Goal: Task Accomplishment & Management: Use online tool/utility

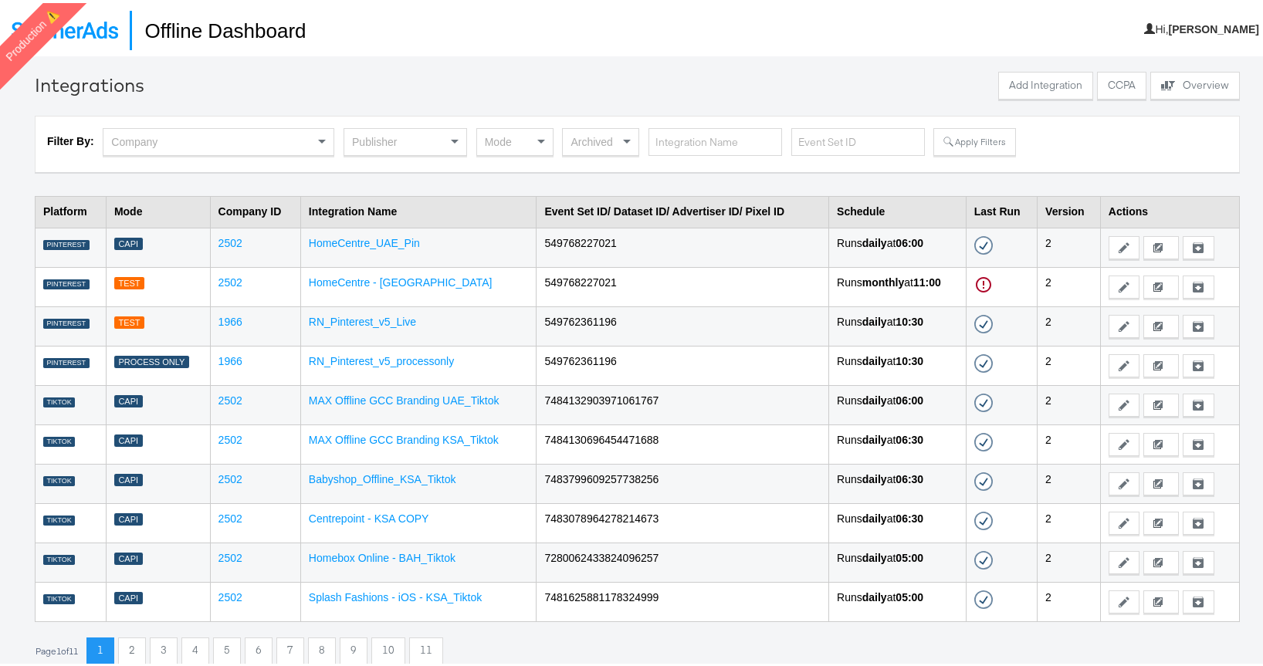
click at [406, 136] on div "Publisher" at bounding box center [405, 139] width 122 height 26
click at [511, 144] on div "Mode" at bounding box center [515, 139] width 76 height 26
click at [953, 140] on button "Apply Filters" at bounding box center [974, 139] width 82 height 28
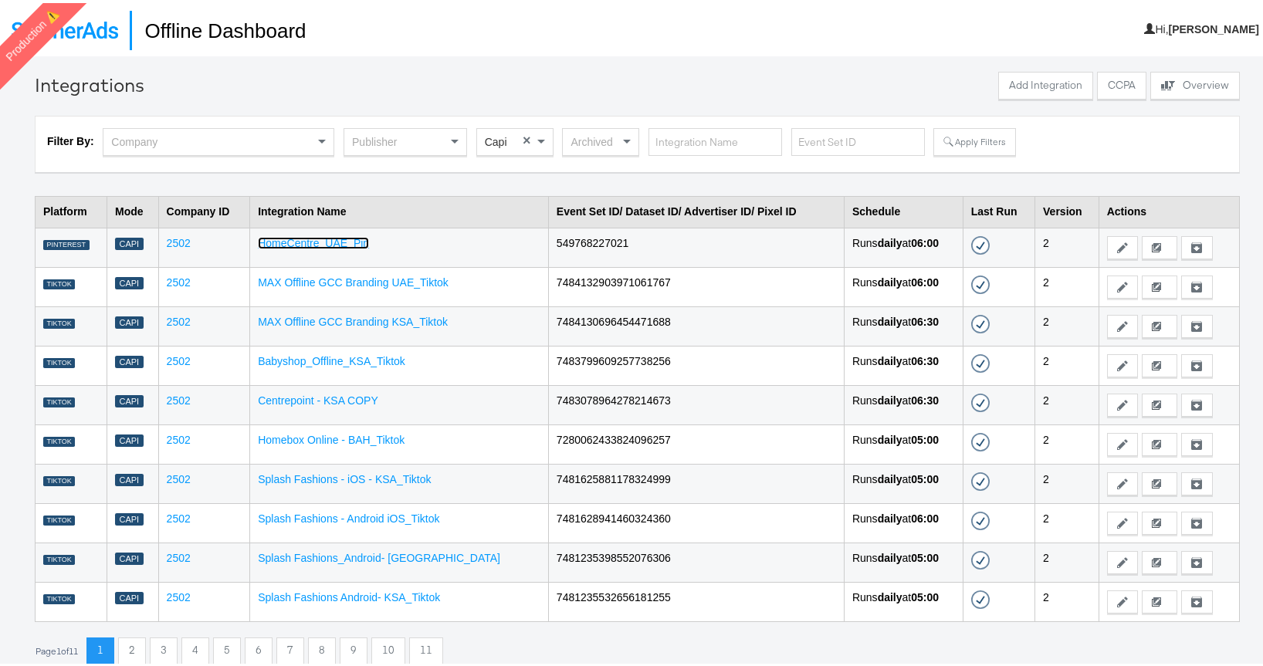
click at [347, 235] on link "HomeCentre_UAE_Pin" at bounding box center [313, 240] width 111 height 12
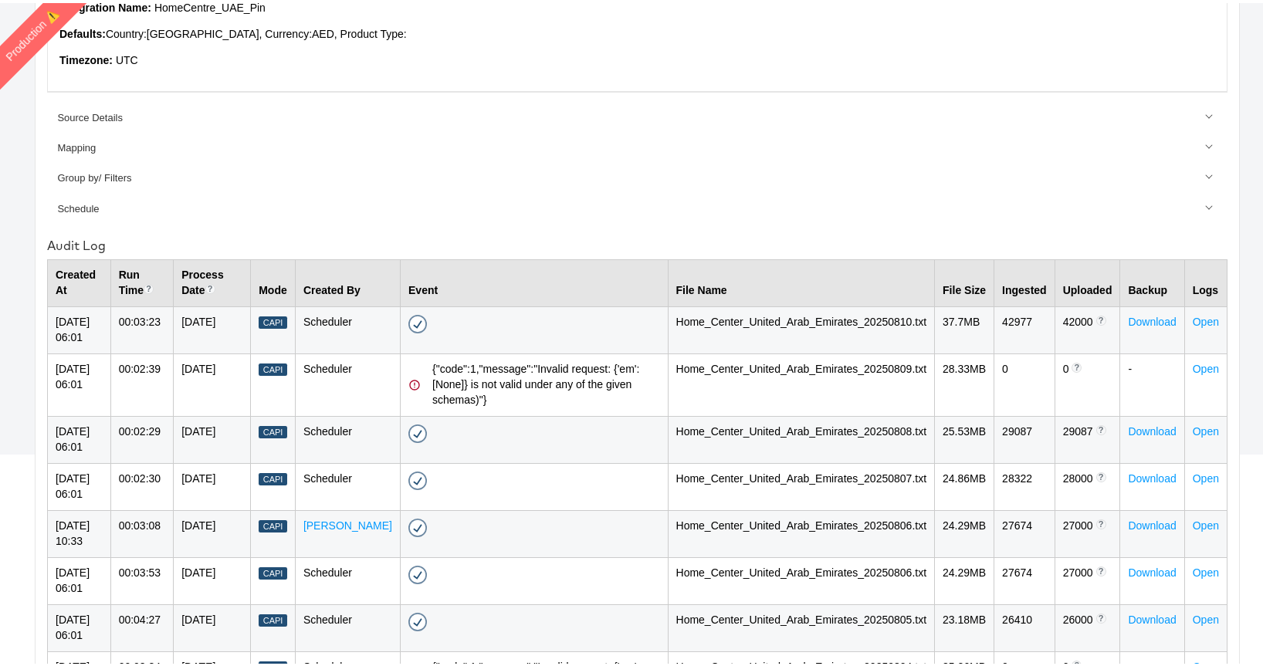
scroll to position [32, 0]
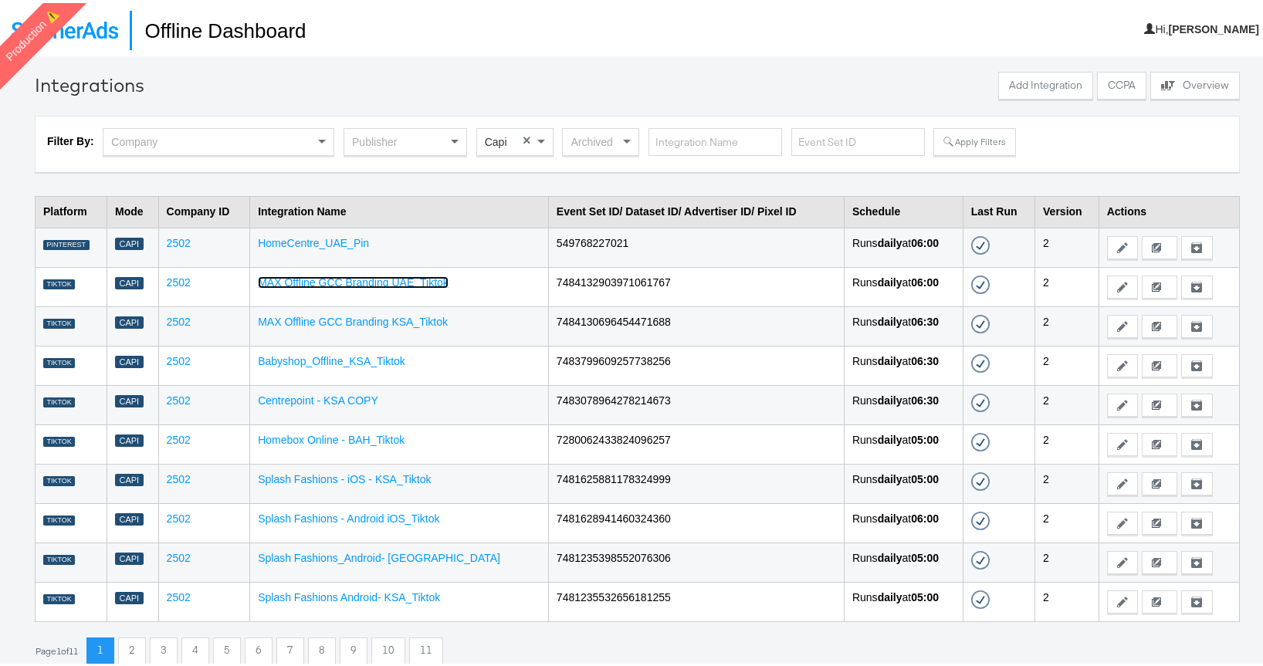
click at [367, 276] on link "MAX Offline GCC Branding UAE_Tiktok" at bounding box center [353, 279] width 191 height 12
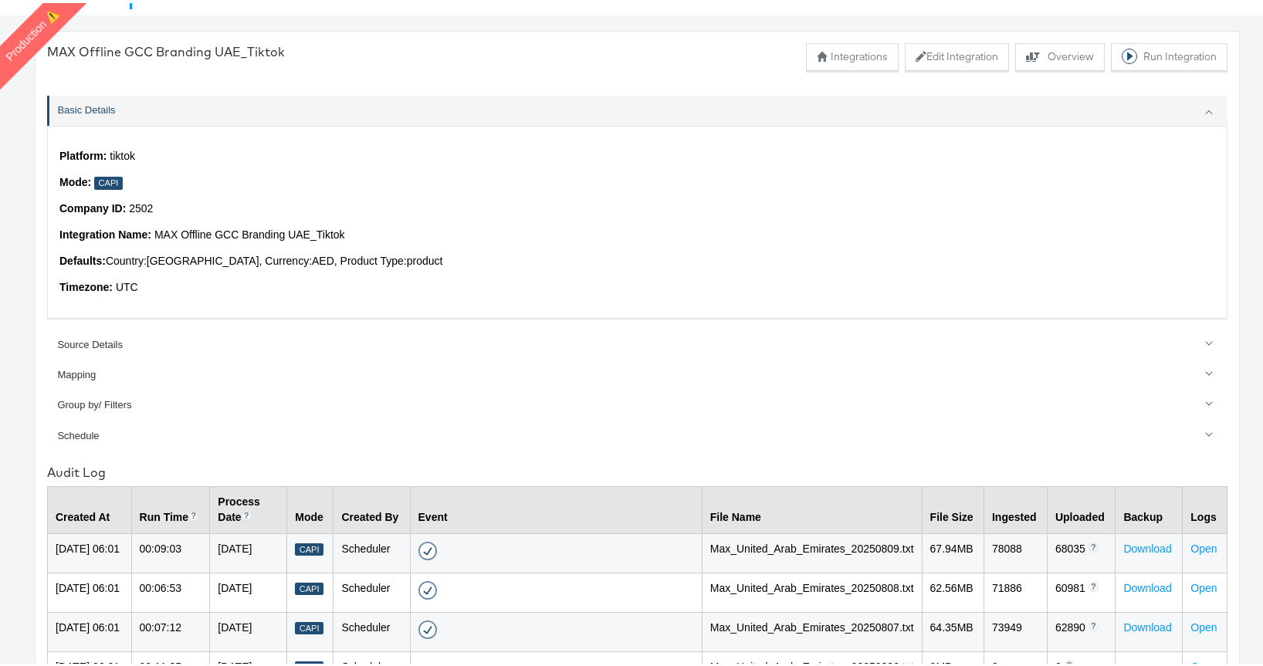
scroll to position [26, 0]
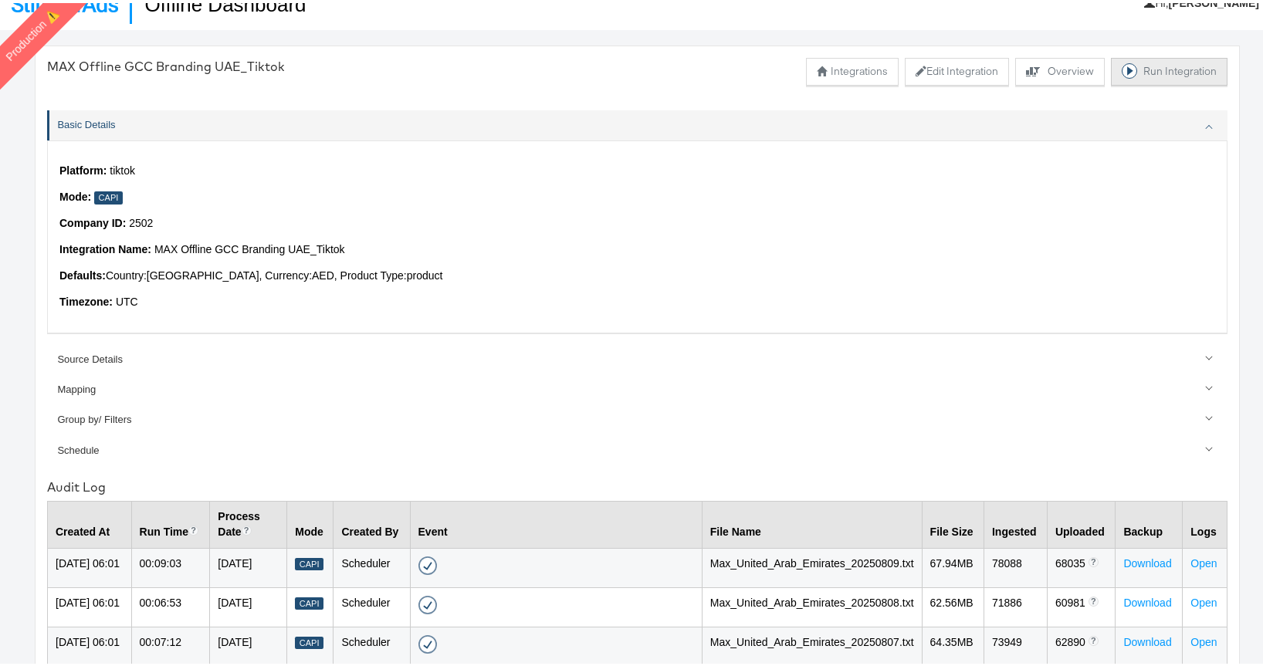
click at [1147, 68] on button "Run Integration" at bounding box center [1169, 69] width 117 height 28
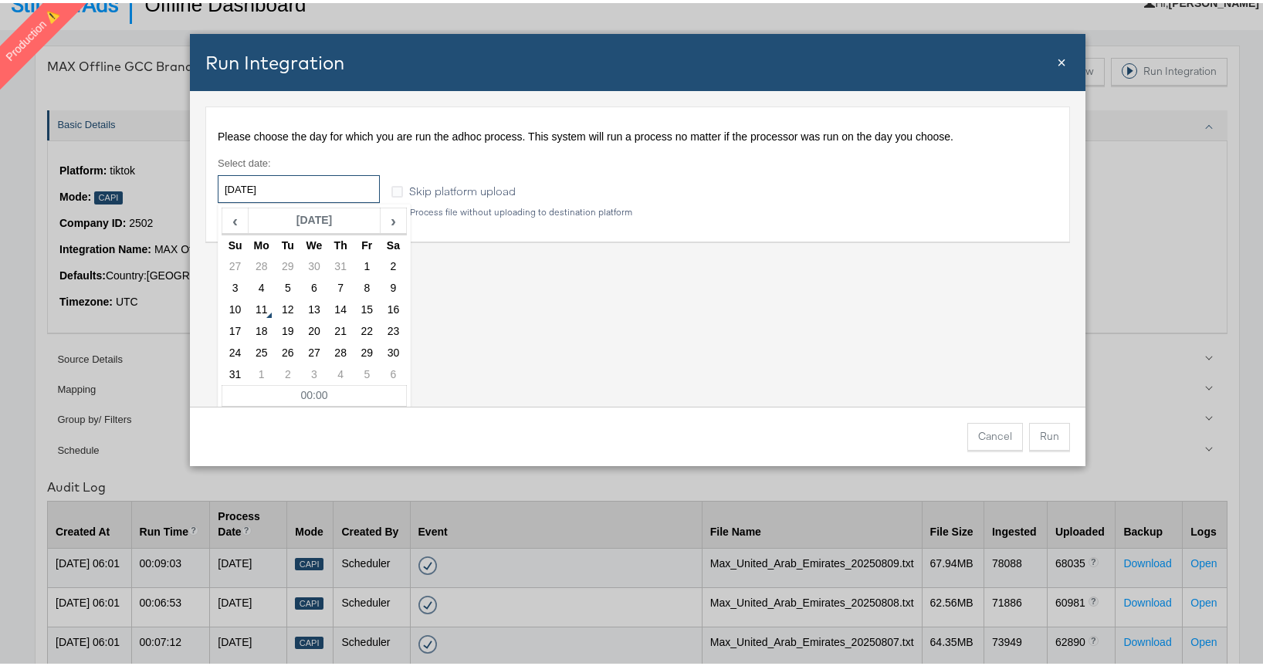
click at [296, 183] on input "[DATE]" at bounding box center [299, 186] width 162 height 28
click at [314, 284] on td "6" at bounding box center [313, 286] width 26 height 22
type input "[DATE]"
click at [1044, 435] on button "Run" at bounding box center [1049, 434] width 41 height 28
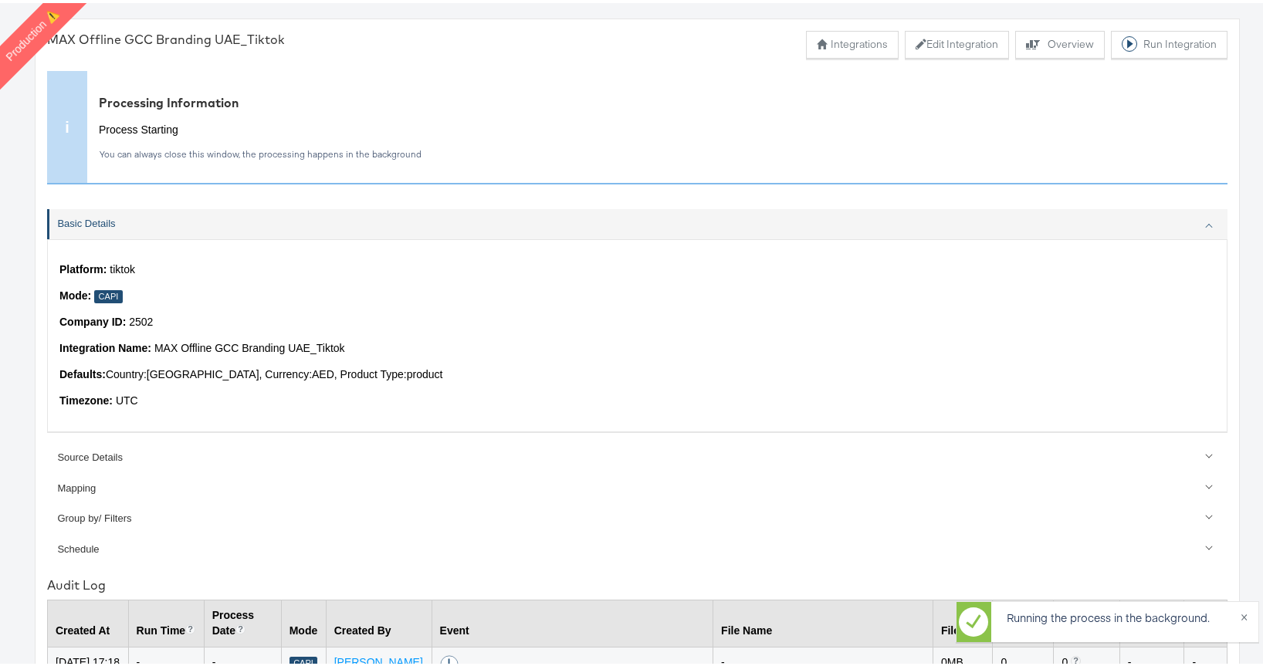
scroll to position [365, 0]
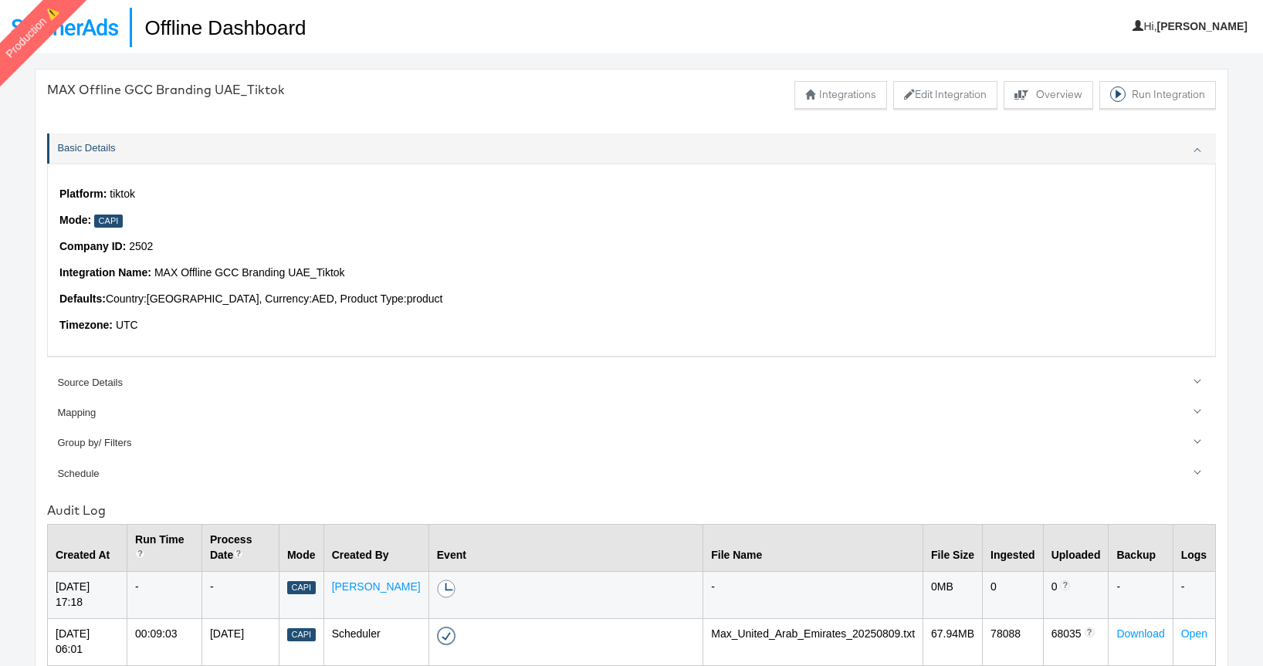
scroll to position [239, 0]
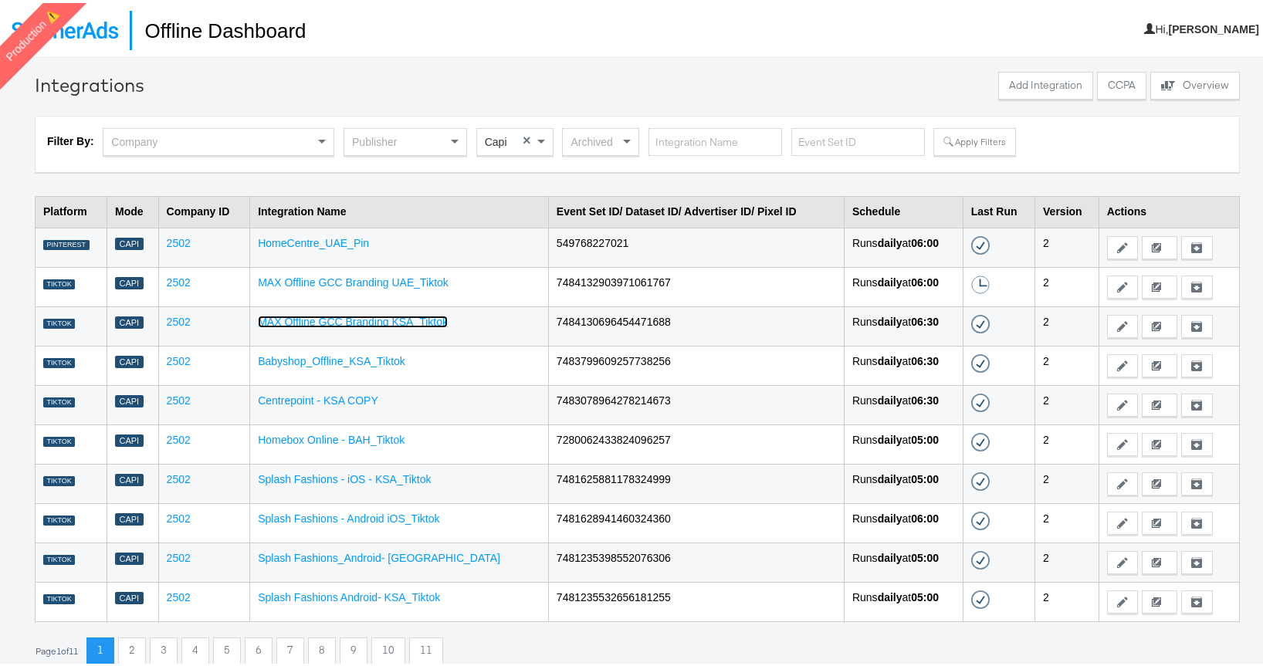
click at [360, 319] on link "MAX Offline GCC Branding KSA_Tiktok" at bounding box center [353, 319] width 190 height 12
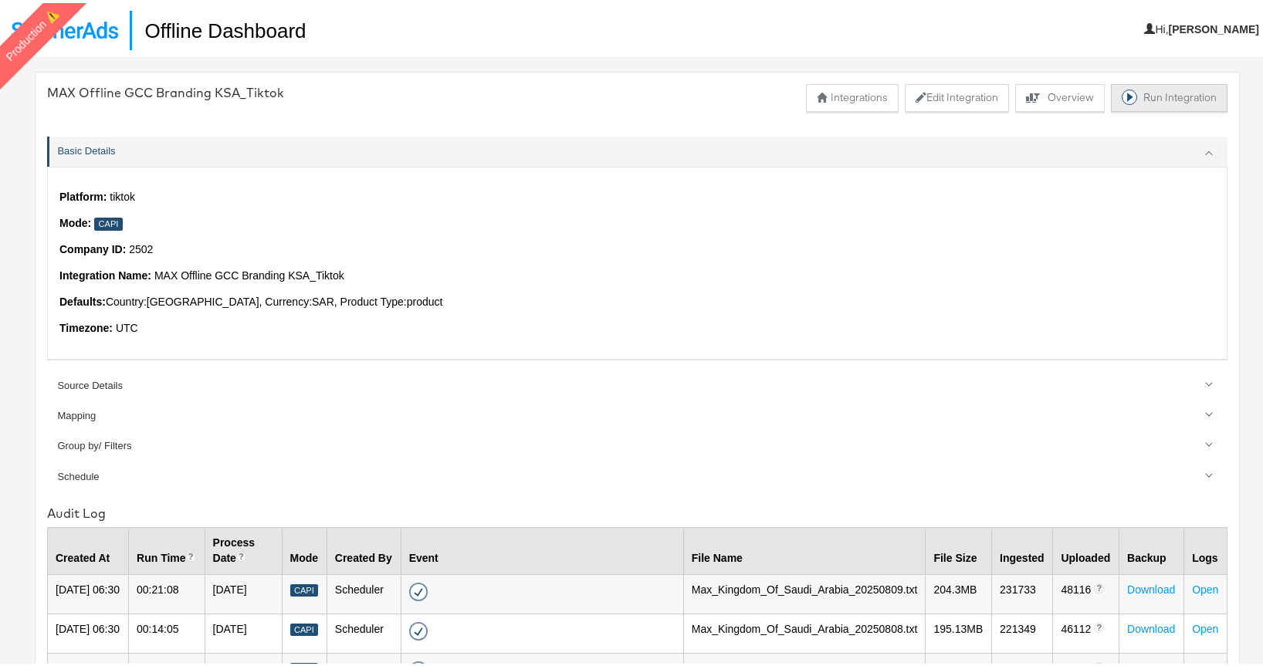
click at [1139, 94] on button "Run Integration" at bounding box center [1169, 95] width 117 height 28
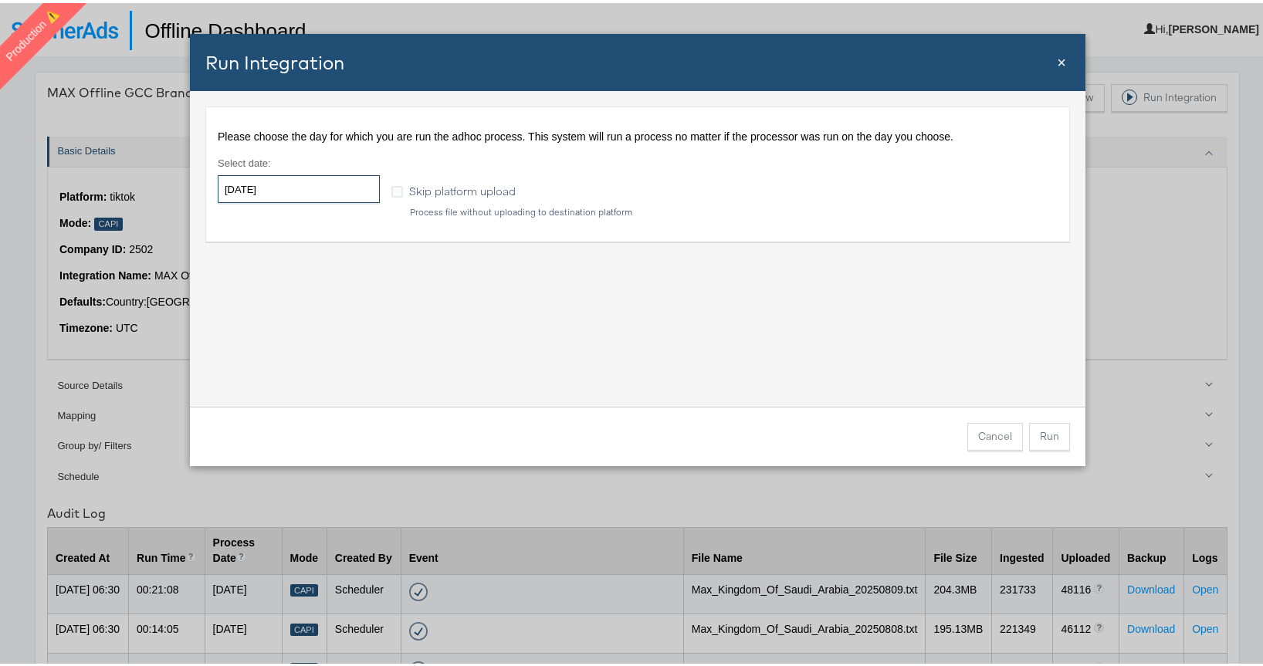
click at [256, 181] on input "[DATE]" at bounding box center [299, 186] width 162 height 28
click at [308, 283] on td "6" at bounding box center [313, 286] width 26 height 22
type input "[DATE]"
click at [1039, 434] on button "Run" at bounding box center [1049, 434] width 41 height 28
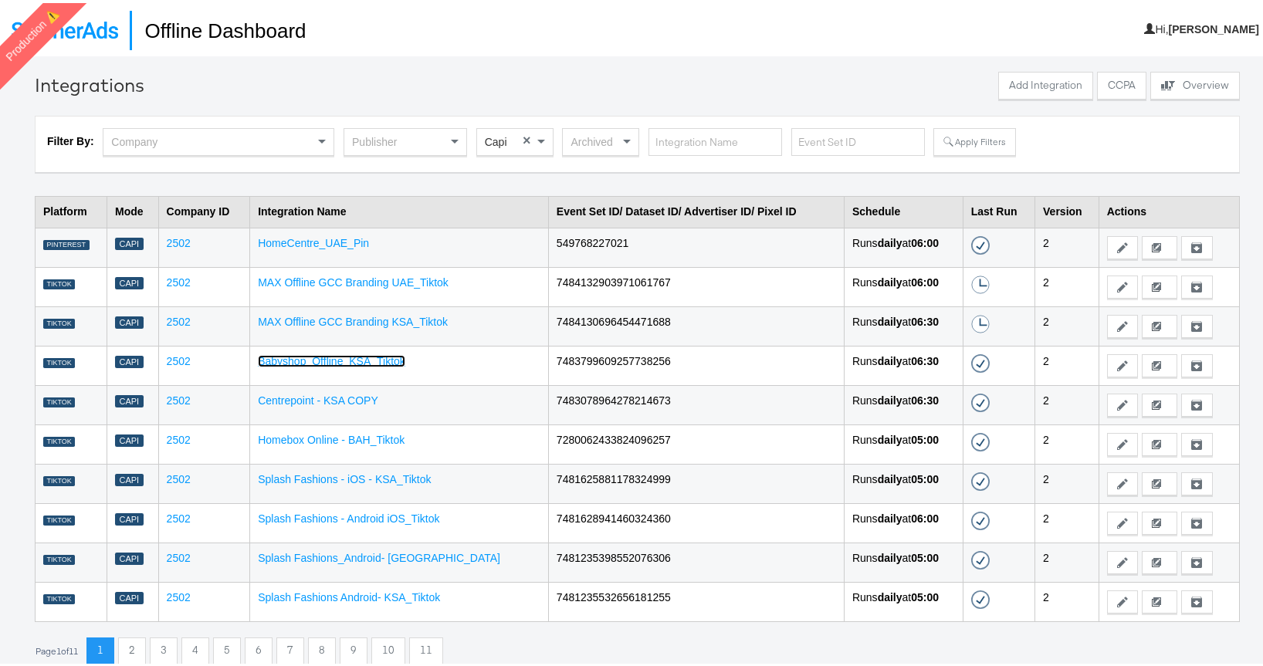
click at [364, 354] on link "Babyshop_Offline_KSA_Tiktok" at bounding box center [331, 358] width 147 height 12
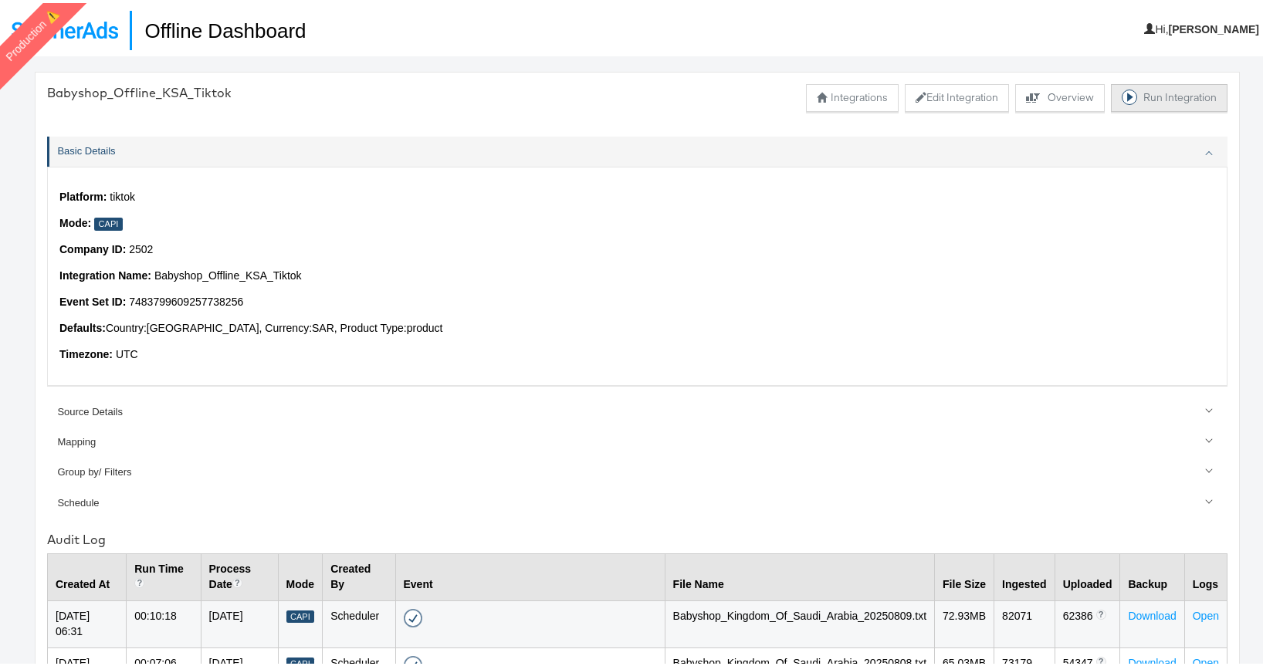
click at [1142, 96] on button "Run Integration" at bounding box center [1169, 95] width 117 height 28
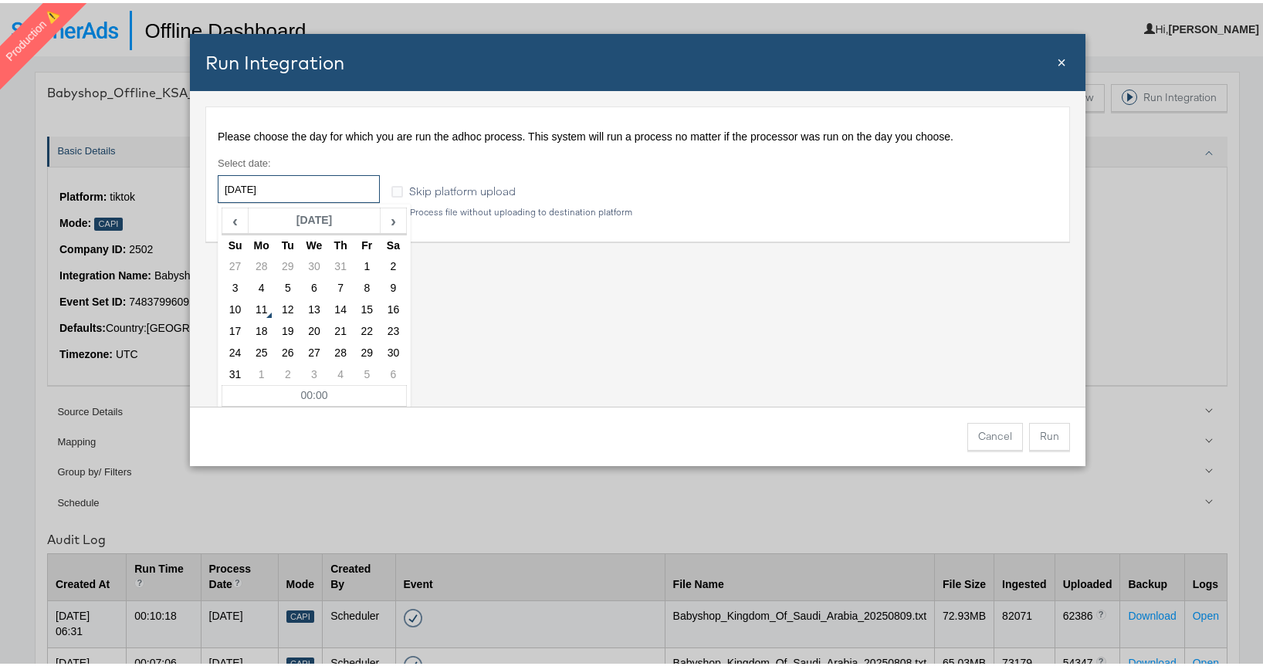
click at [263, 190] on input "[DATE]" at bounding box center [299, 186] width 162 height 28
click at [305, 284] on td "6" at bounding box center [313, 286] width 26 height 22
type input "[DATE]"
click at [1042, 437] on button "Run" at bounding box center [1049, 434] width 41 height 28
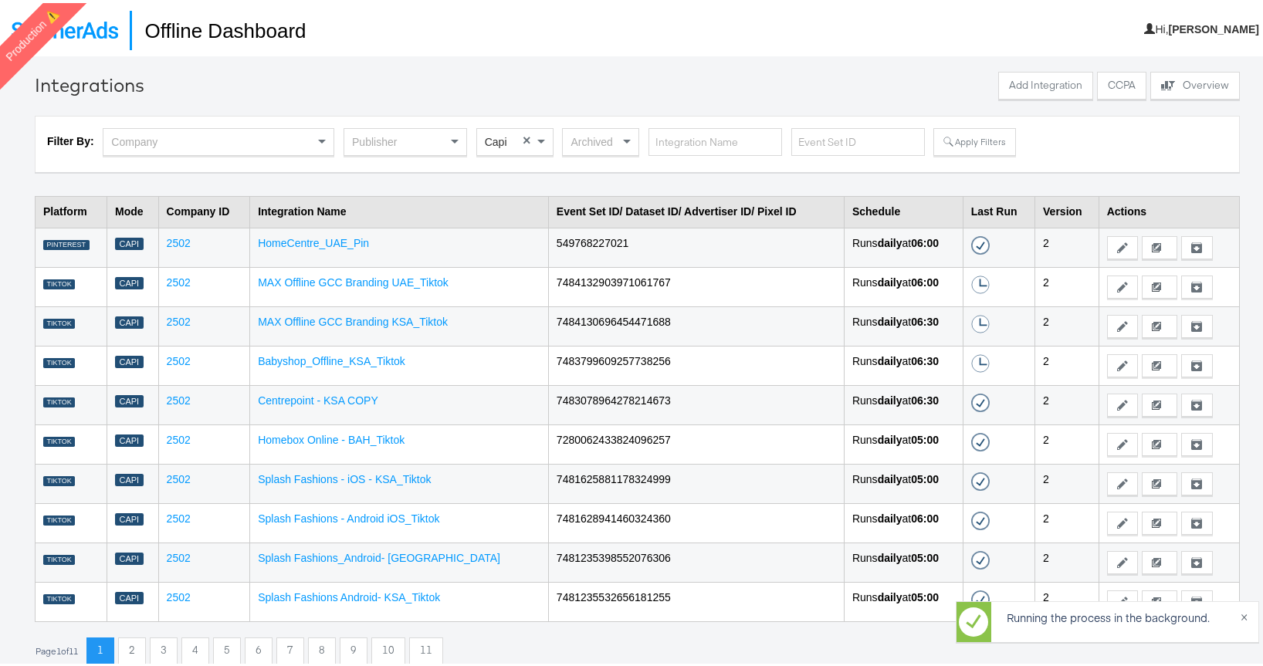
click at [351, 390] on td "Centrepoint - KSA COPY" at bounding box center [399, 401] width 299 height 39
click at [337, 396] on link "Centrepoint - KSA COPY" at bounding box center [318, 397] width 120 height 12
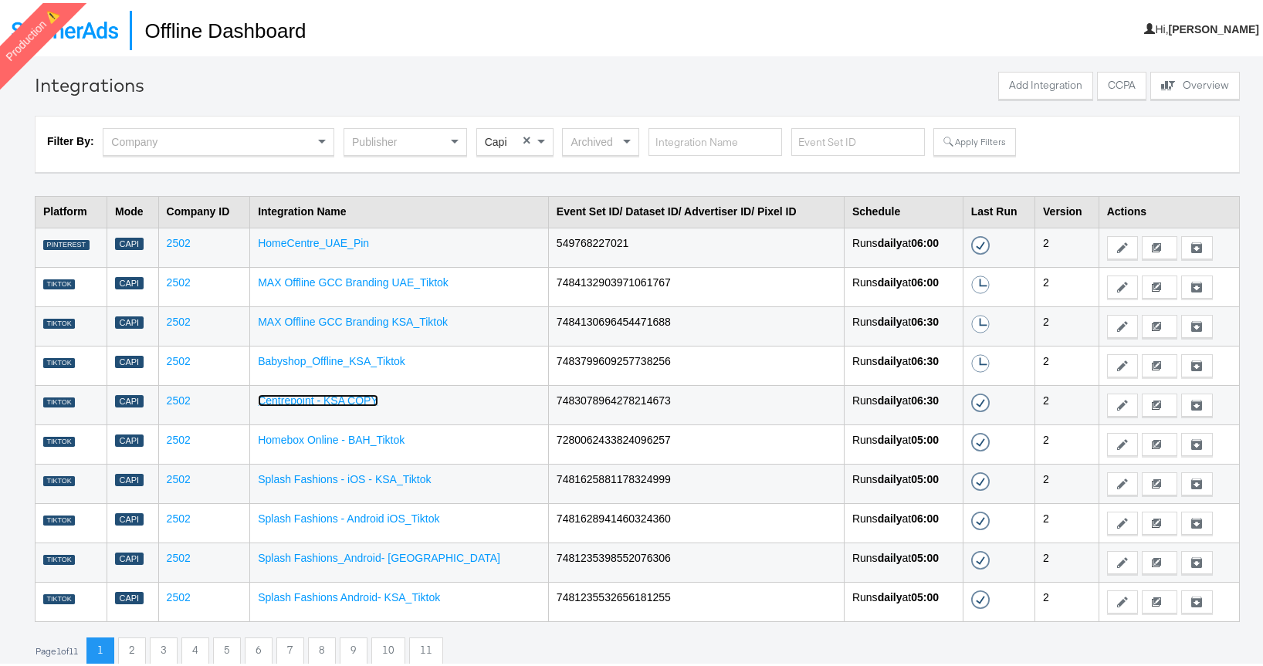
click at [323, 395] on link "Centrepoint - KSA COPY" at bounding box center [318, 397] width 120 height 12
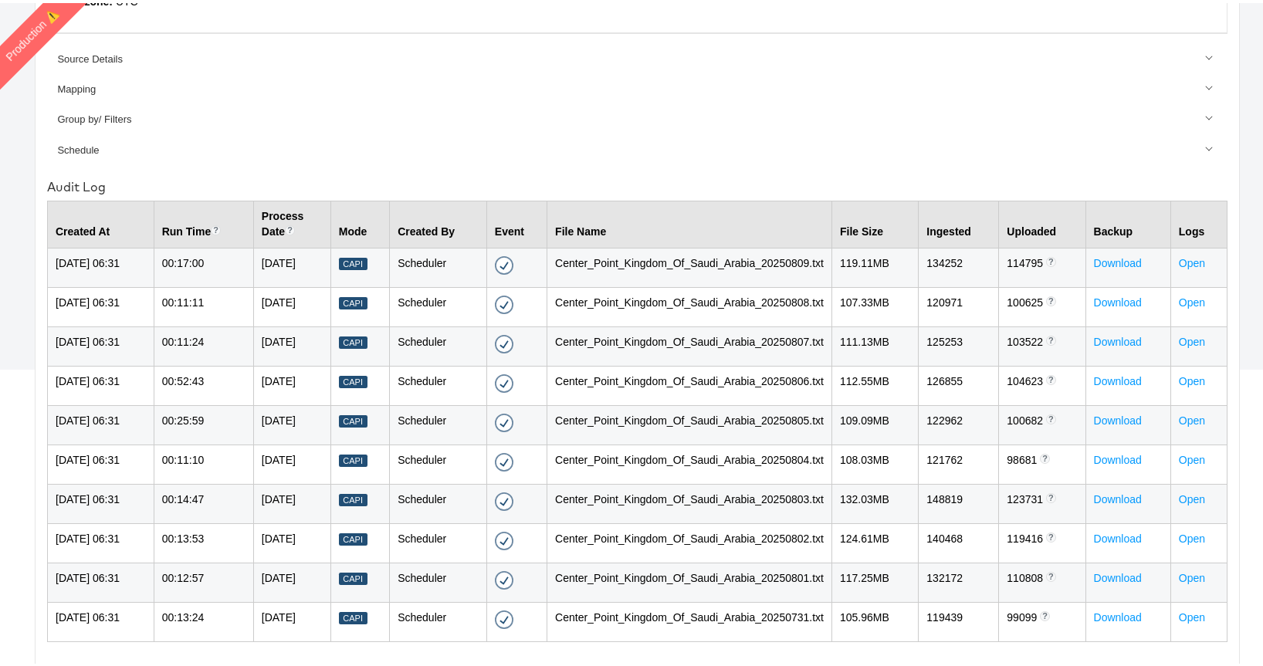
scroll to position [422, 0]
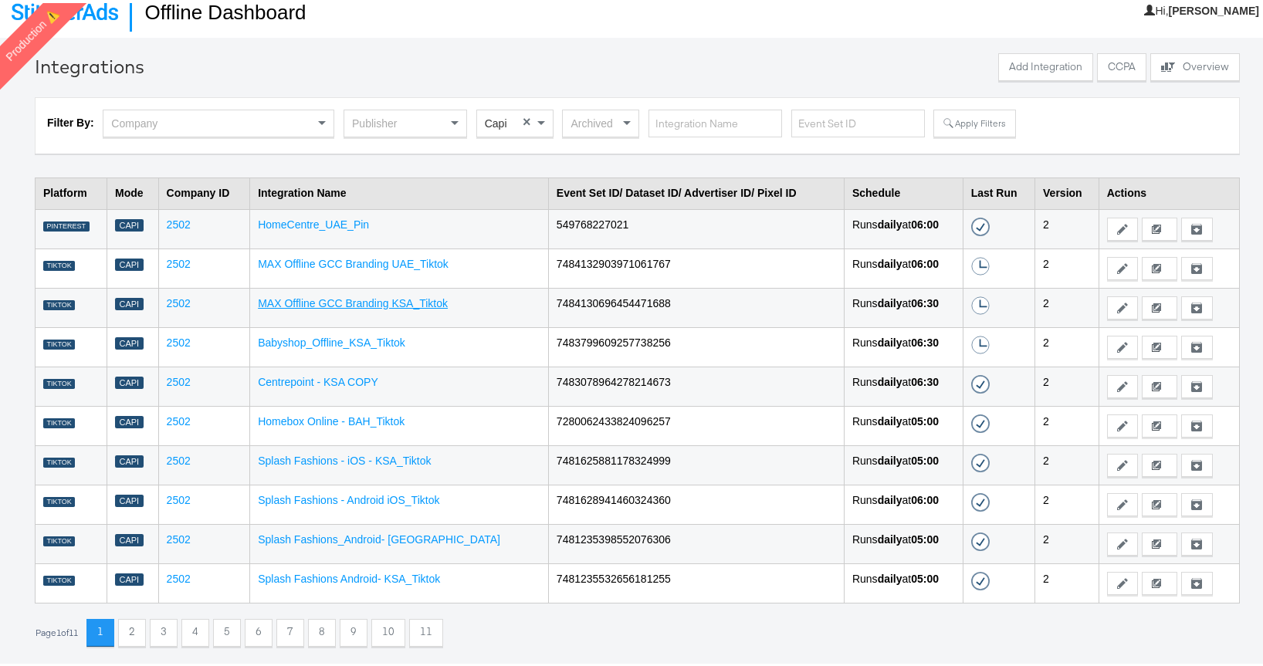
scroll to position [39, 0]
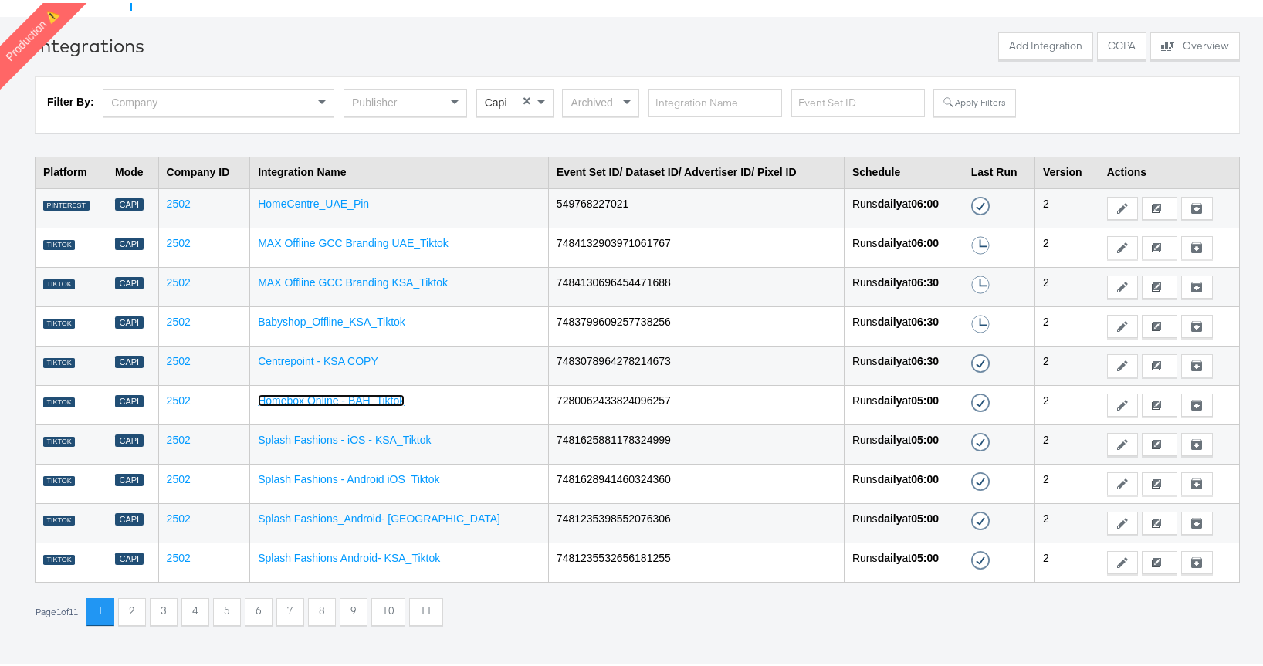
click at [344, 392] on link "Homebox Online - BAH_Tiktok" at bounding box center [331, 397] width 147 height 12
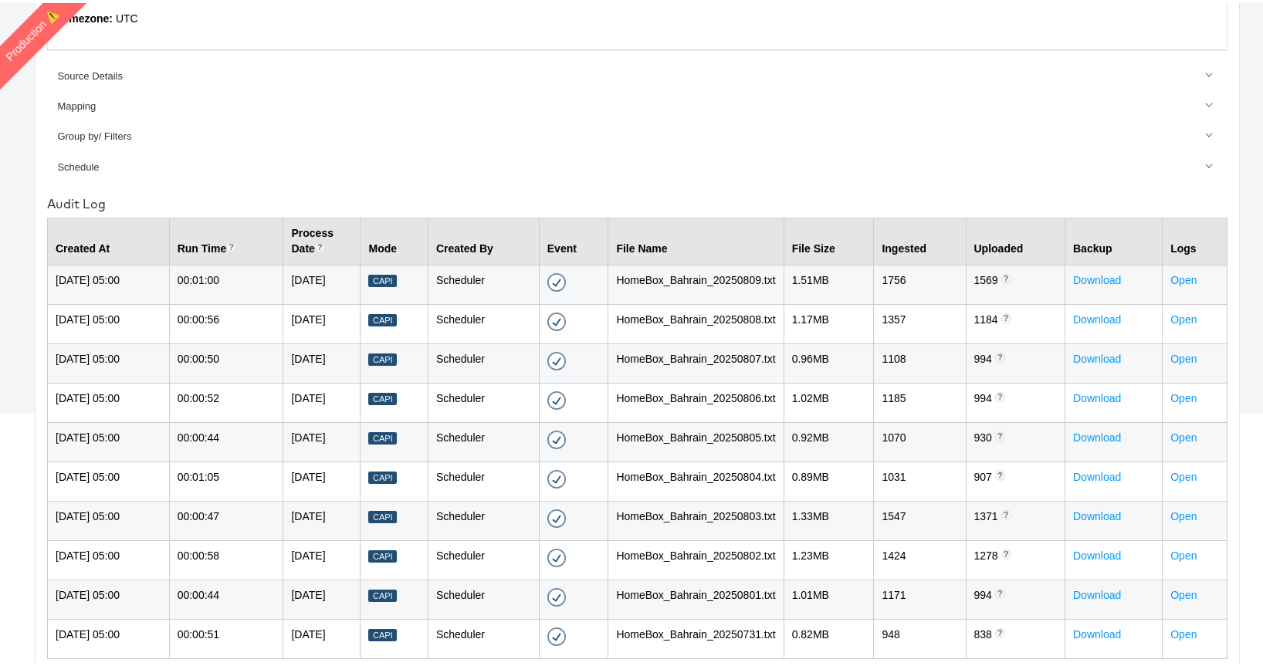
scroll to position [396, 0]
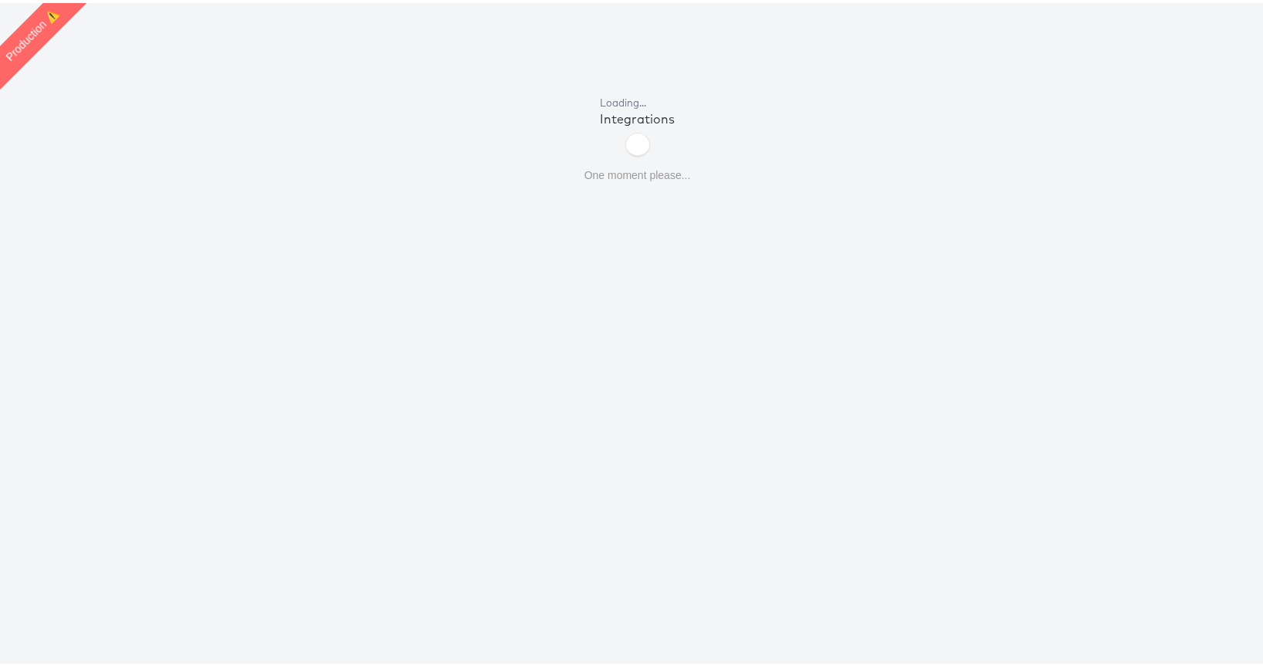
scroll to position [39, 0]
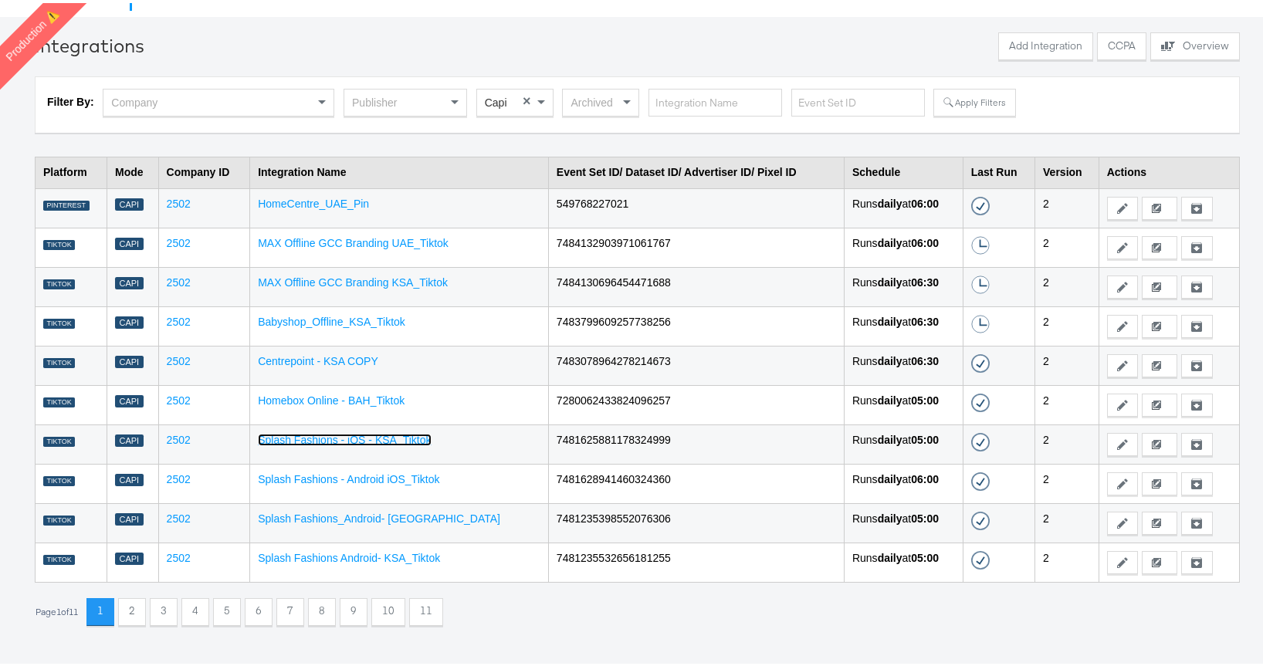
click at [384, 436] on link "Splash Fashions - iOS - KSA_Tiktok" at bounding box center [344, 437] width 173 height 12
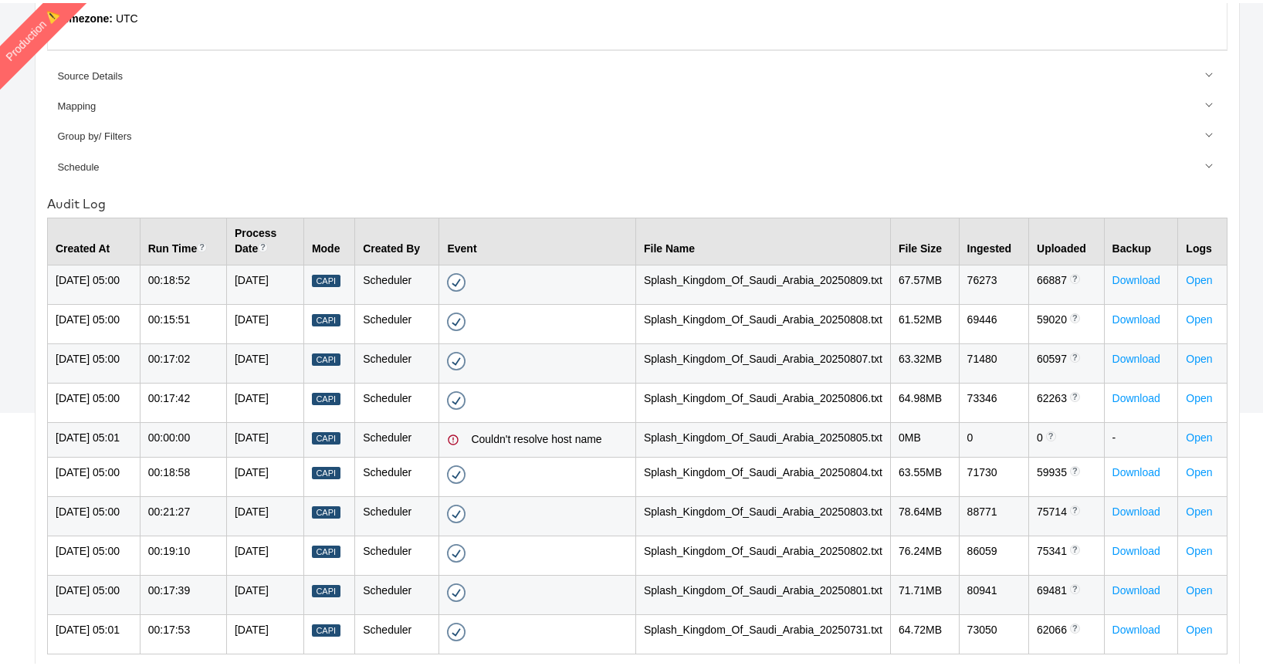
scroll to position [396, 0]
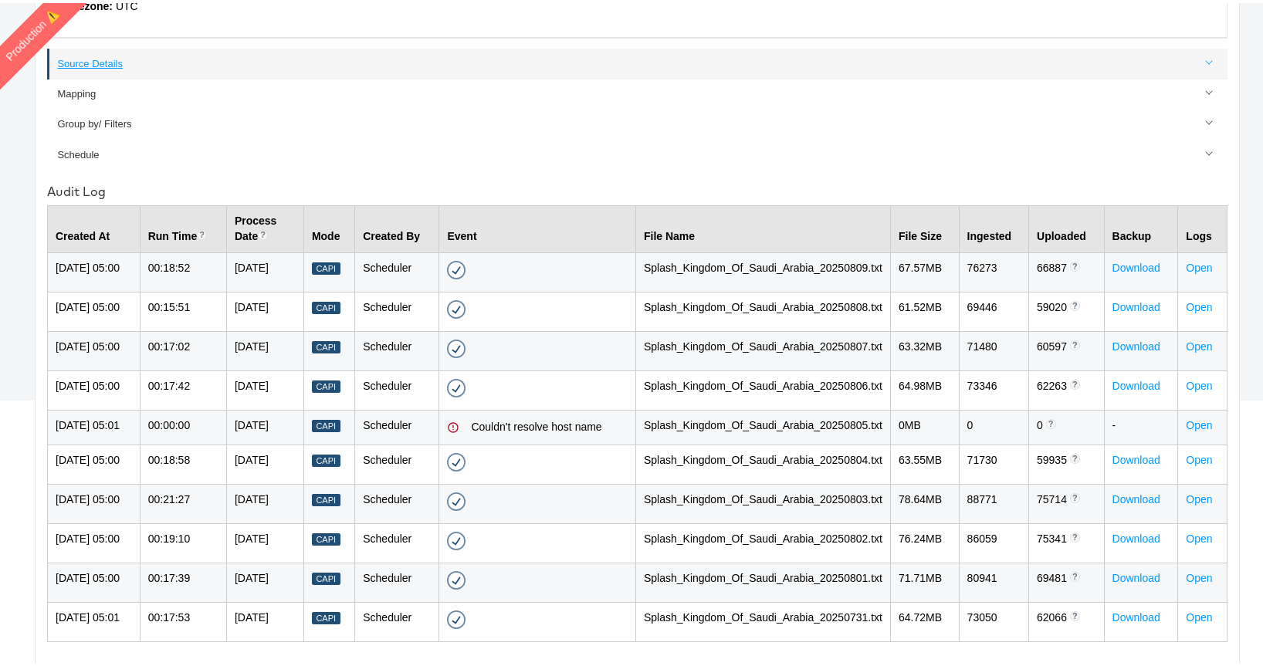
scroll to position [39, 0]
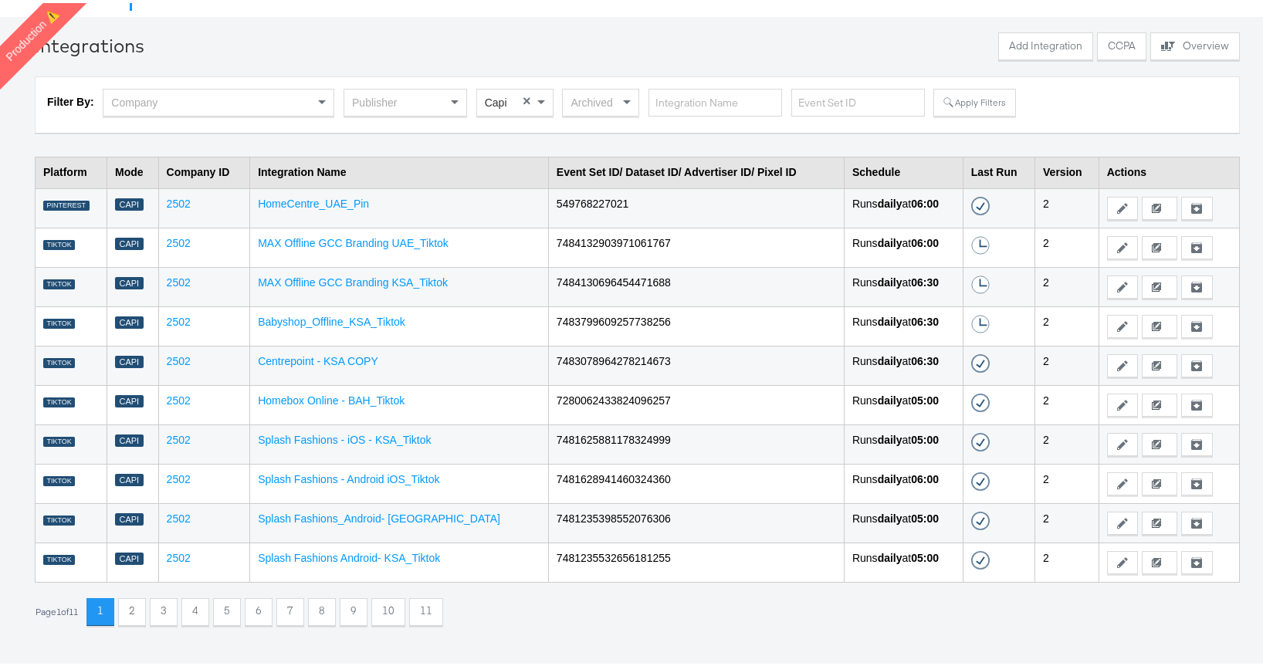
click at [377, 482] on td "Splash Fashions - Android iOS_Tiktok" at bounding box center [399, 480] width 299 height 39
click at [375, 480] on link "Splash Fashions - Android iOS_Tiktok" at bounding box center [348, 476] width 181 height 12
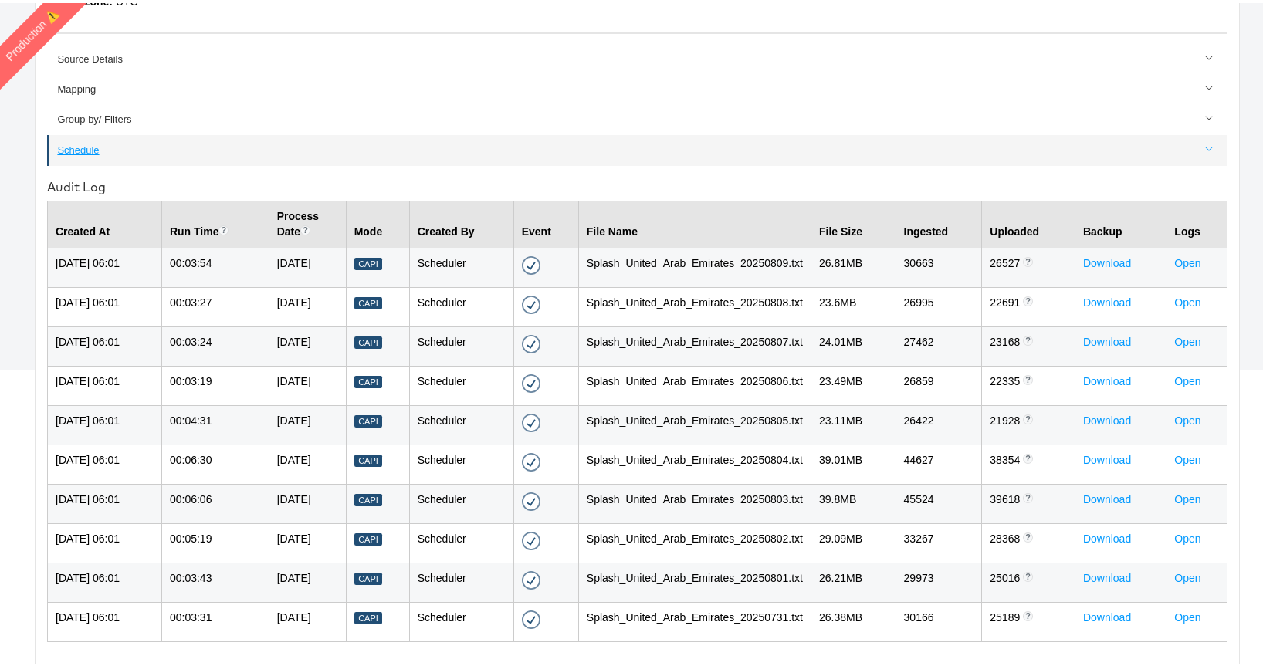
scroll to position [422, 0]
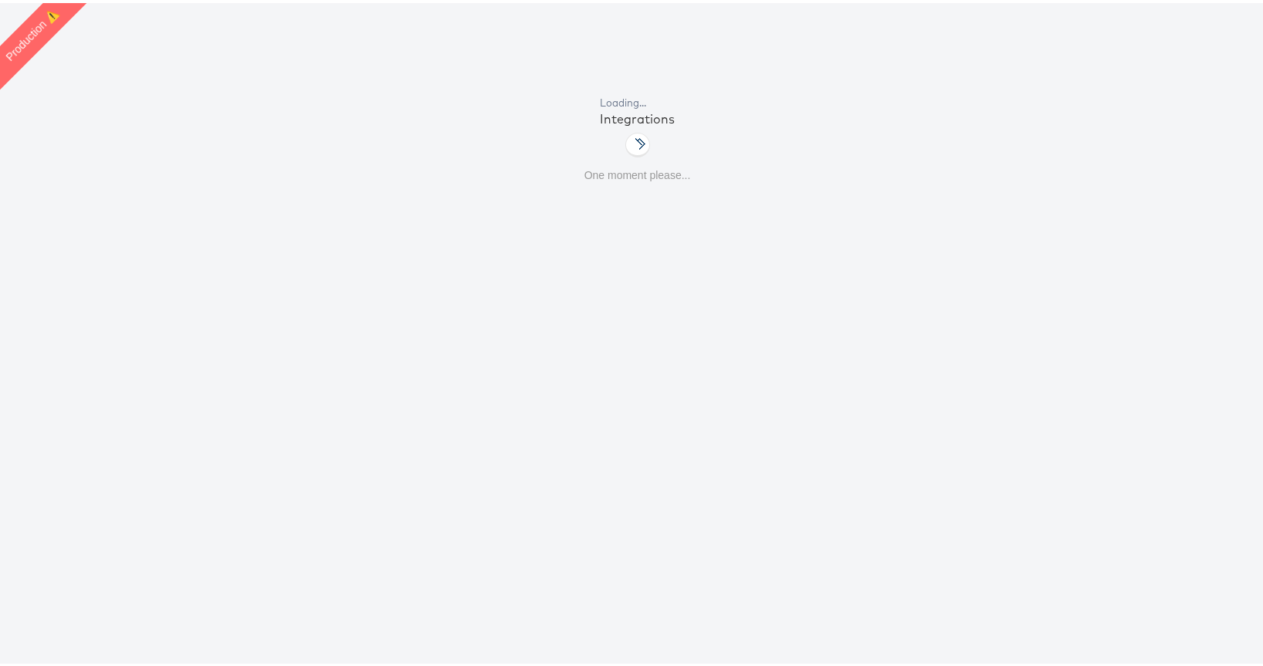
scroll to position [39, 0]
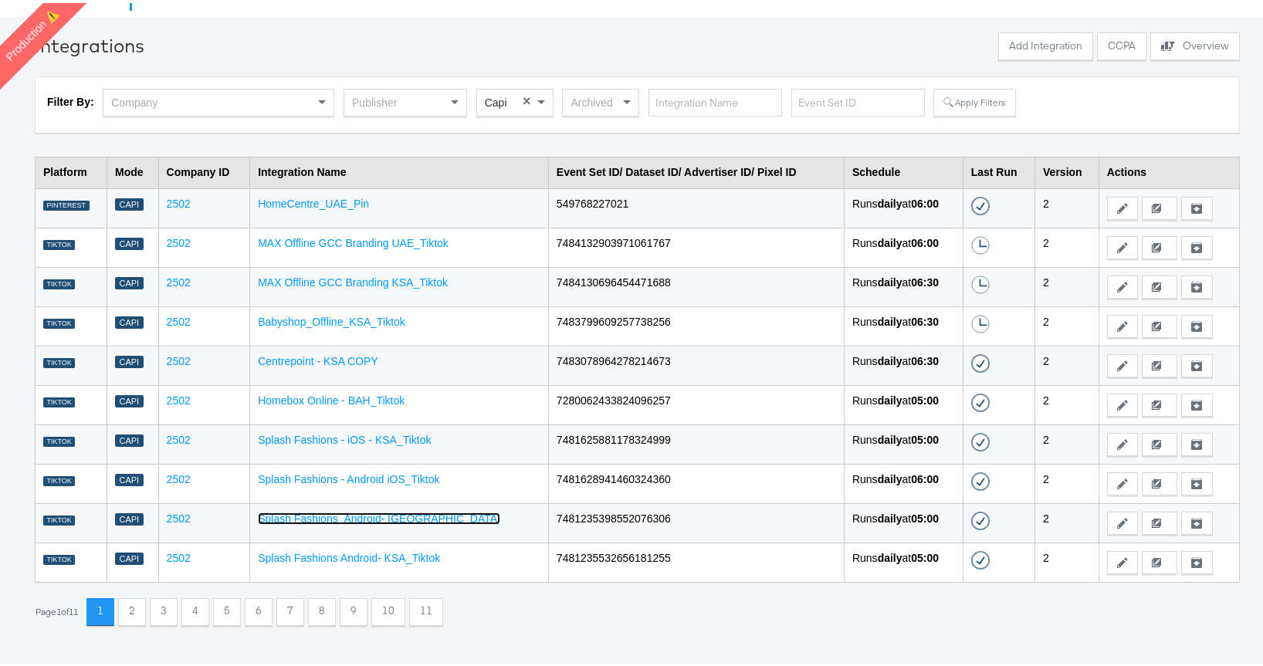
click at [418, 520] on link "Splash Fashions_Android- [GEOGRAPHIC_DATA]" at bounding box center [379, 516] width 242 height 12
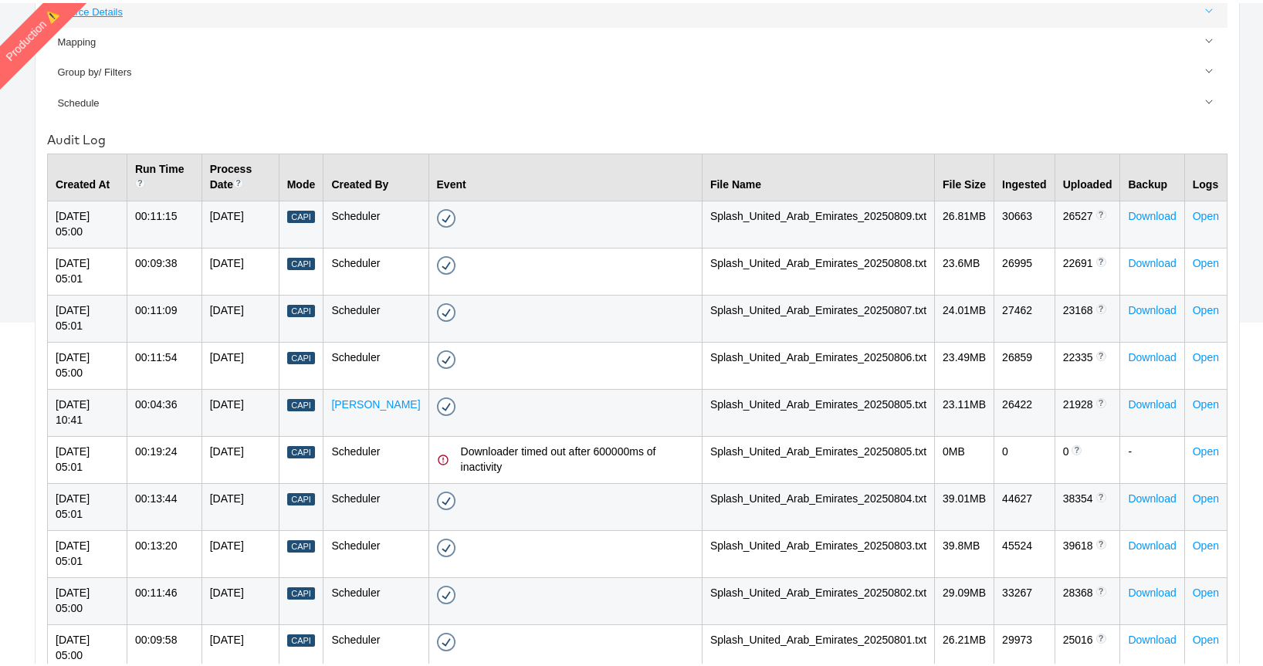
scroll to position [477, 0]
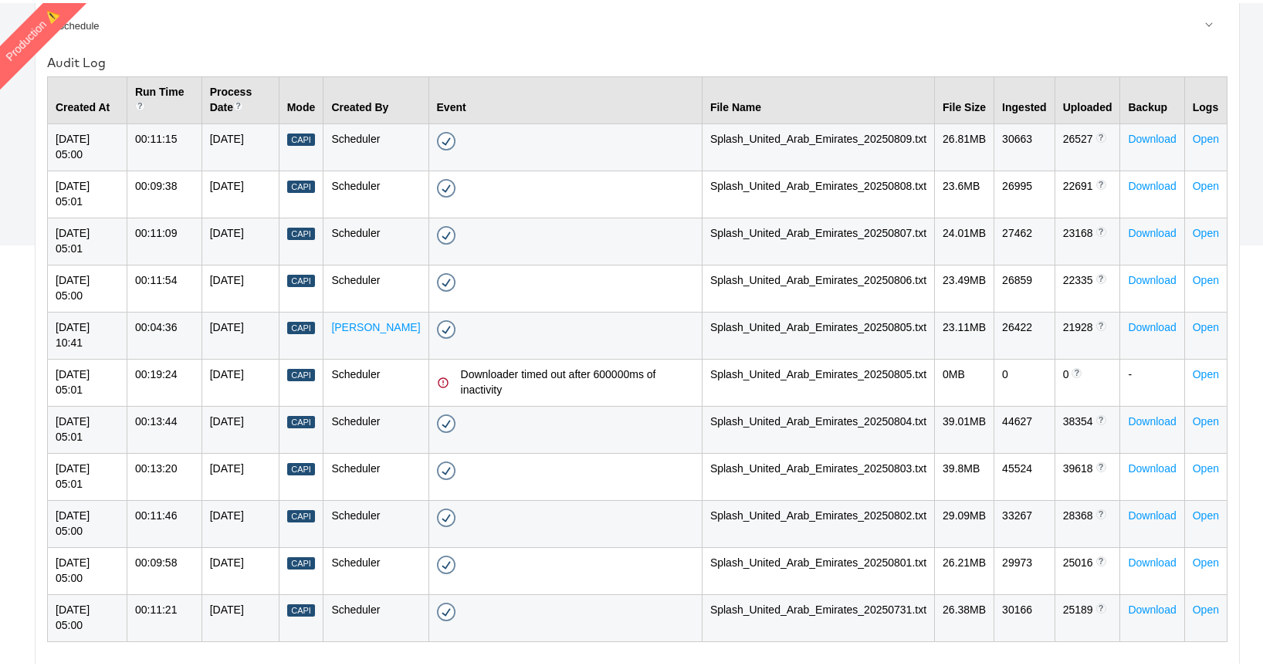
scroll to position [39, 0]
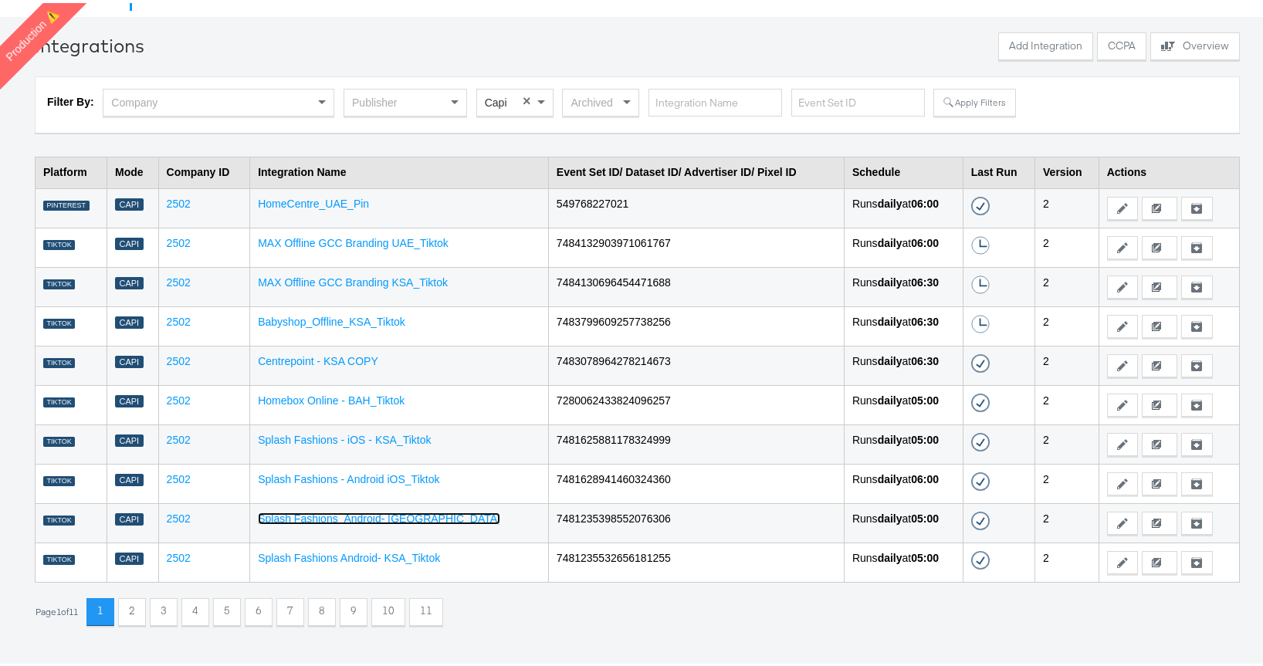
click at [371, 520] on link "Splash Fashions_Android- [GEOGRAPHIC_DATA]" at bounding box center [379, 516] width 242 height 12
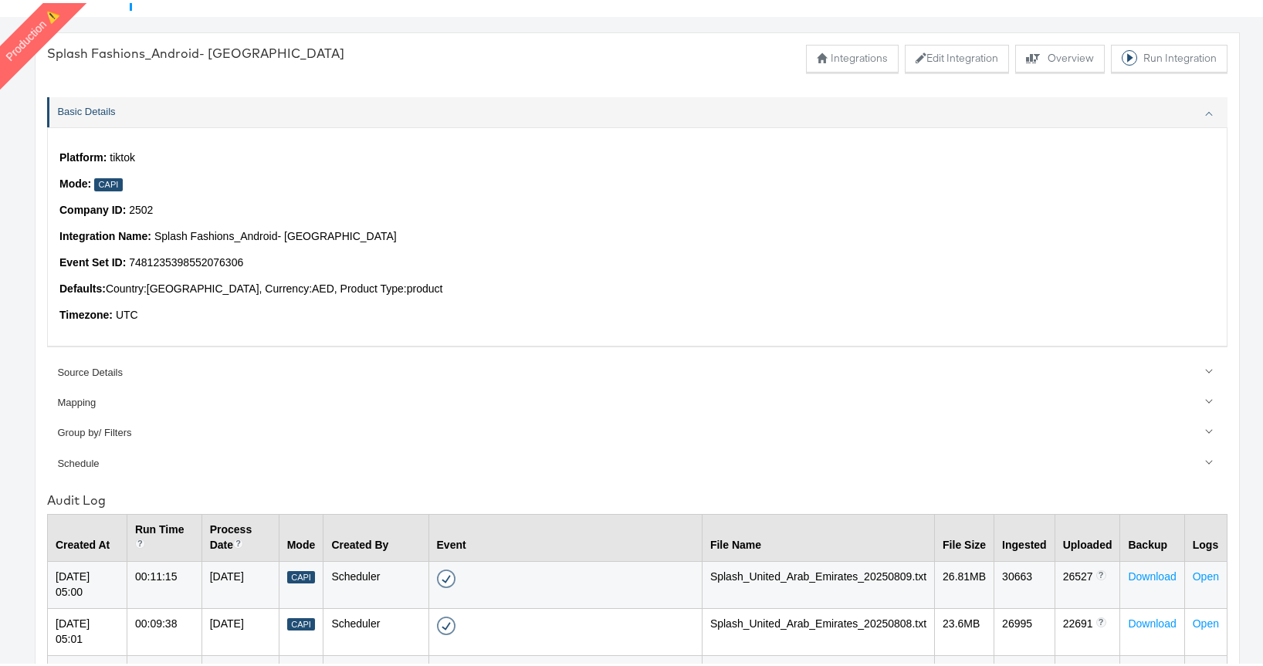
scroll to position [477, 0]
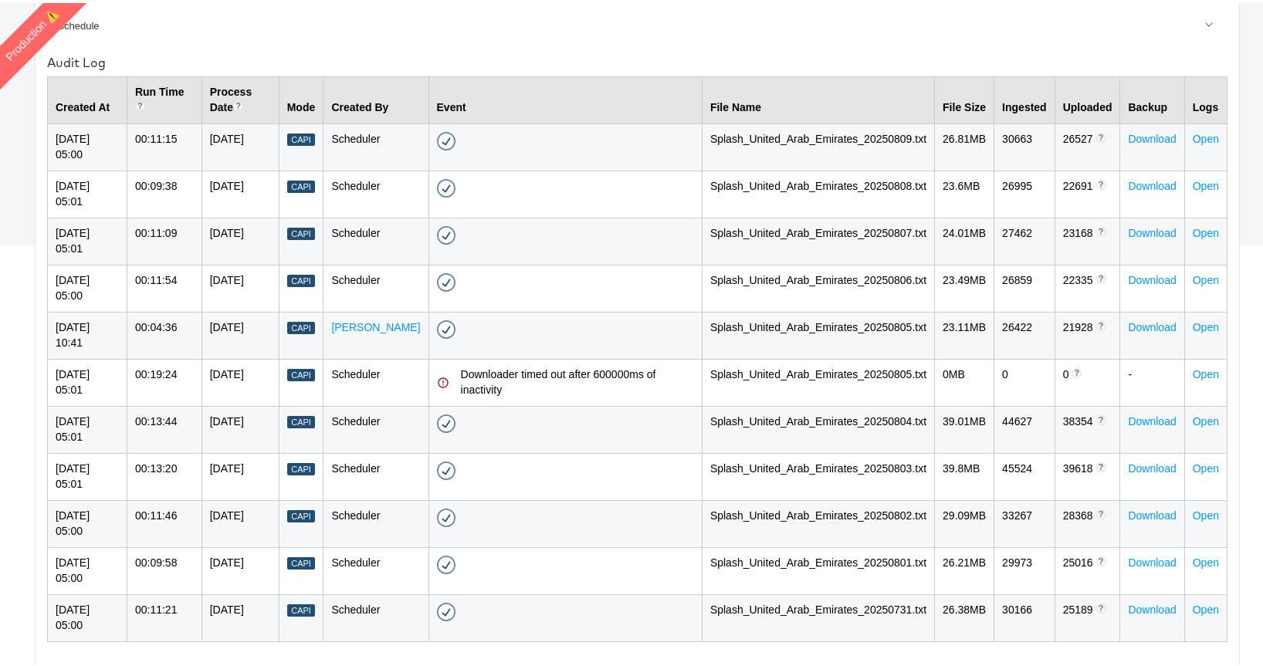
scroll to position [39, 0]
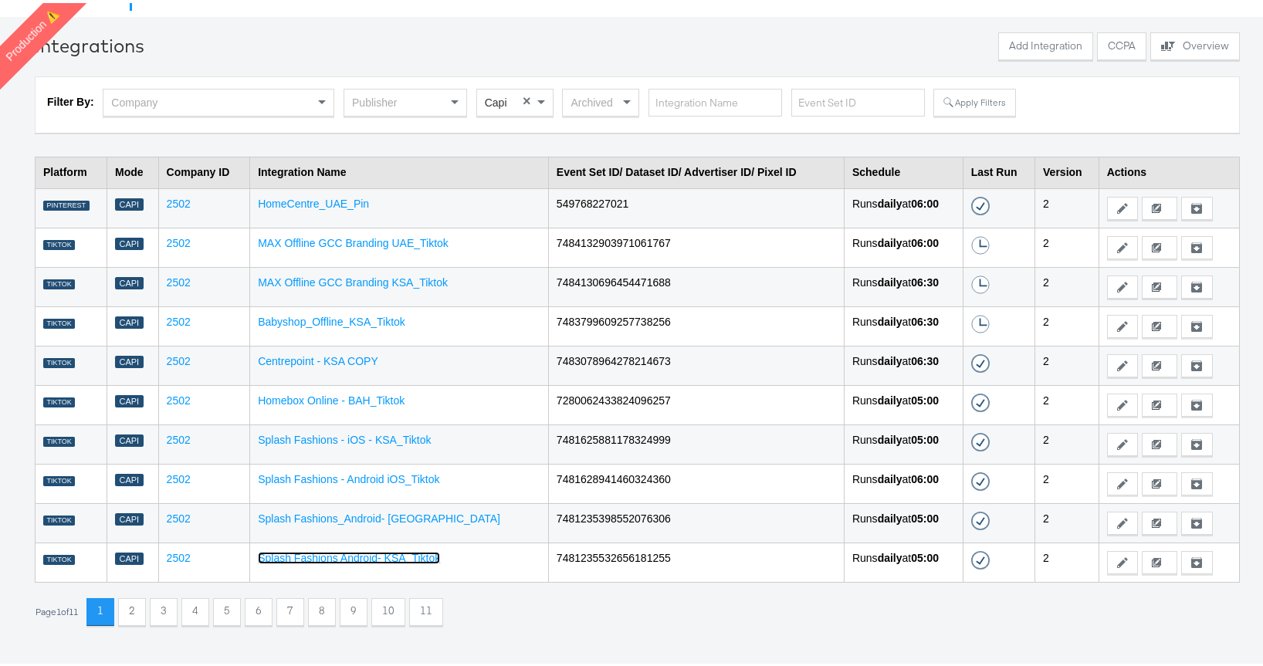
click at [408, 557] on link "Splash Fashions Android- KSA_Tiktok" at bounding box center [349, 555] width 182 height 12
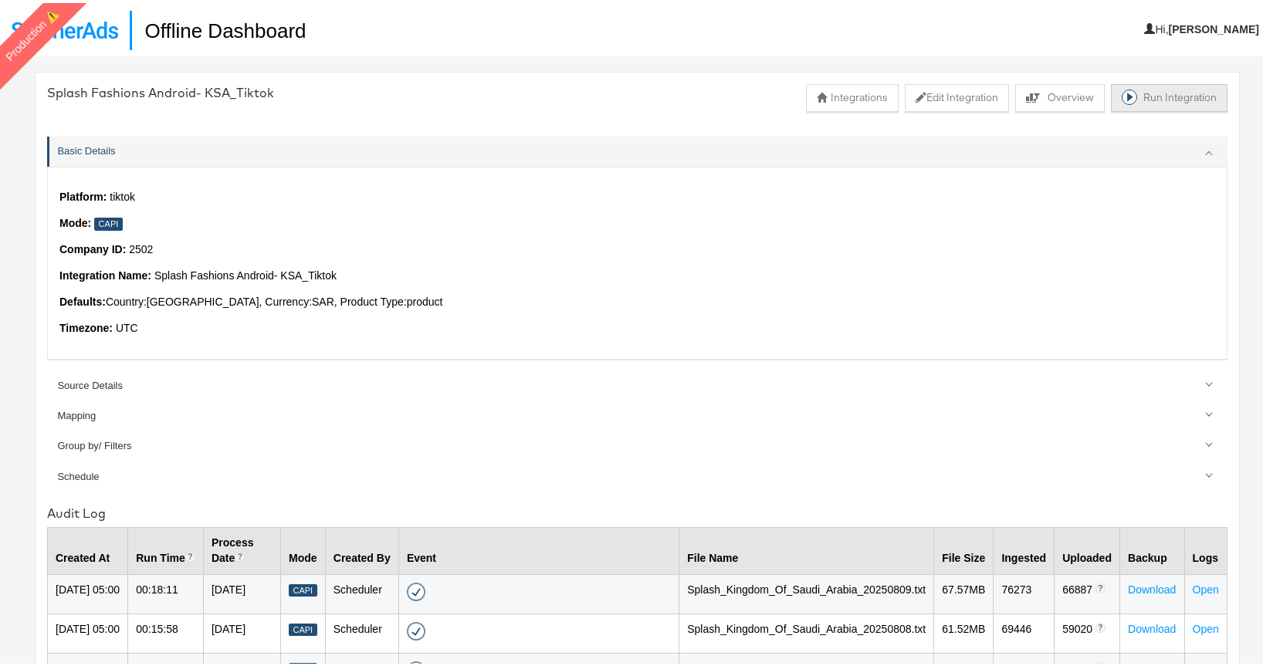
click at [1153, 98] on button "Run Integration" at bounding box center [1169, 95] width 117 height 28
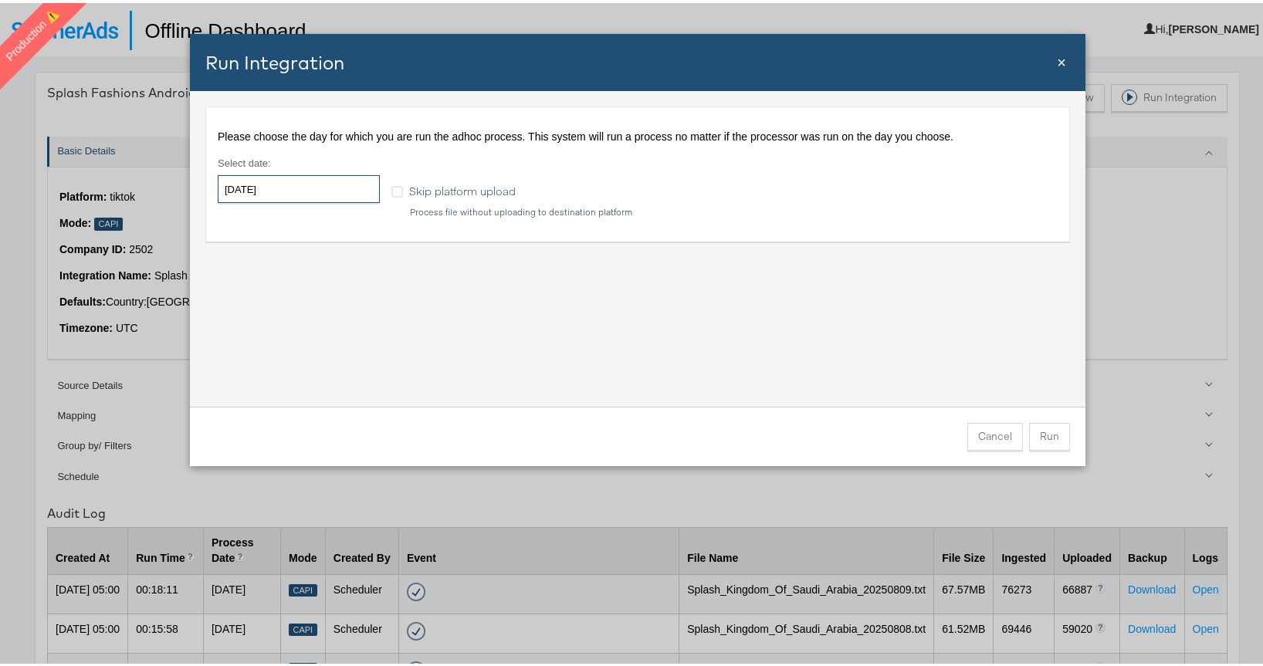
click at [281, 188] on input "[DATE]" at bounding box center [299, 186] width 162 height 28
click at [287, 286] on td "5" at bounding box center [287, 286] width 26 height 22
type input "[DATE]"
click at [1037, 438] on button "Run" at bounding box center [1049, 434] width 41 height 28
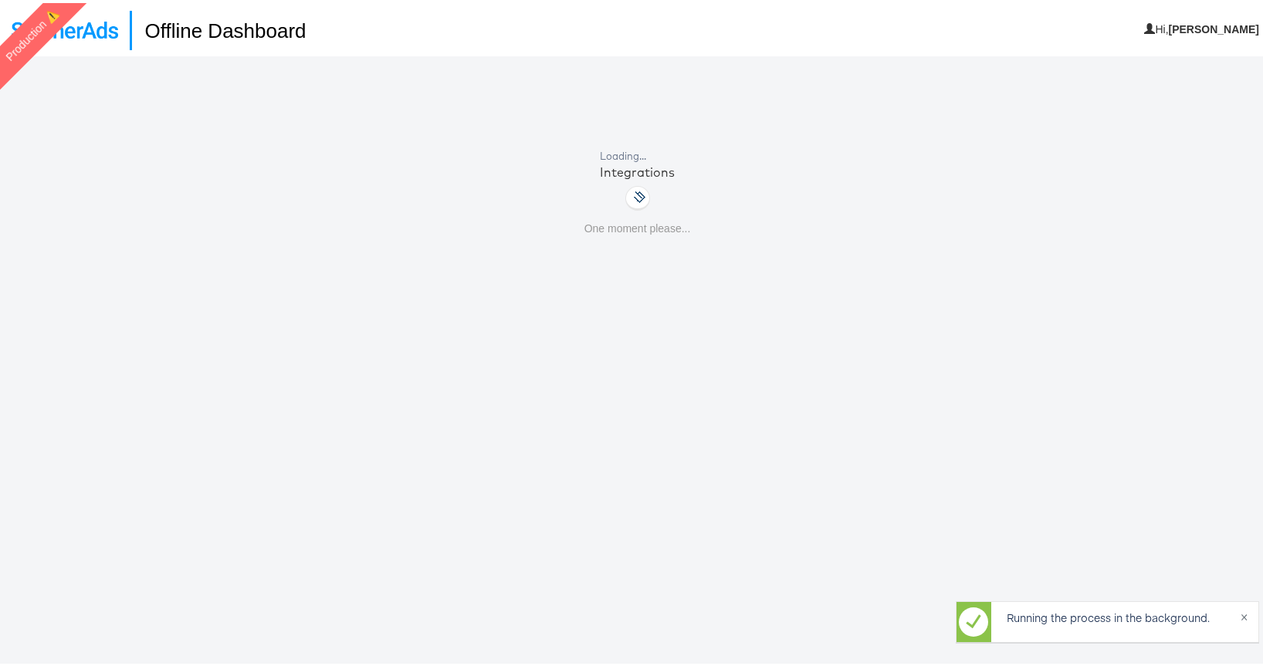
scroll to position [39, 0]
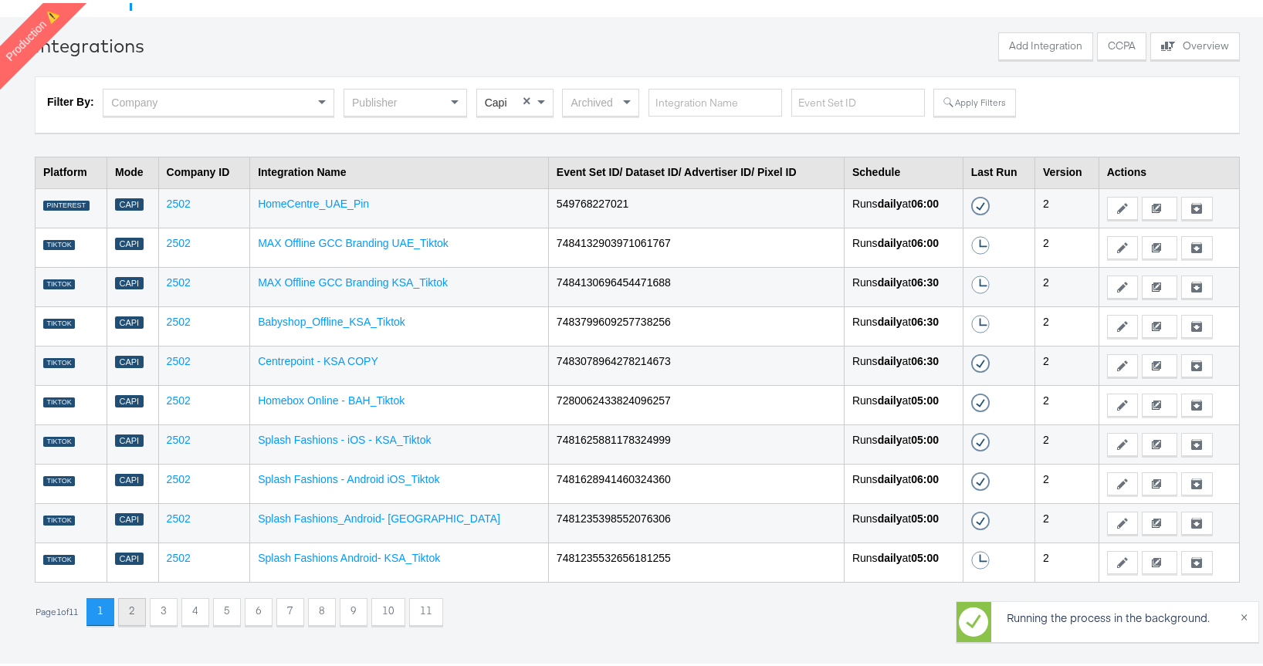
click at [141, 609] on button "2" at bounding box center [132, 609] width 28 height 28
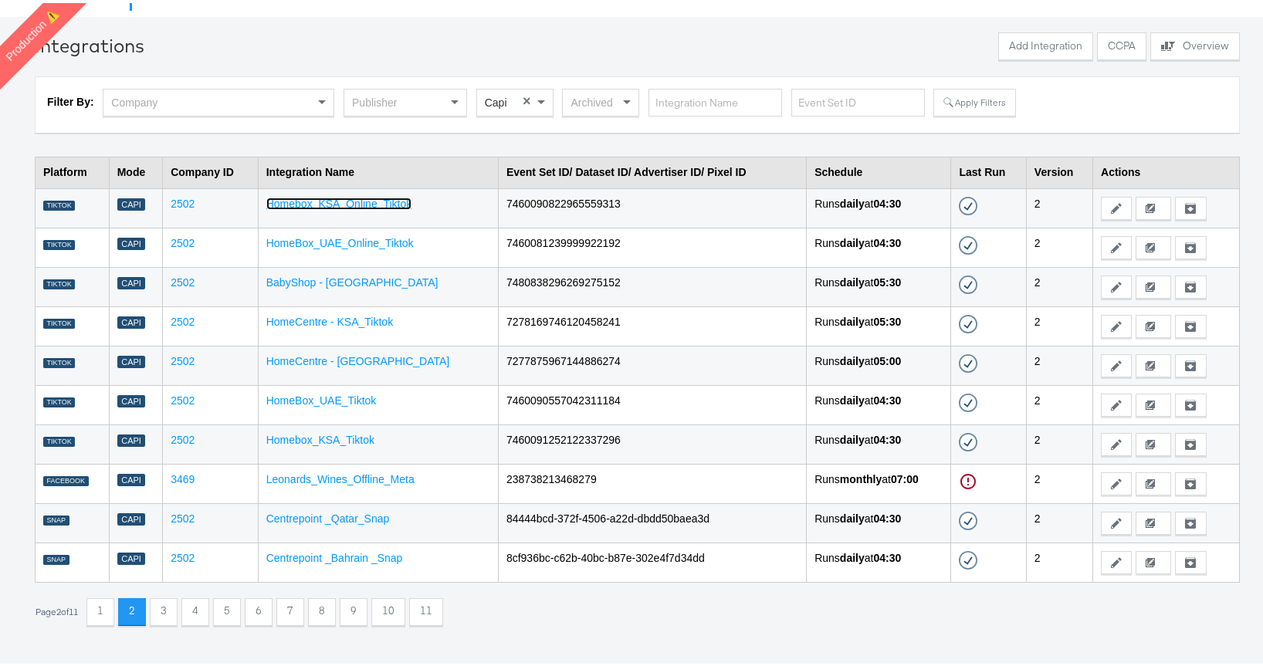
click at [347, 205] on link "Homebox_KSA_Online_Tiktok" at bounding box center [339, 201] width 146 height 12
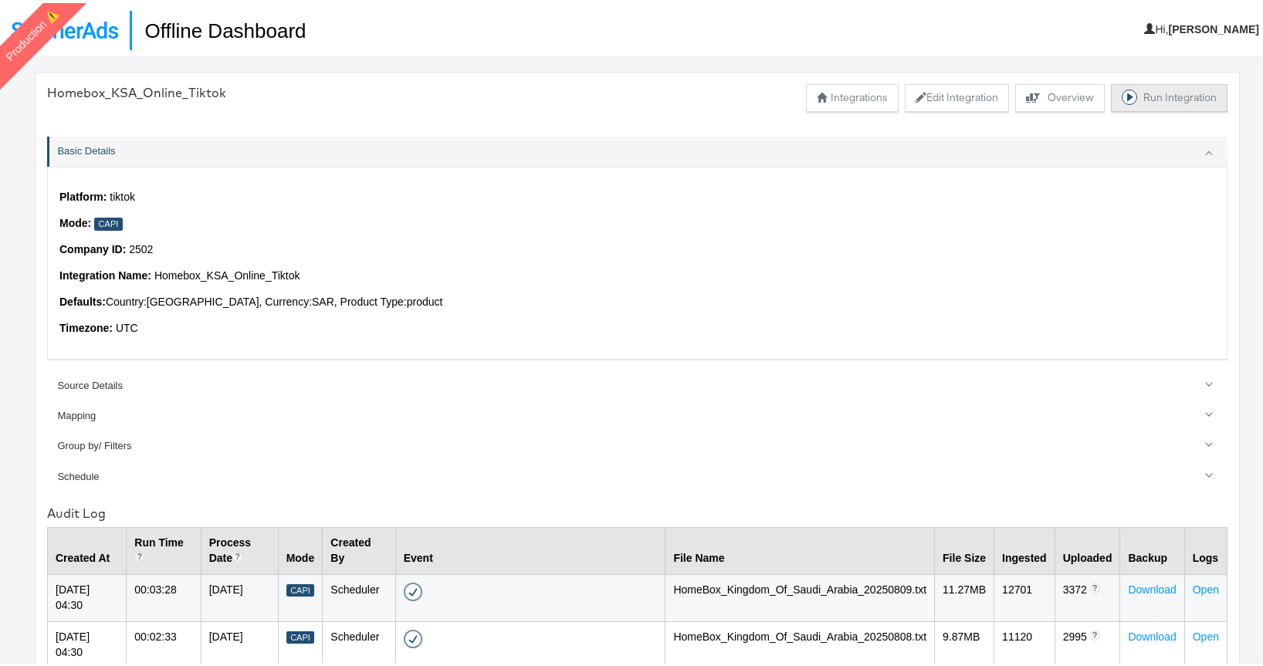
click at [1146, 91] on button "Run Integration" at bounding box center [1169, 95] width 117 height 28
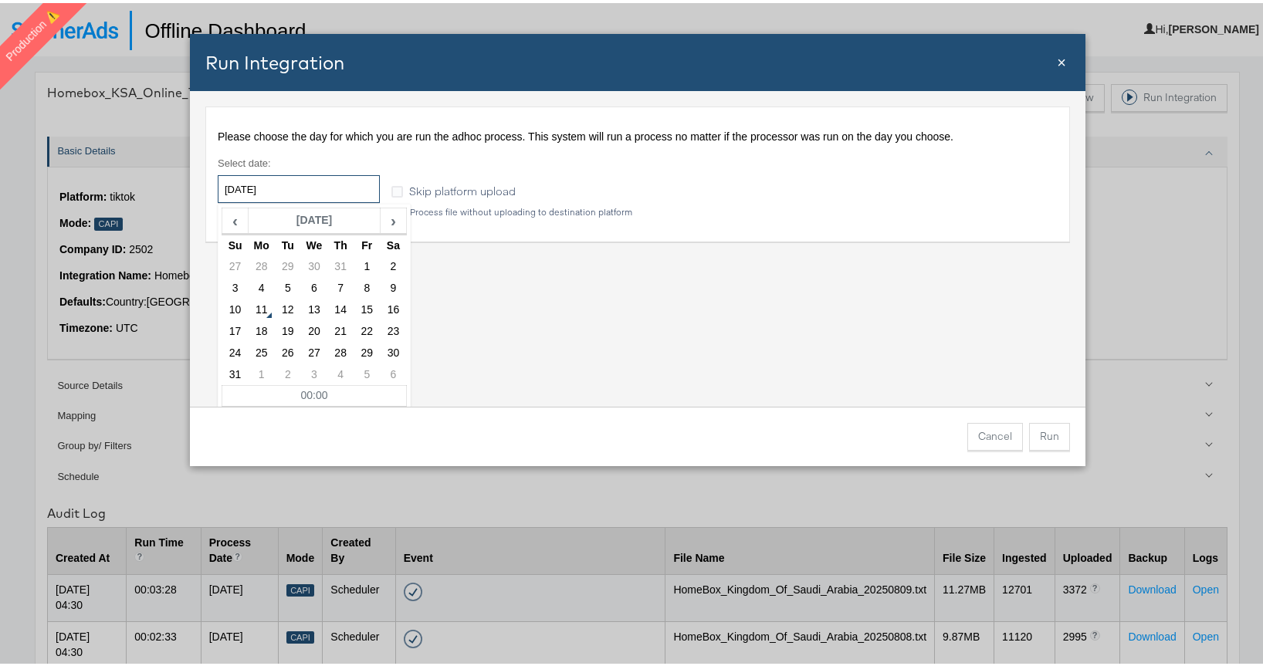
click at [306, 183] on input "[DATE]" at bounding box center [299, 186] width 162 height 28
drag, startPoint x: 291, startPoint y: 284, endPoint x: 303, endPoint y: 291, distance: 13.5
click at [291, 284] on td "5" at bounding box center [287, 286] width 26 height 22
type input "[DATE]"
click at [1043, 430] on button "Run" at bounding box center [1049, 434] width 41 height 28
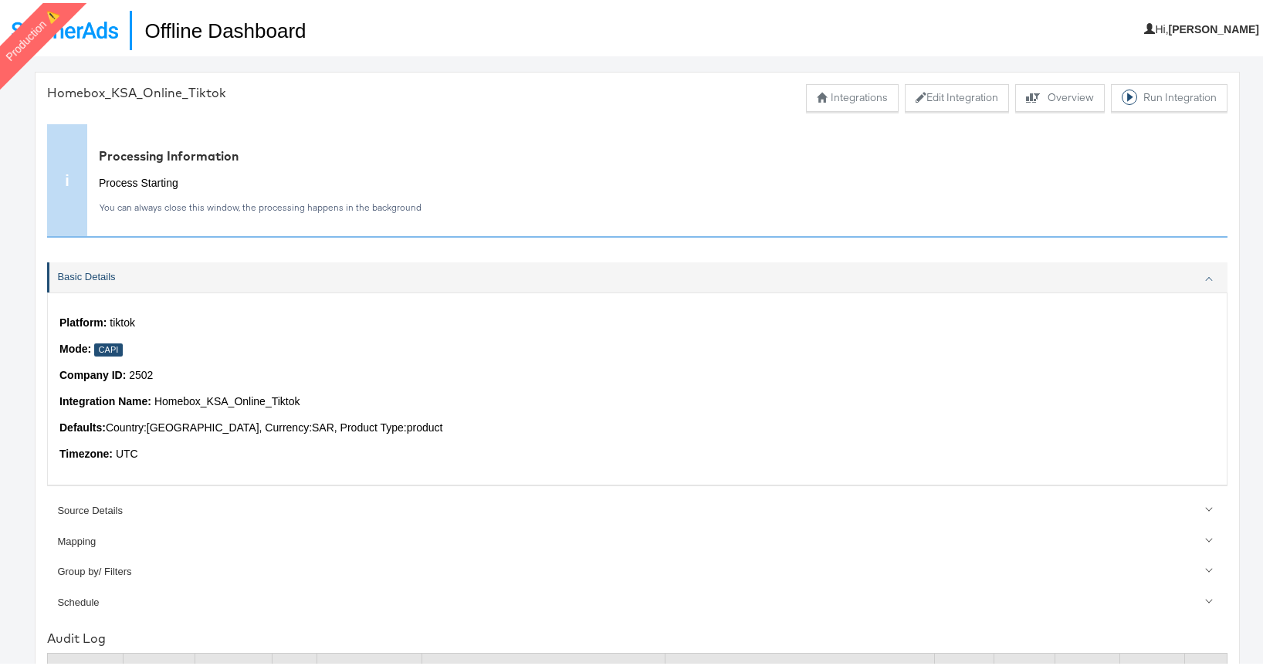
scroll to position [39, 0]
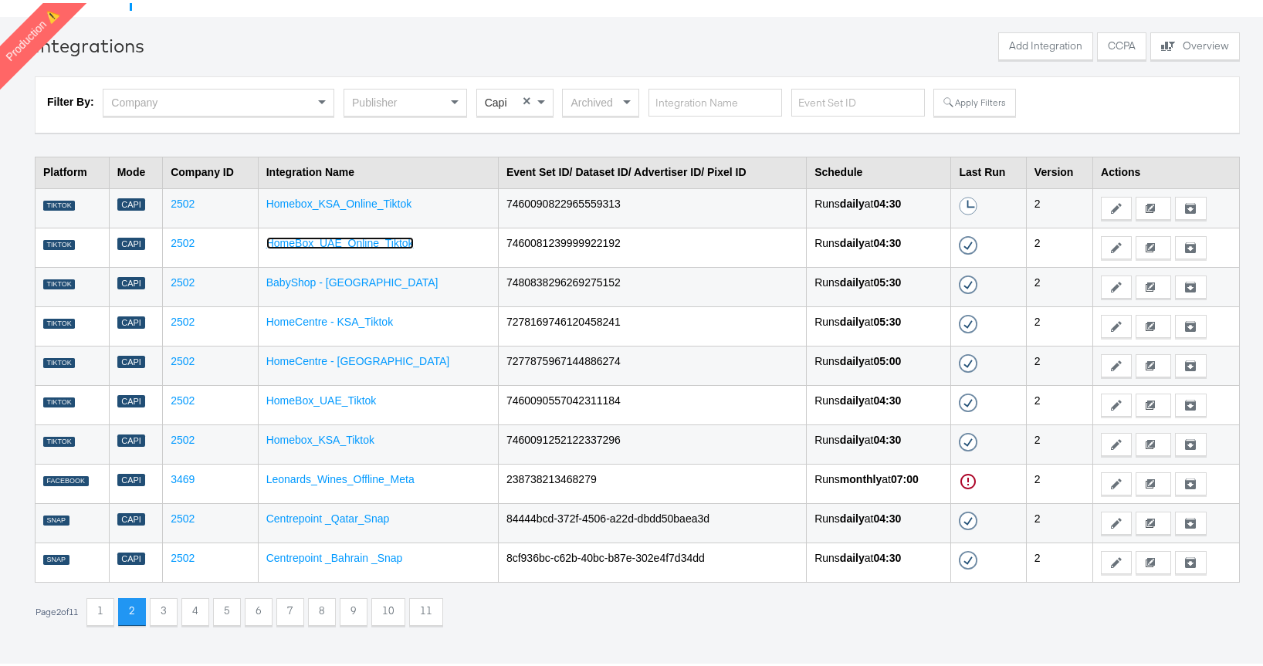
click at [388, 239] on link "HomeBox_UAE_Online_Tiktok" at bounding box center [339, 240] width 147 height 12
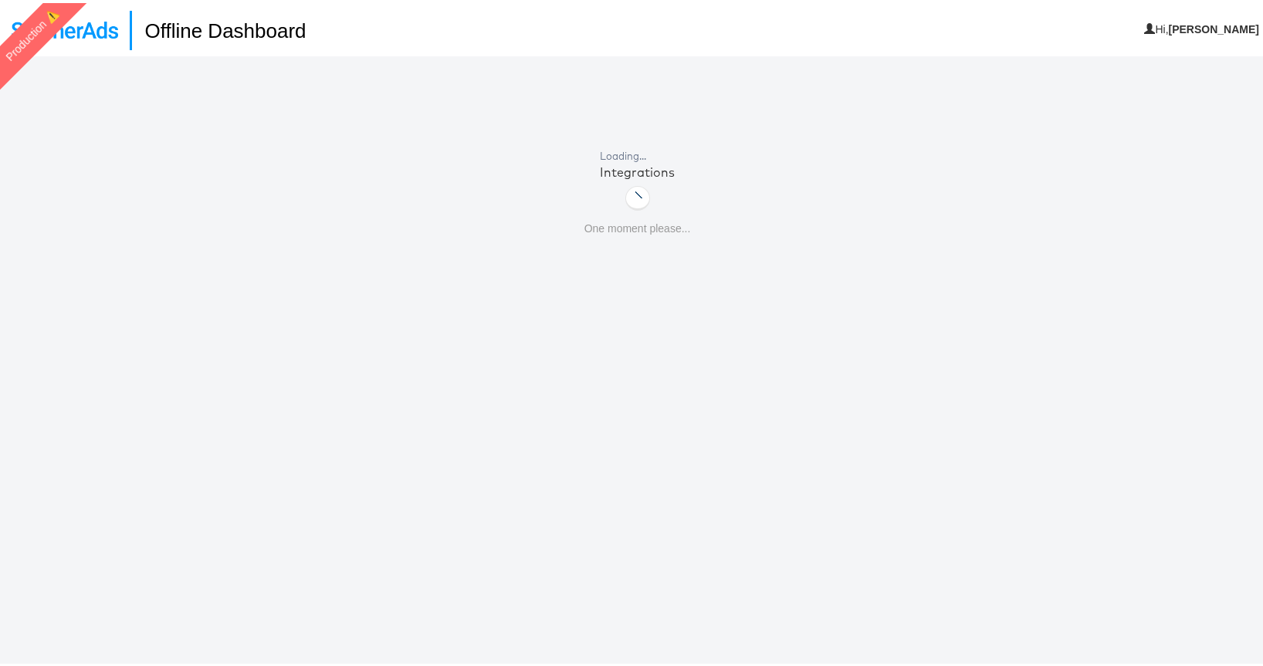
scroll to position [39, 0]
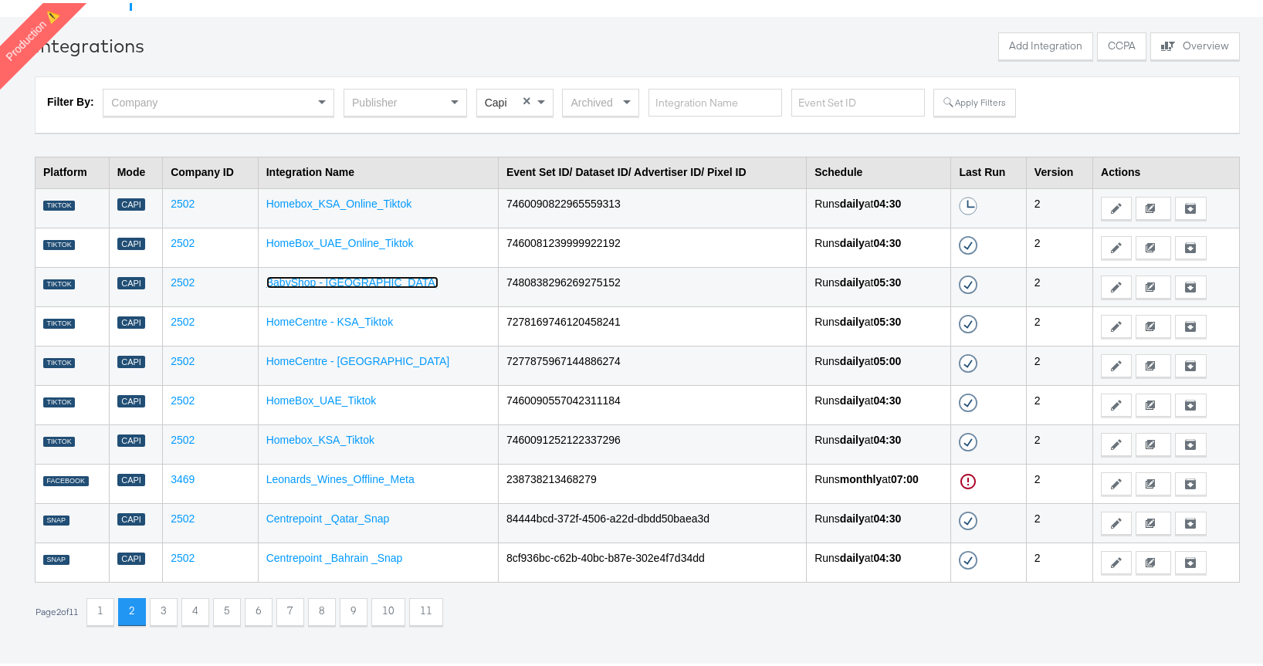
click at [317, 278] on link "BabyShop - [GEOGRAPHIC_DATA]" at bounding box center [352, 279] width 172 height 12
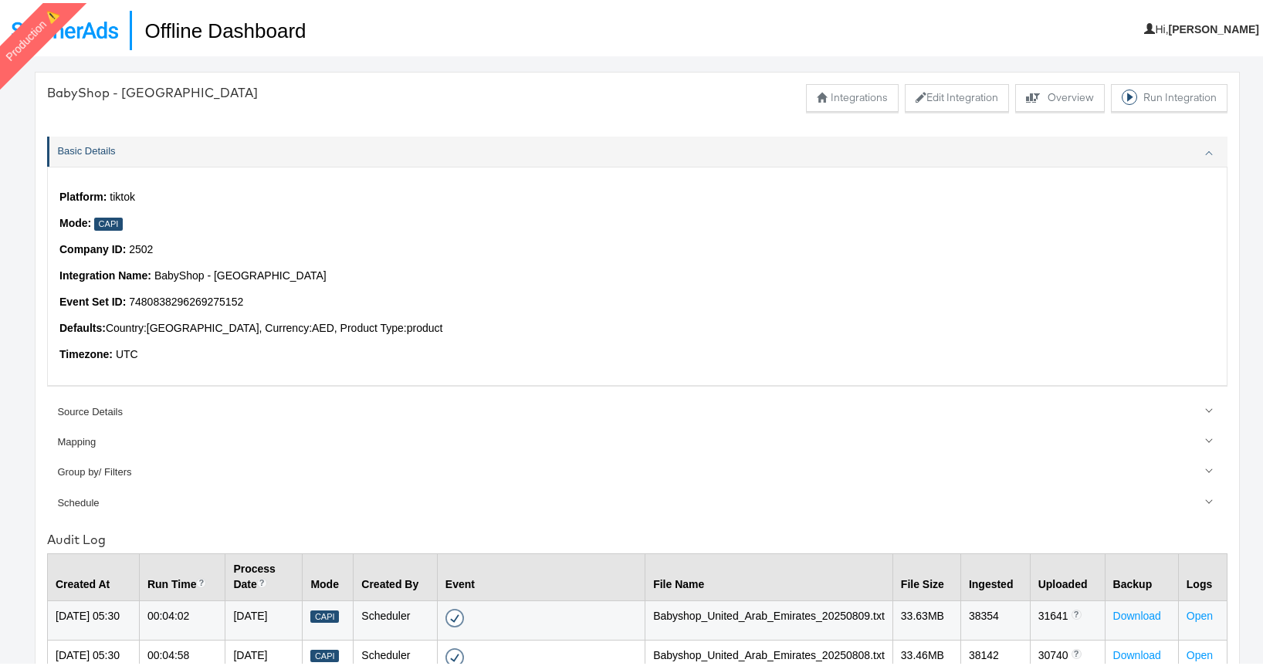
scroll to position [39, 0]
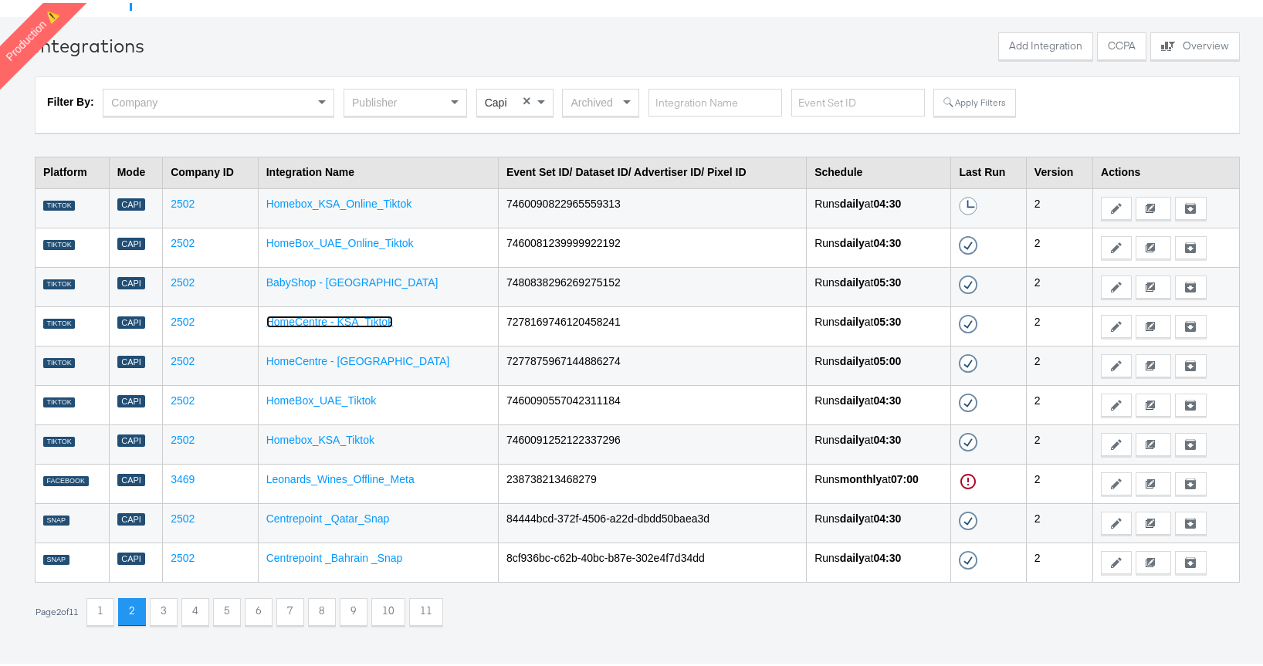
click at [353, 317] on link "HomeCentre - KSA_Tiktok" at bounding box center [329, 319] width 127 height 12
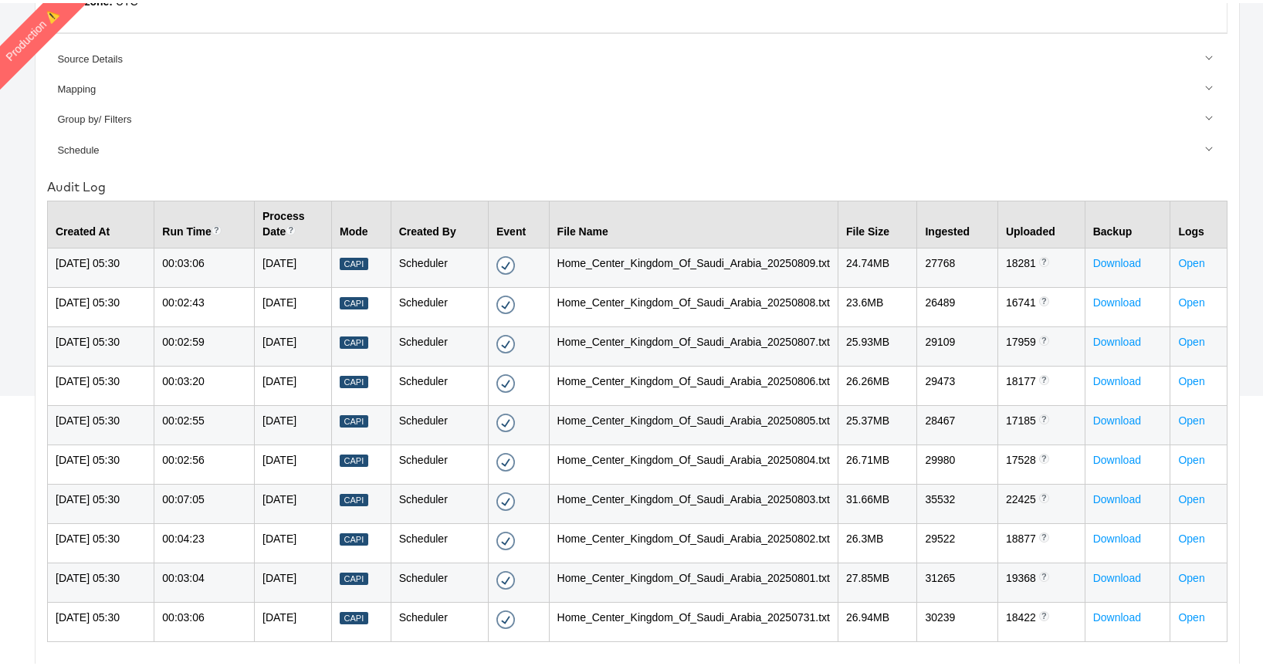
scroll to position [39, 0]
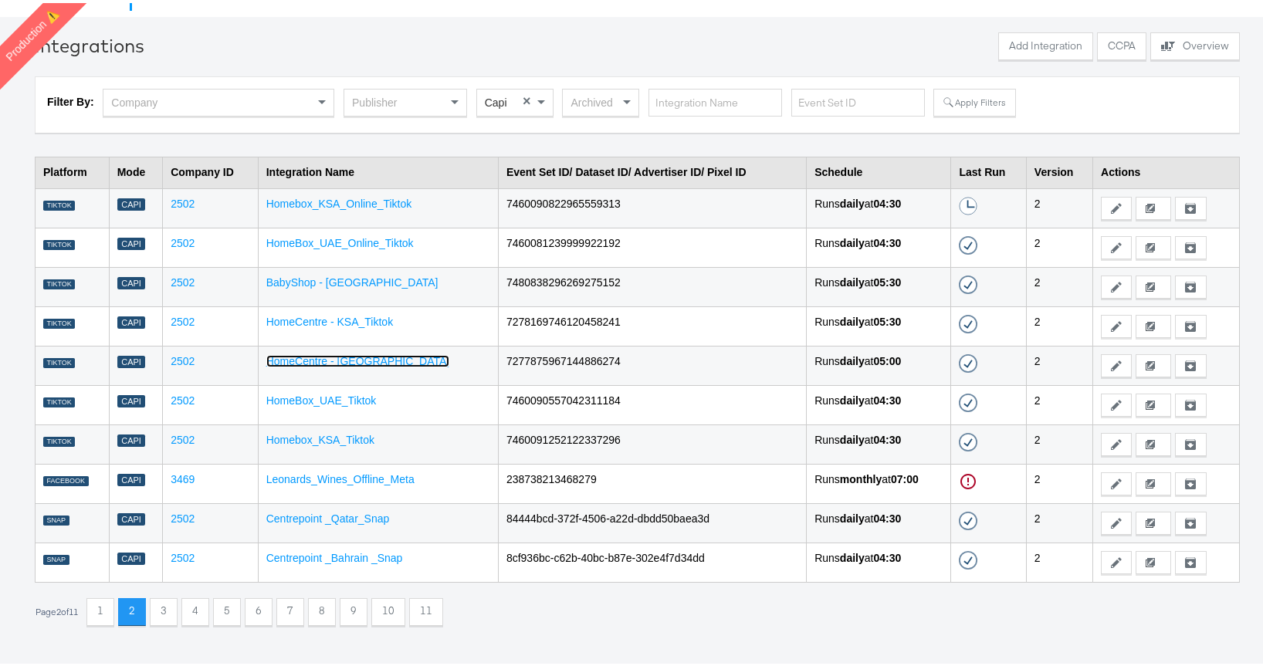
click at [367, 361] on link "HomeCentre - [GEOGRAPHIC_DATA]" at bounding box center [358, 358] width 184 height 12
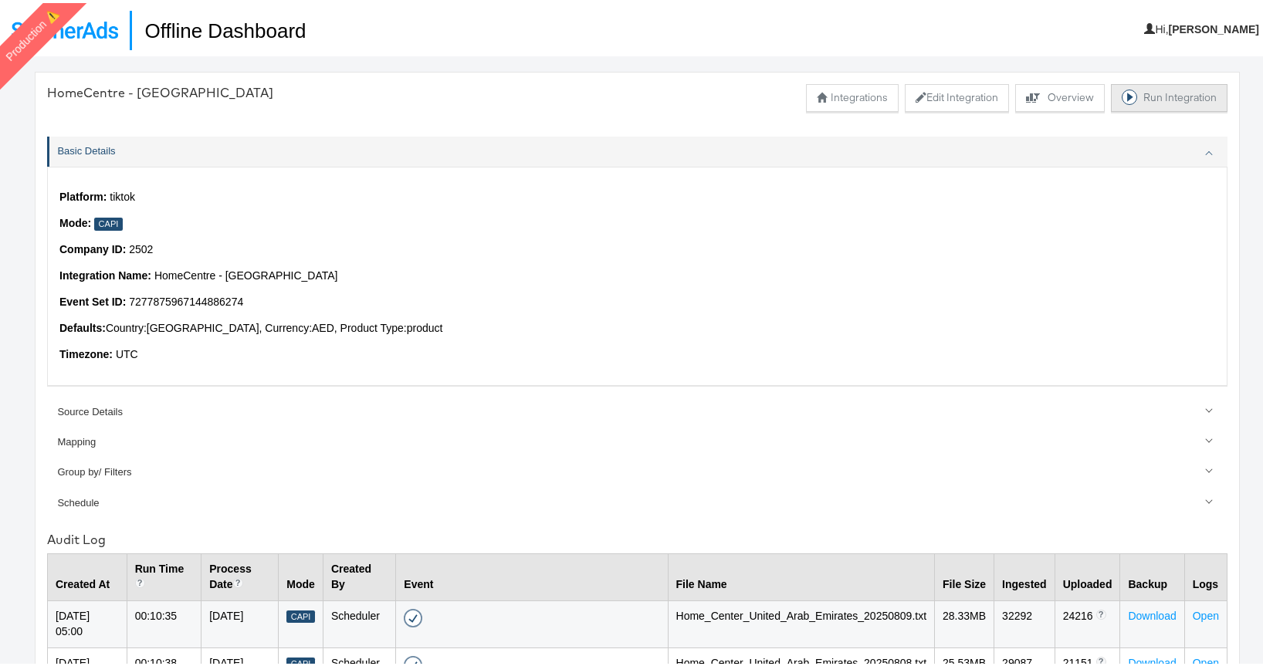
click at [1155, 94] on button "Run Integration" at bounding box center [1169, 95] width 117 height 28
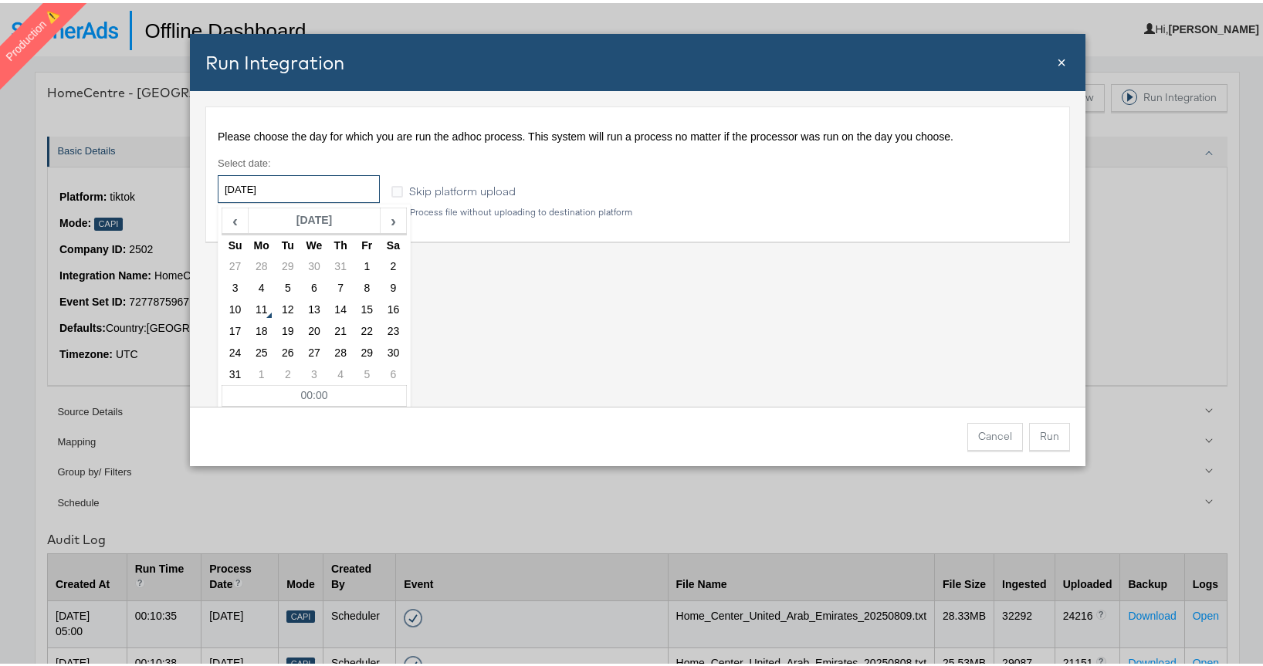
click at [323, 179] on input "[DATE]" at bounding box center [299, 186] width 162 height 28
click at [288, 280] on td "5" at bounding box center [287, 286] width 26 height 22
type input "[DATE]"
click at [1055, 433] on button "Run" at bounding box center [1049, 434] width 41 height 28
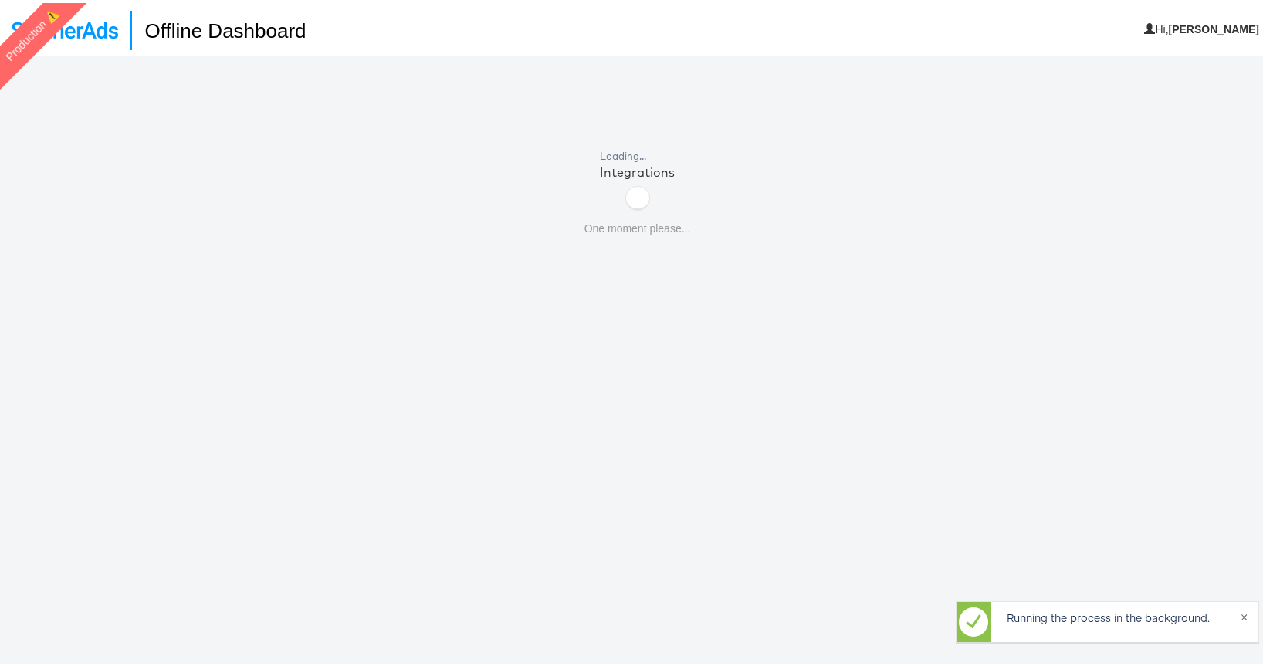
scroll to position [39, 0]
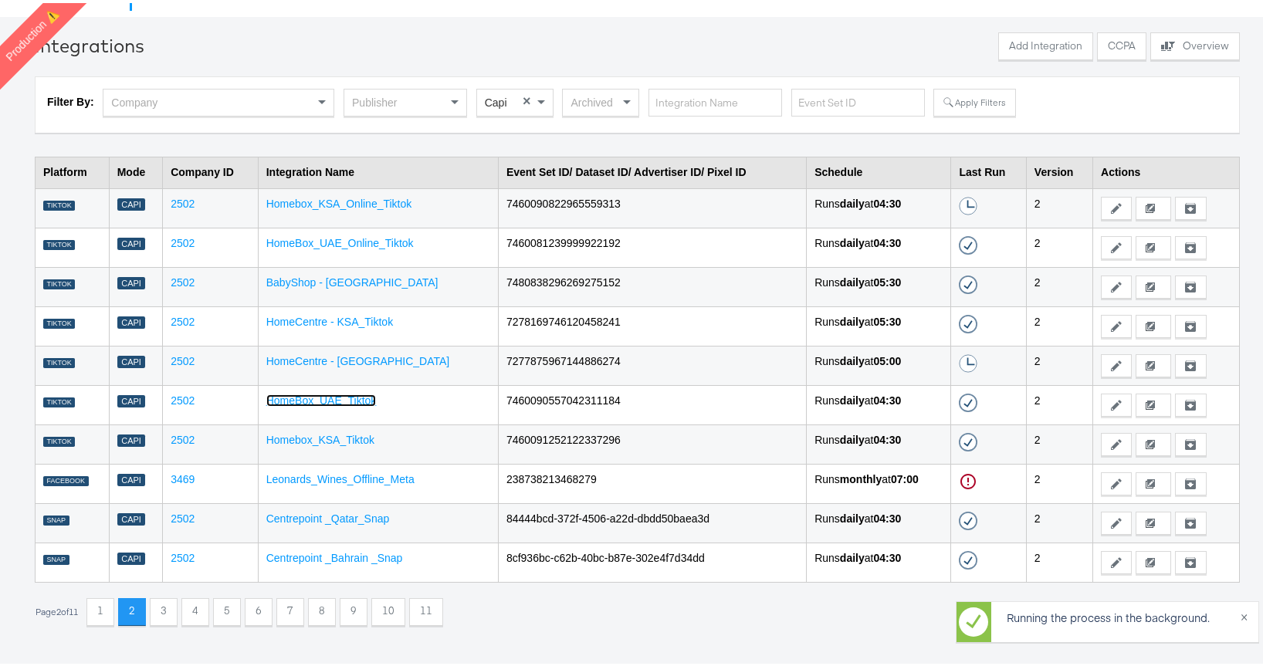
click at [344, 401] on link "HomeBox_UAE_Tiktok" at bounding box center [321, 397] width 110 height 12
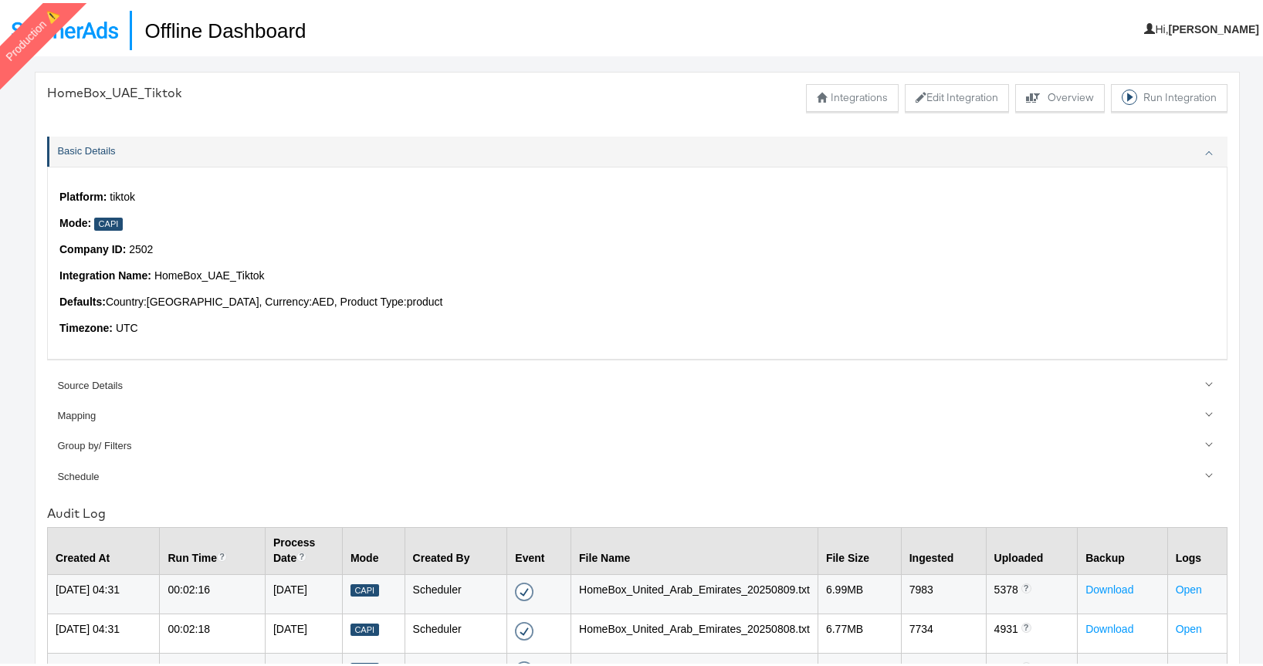
scroll to position [39, 0]
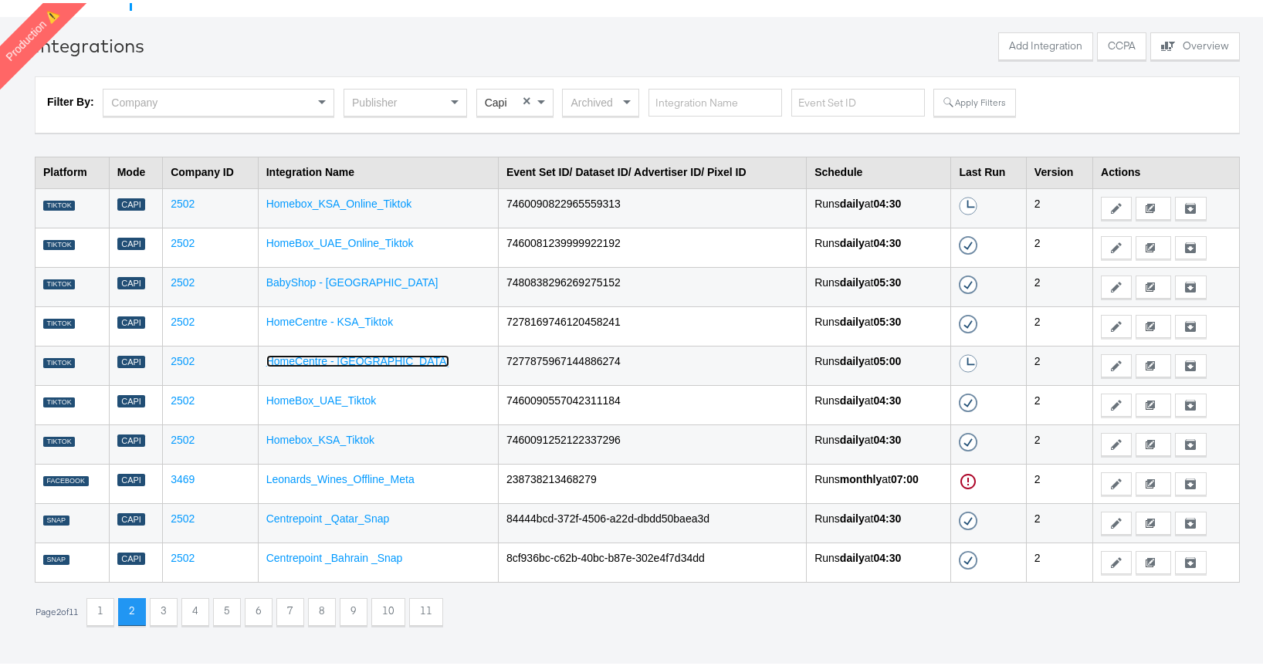
click at [357, 361] on link "HomeCentre - [GEOGRAPHIC_DATA]" at bounding box center [358, 358] width 184 height 12
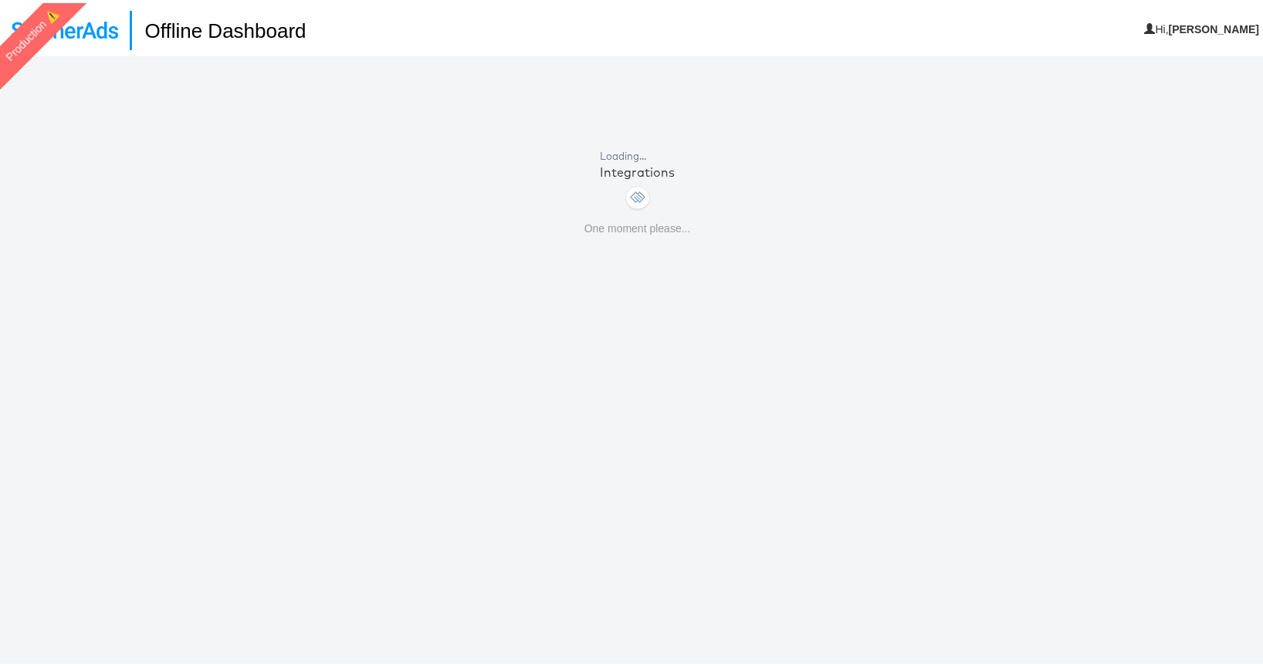
scroll to position [39, 0]
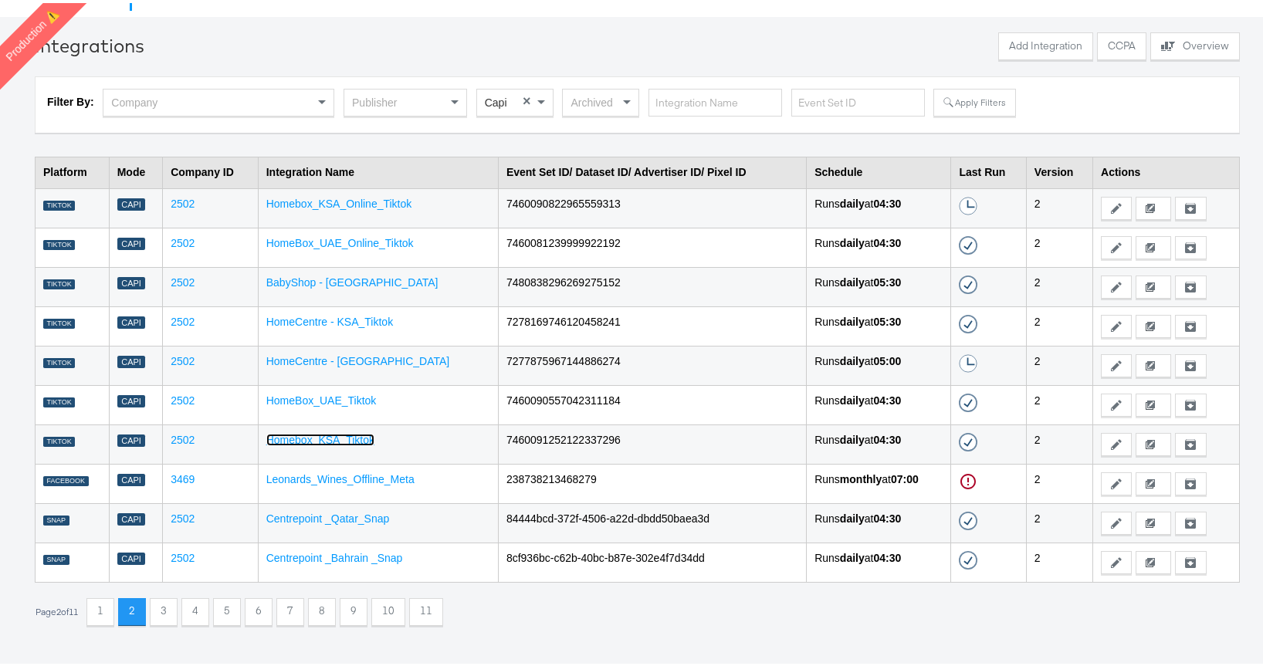
click at [367, 433] on link "Homebox_KSA_Tiktok" at bounding box center [320, 437] width 108 height 12
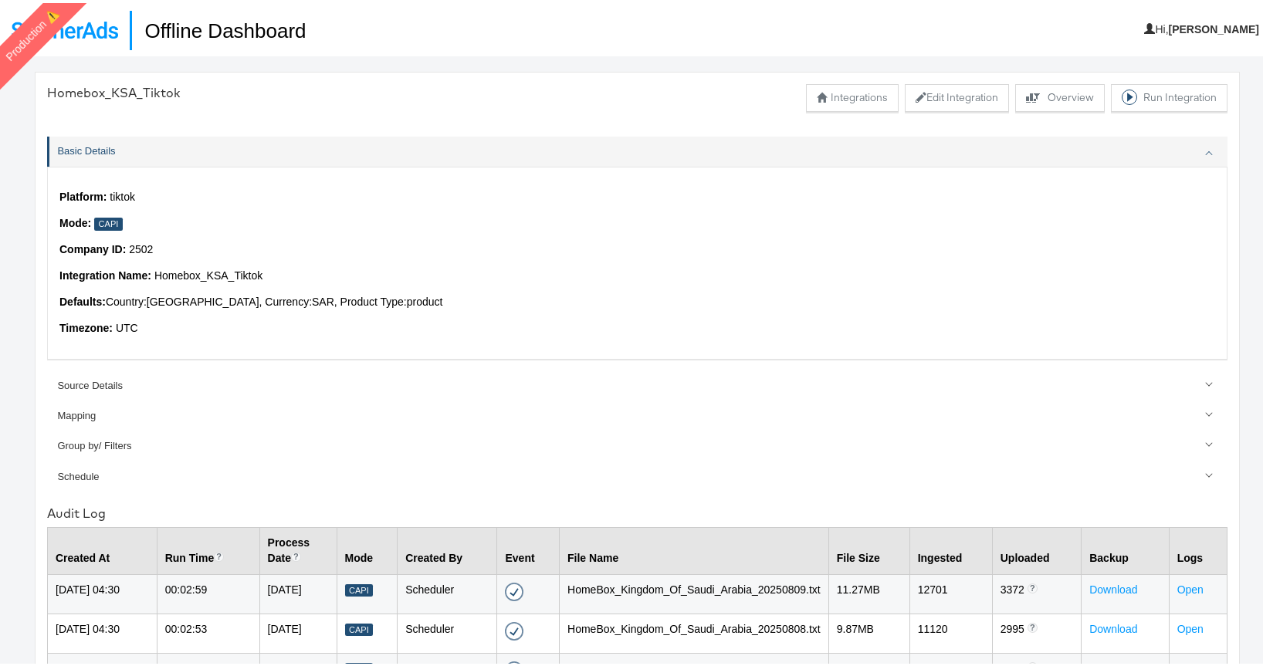
scroll to position [39, 0]
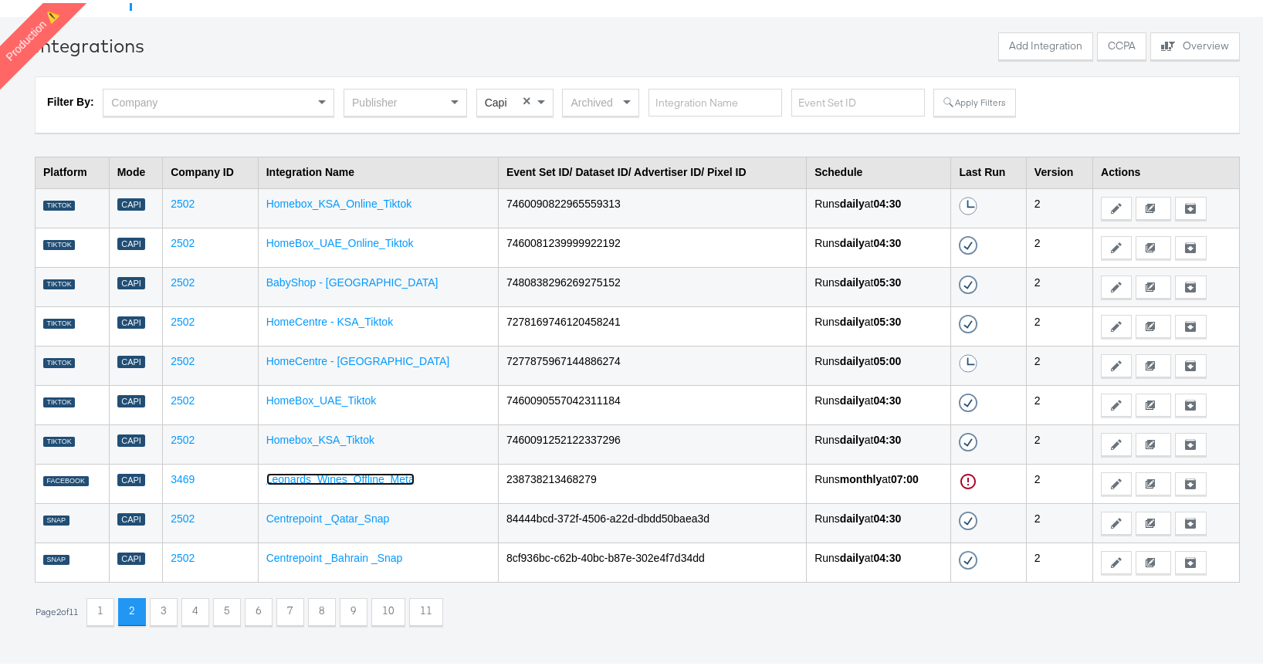
click at [350, 476] on link "Leonards_Wines_Offline_Meta" at bounding box center [340, 476] width 148 height 12
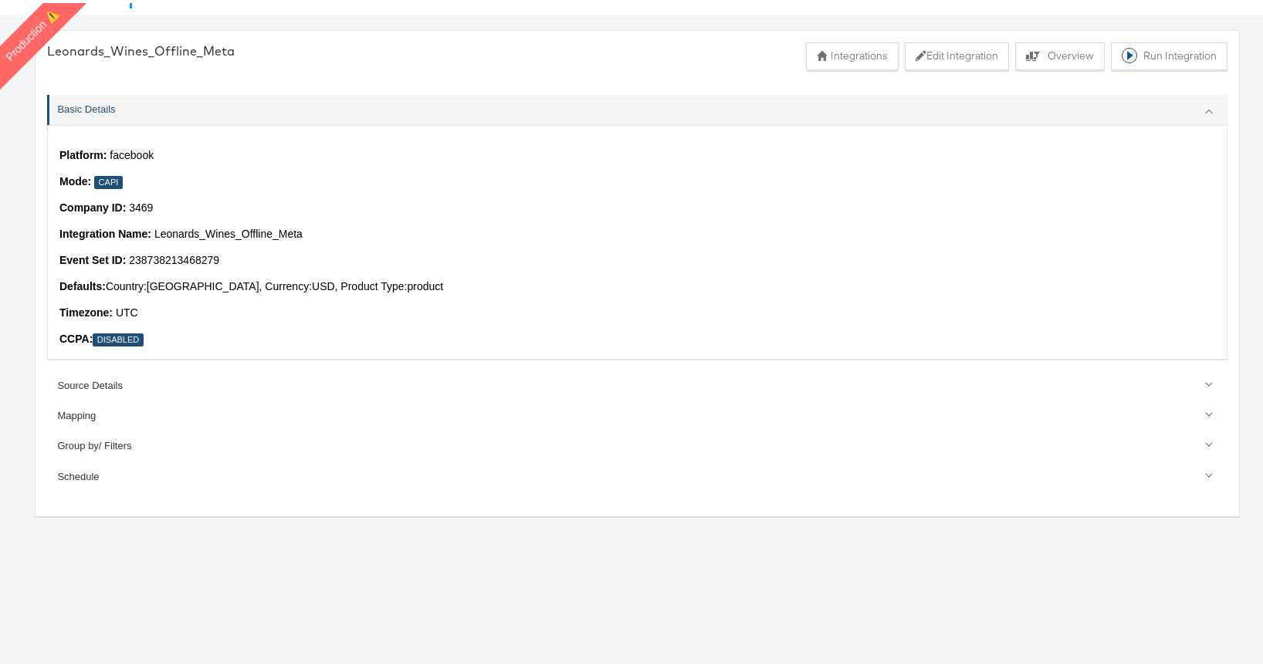
scroll to position [42, 0]
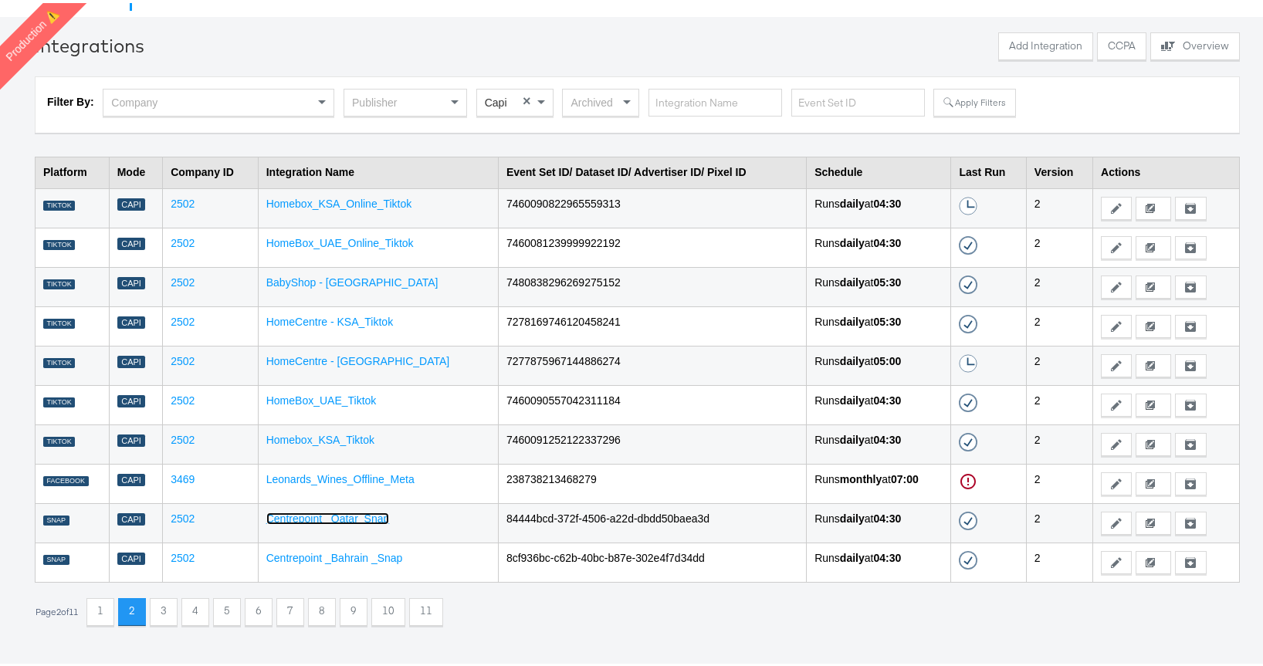
click at [325, 512] on link "Centrepoint _Qatar_Snap" at bounding box center [328, 516] width 124 height 12
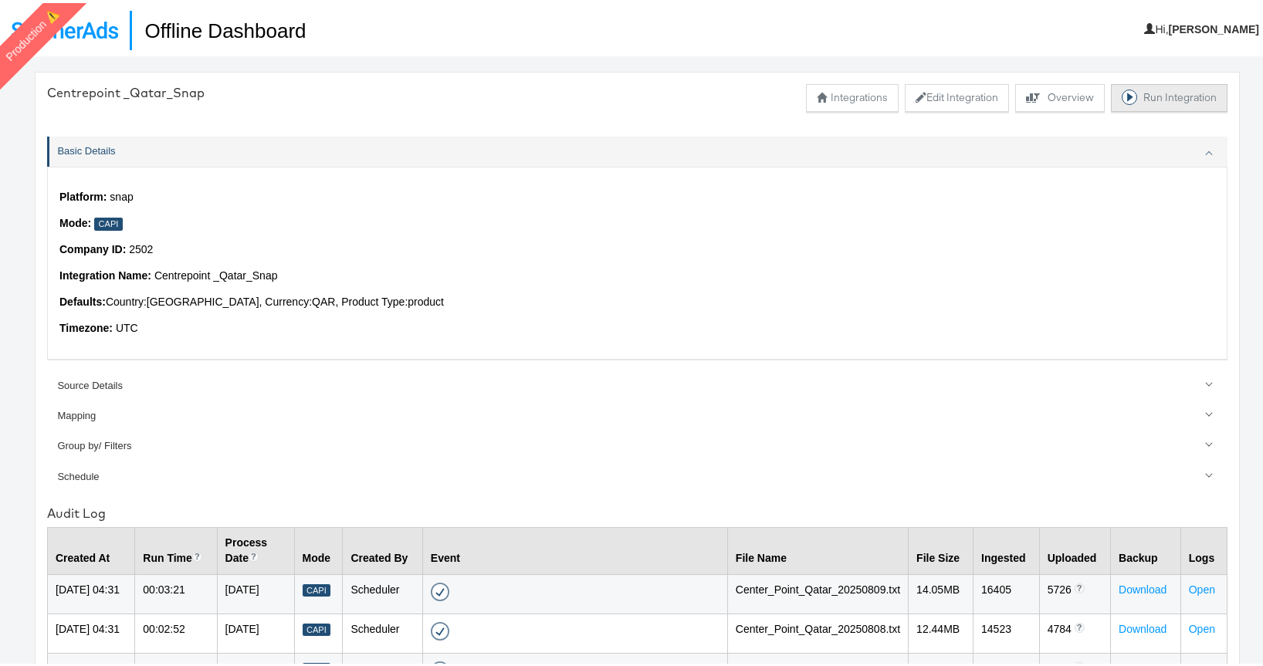
click at [1162, 99] on button "Run Integration" at bounding box center [1169, 95] width 117 height 28
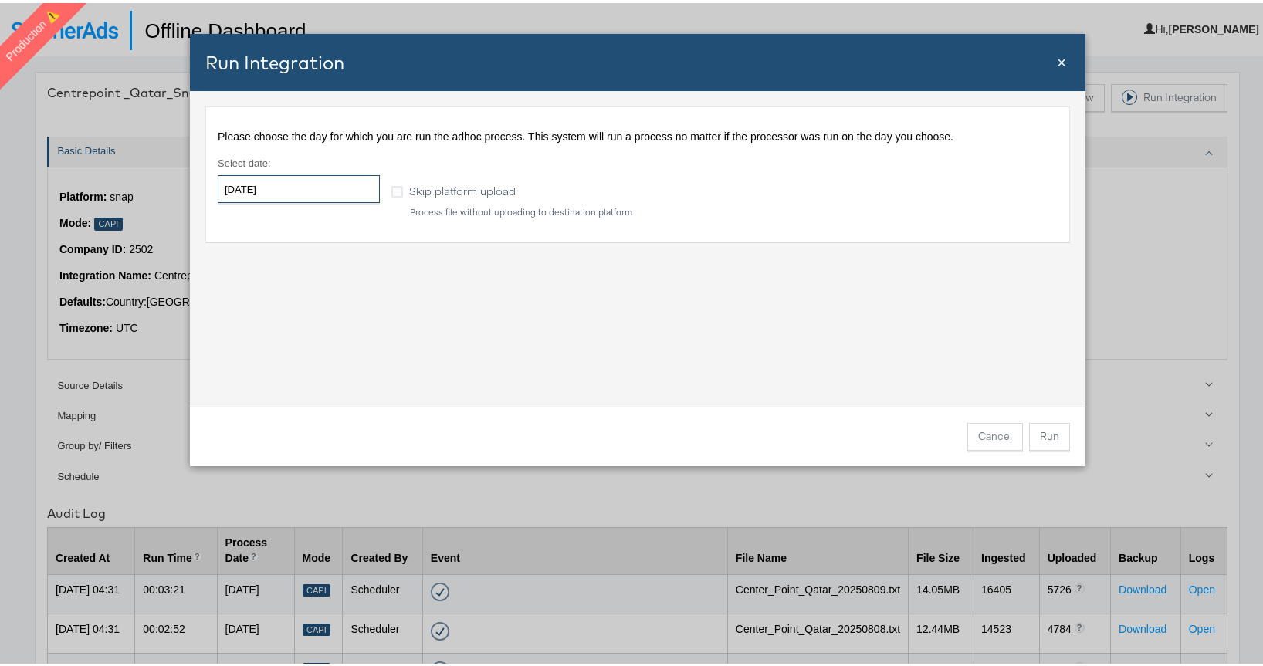
click at [311, 180] on input "[DATE]" at bounding box center [299, 186] width 162 height 28
click at [279, 289] on td "5" at bounding box center [287, 286] width 26 height 22
type input "[DATE]"
click at [1051, 431] on button "Run" at bounding box center [1049, 434] width 41 height 28
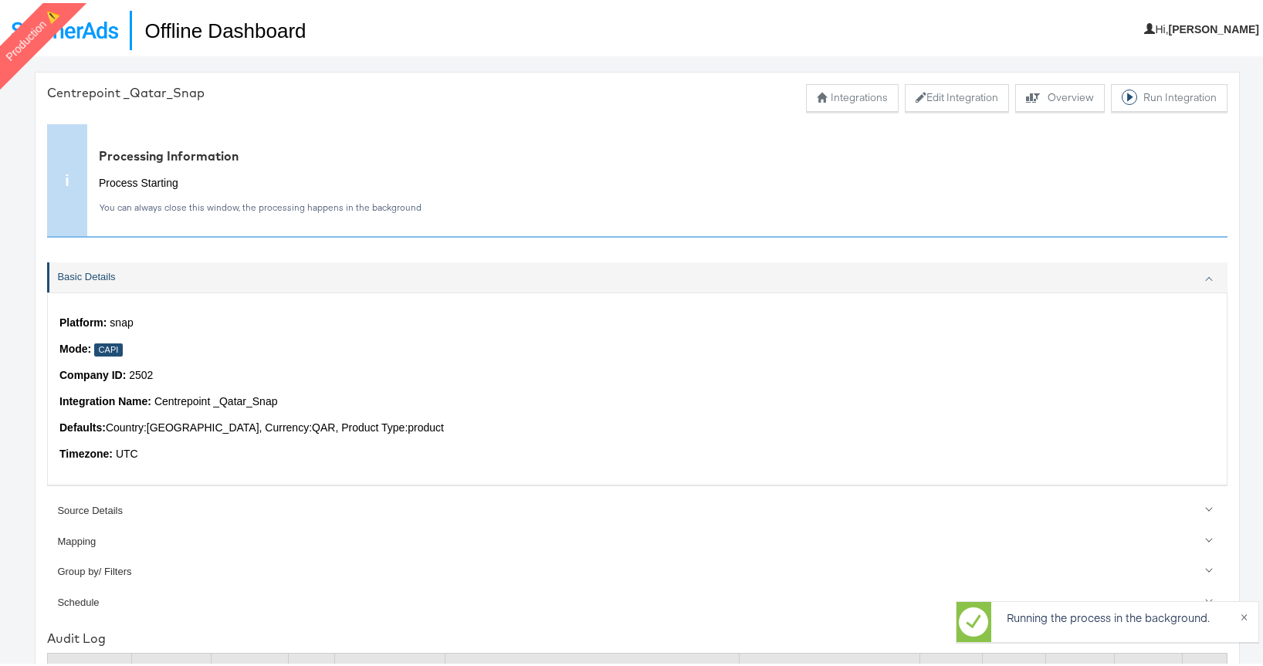
scroll to position [39, 0]
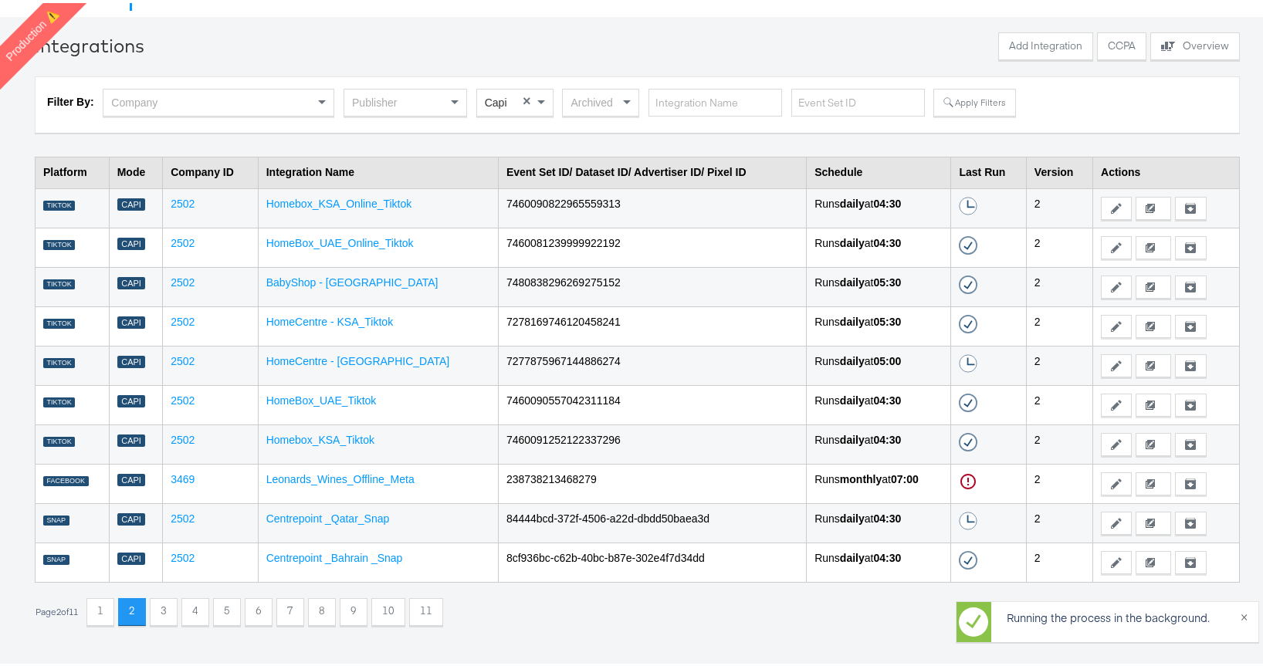
click at [366, 522] on td "Centrepoint _Qatar_Snap" at bounding box center [378, 519] width 240 height 39
click at [362, 519] on link "Centrepoint _Qatar_Snap" at bounding box center [328, 516] width 124 height 12
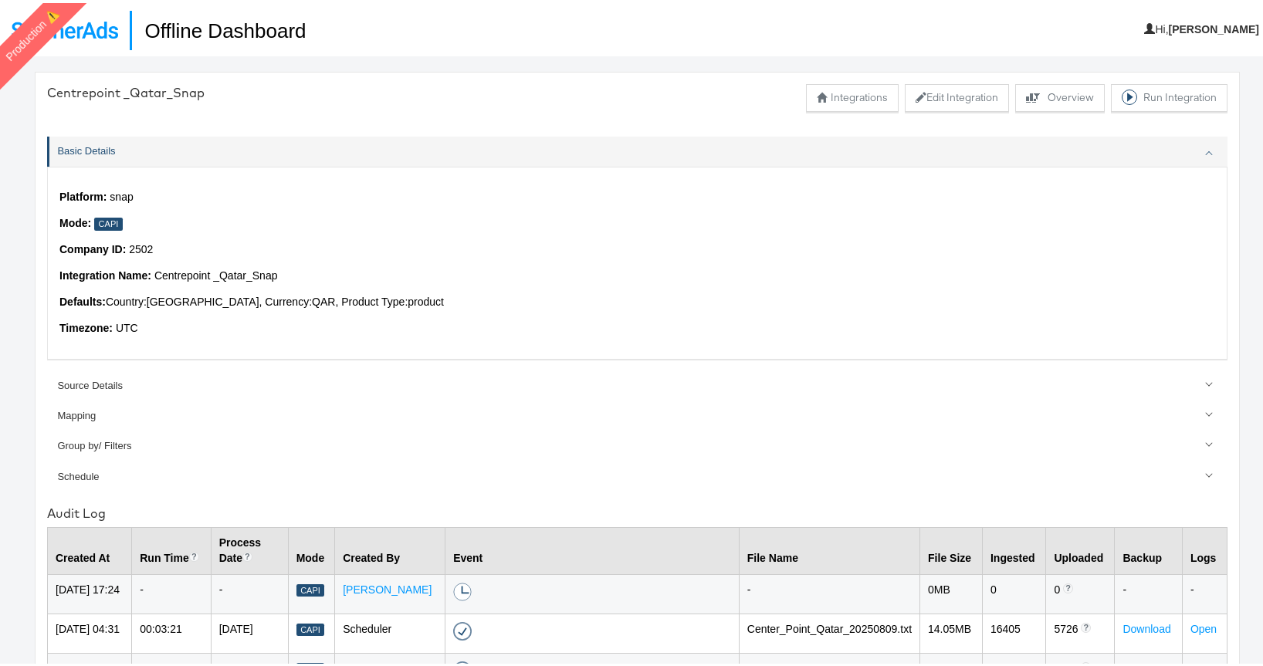
scroll to position [39, 0]
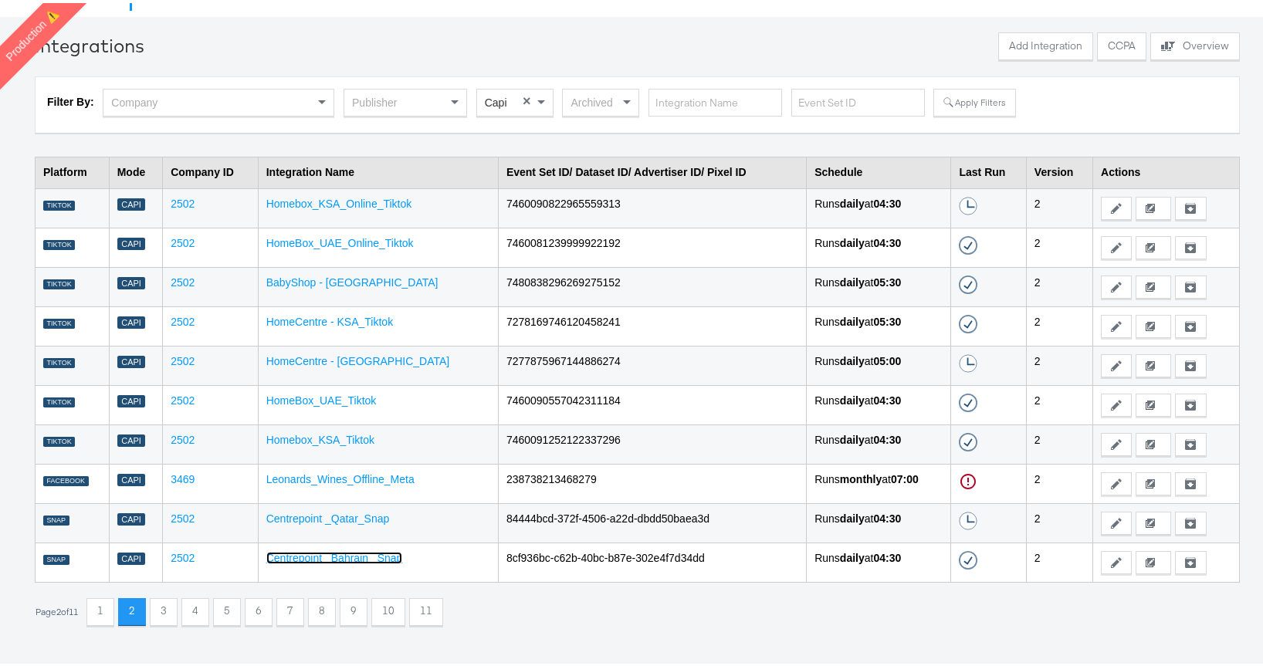
click at [389, 554] on link "Centrepoint _Bahrain _Snap" at bounding box center [334, 555] width 137 height 12
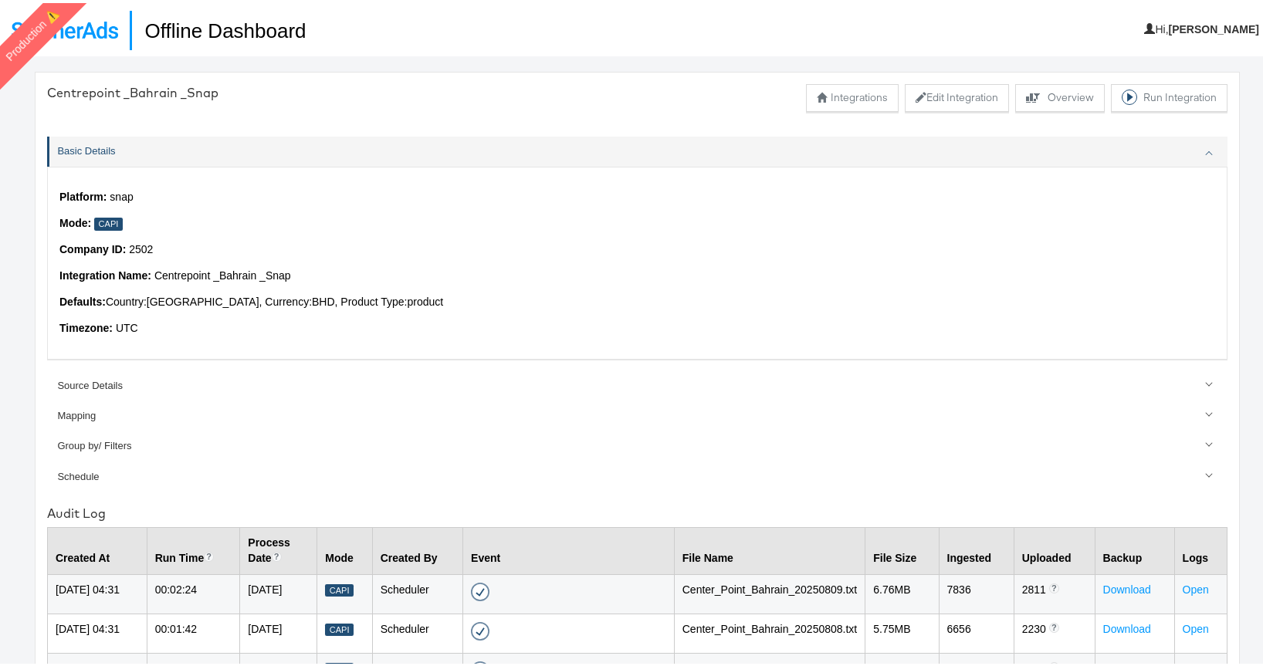
scroll to position [39, 0]
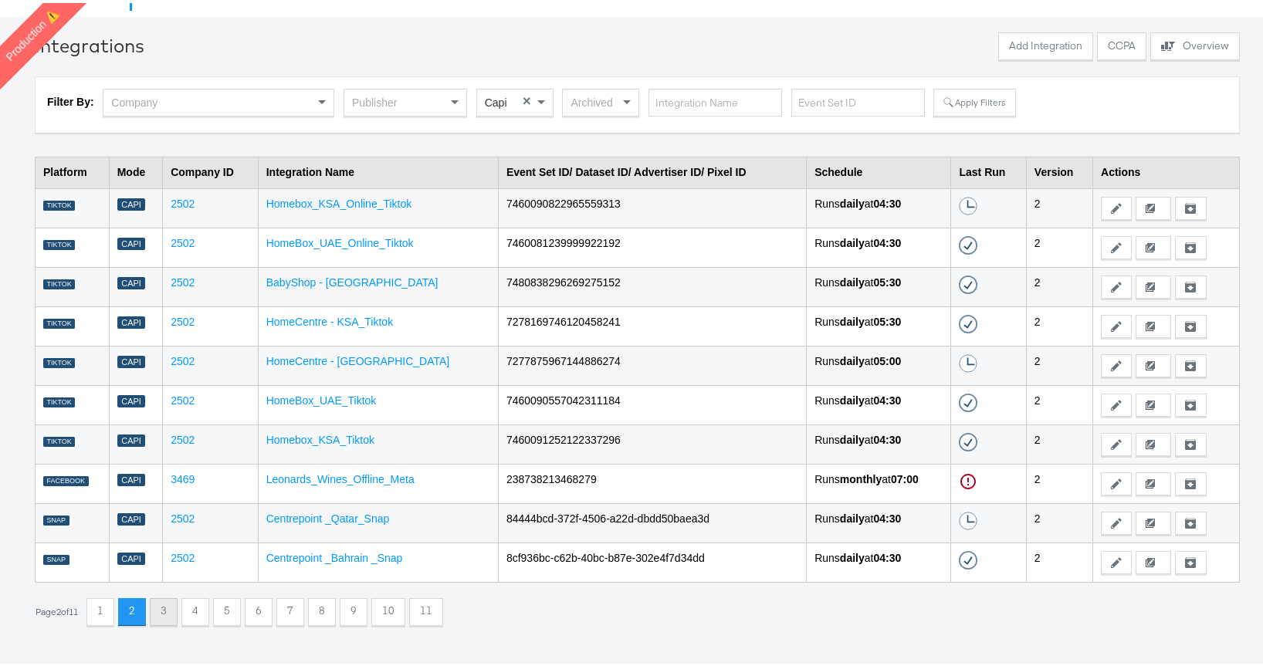
click at [163, 612] on button "3" at bounding box center [164, 609] width 28 height 28
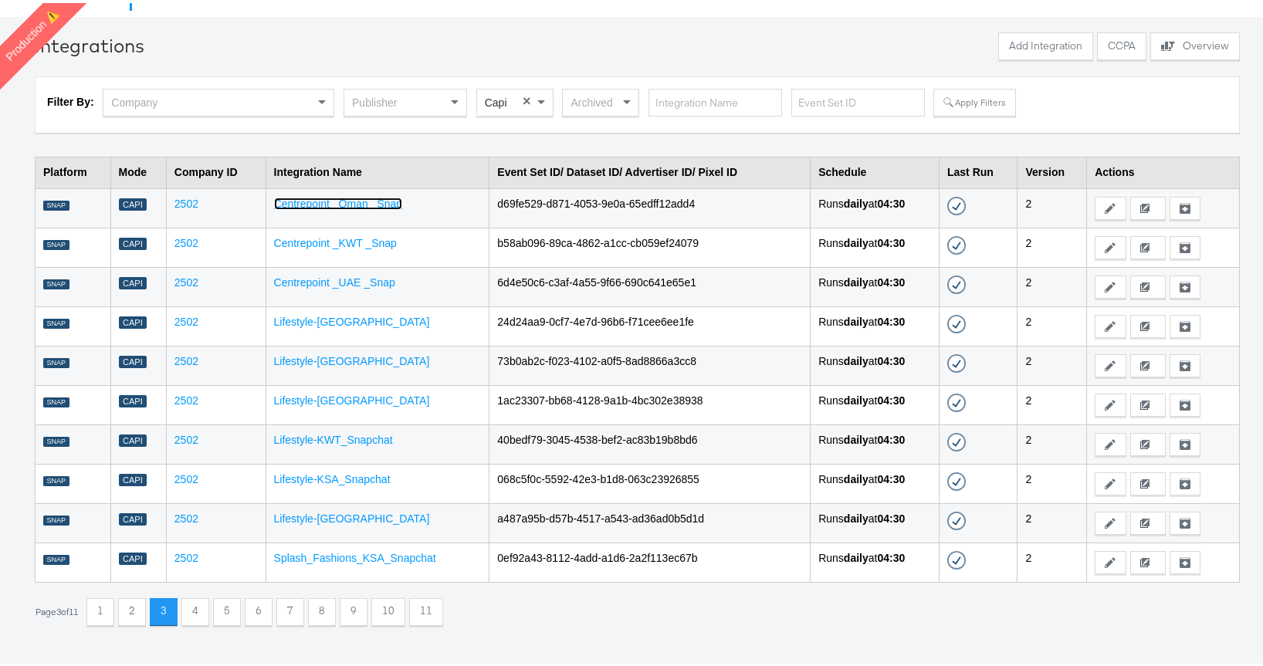
click at [361, 202] on link "Centrepoint _Oman _Snap" at bounding box center [338, 201] width 129 height 12
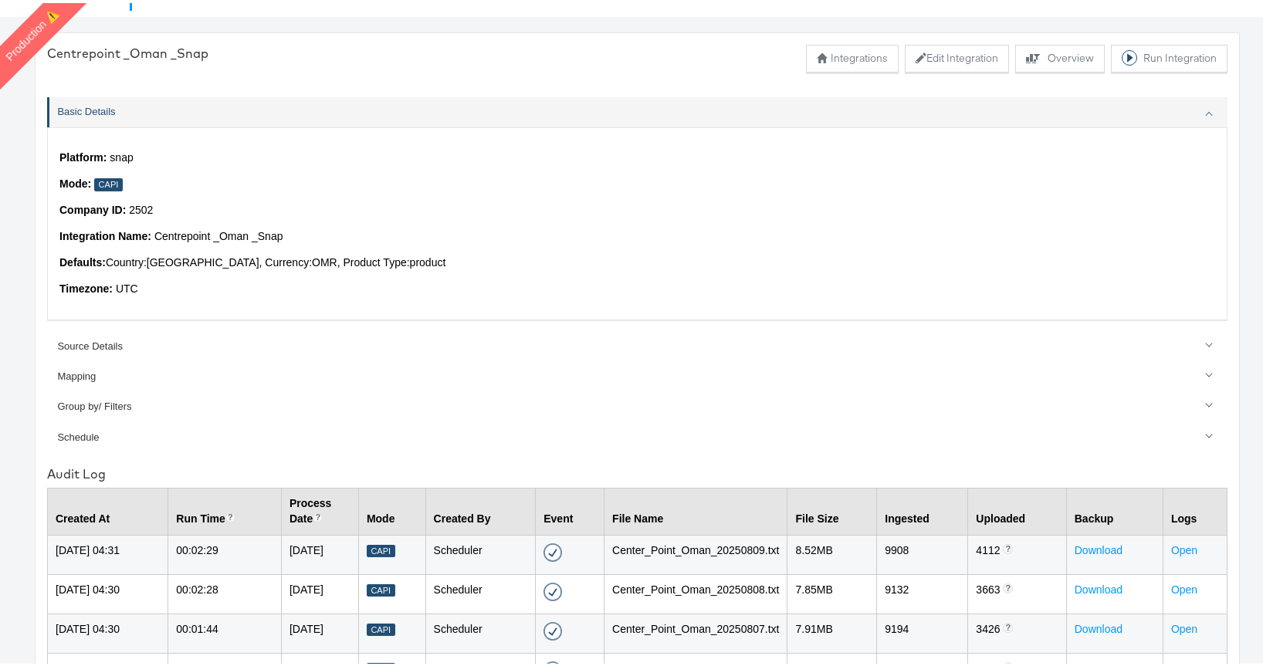
scroll to position [396, 0]
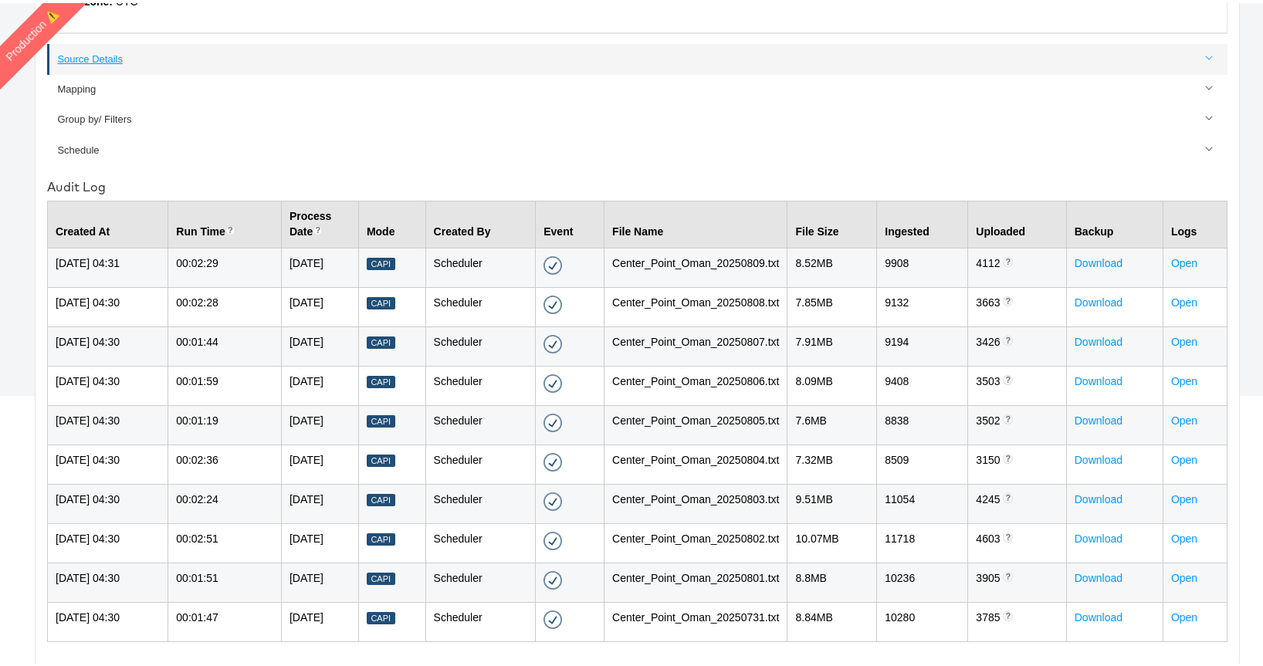
scroll to position [39, 0]
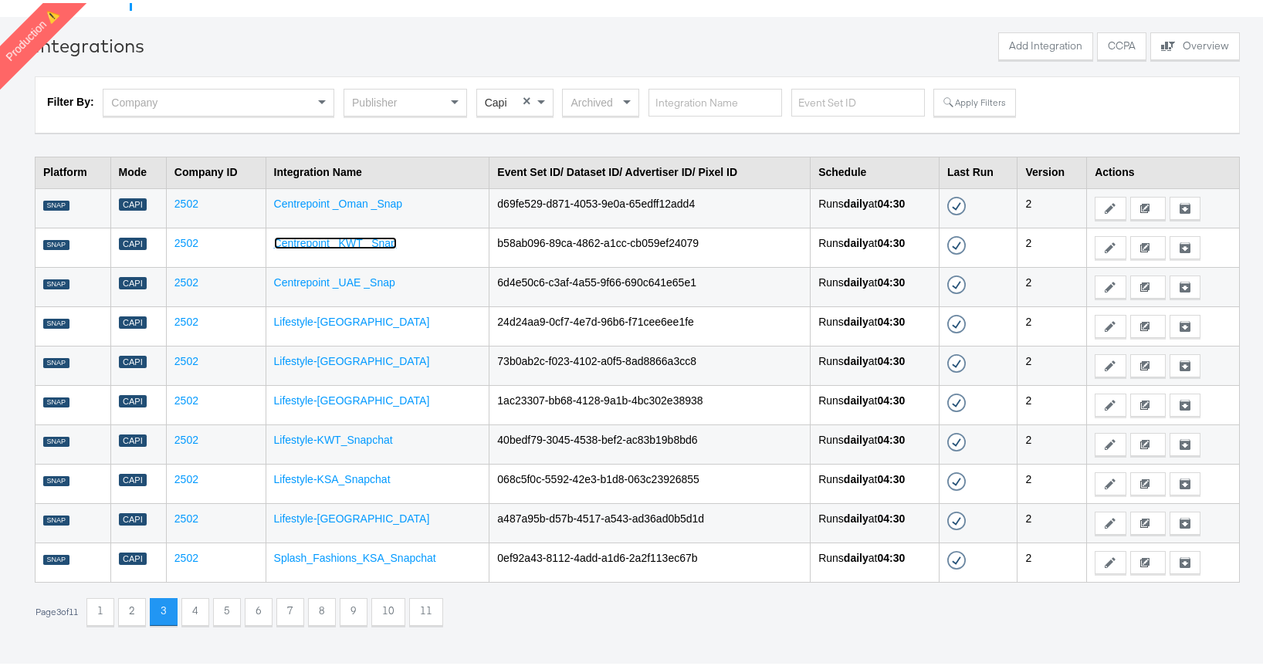
click at [354, 234] on link "Centrepoint _KWT _Snap" at bounding box center [335, 240] width 123 height 12
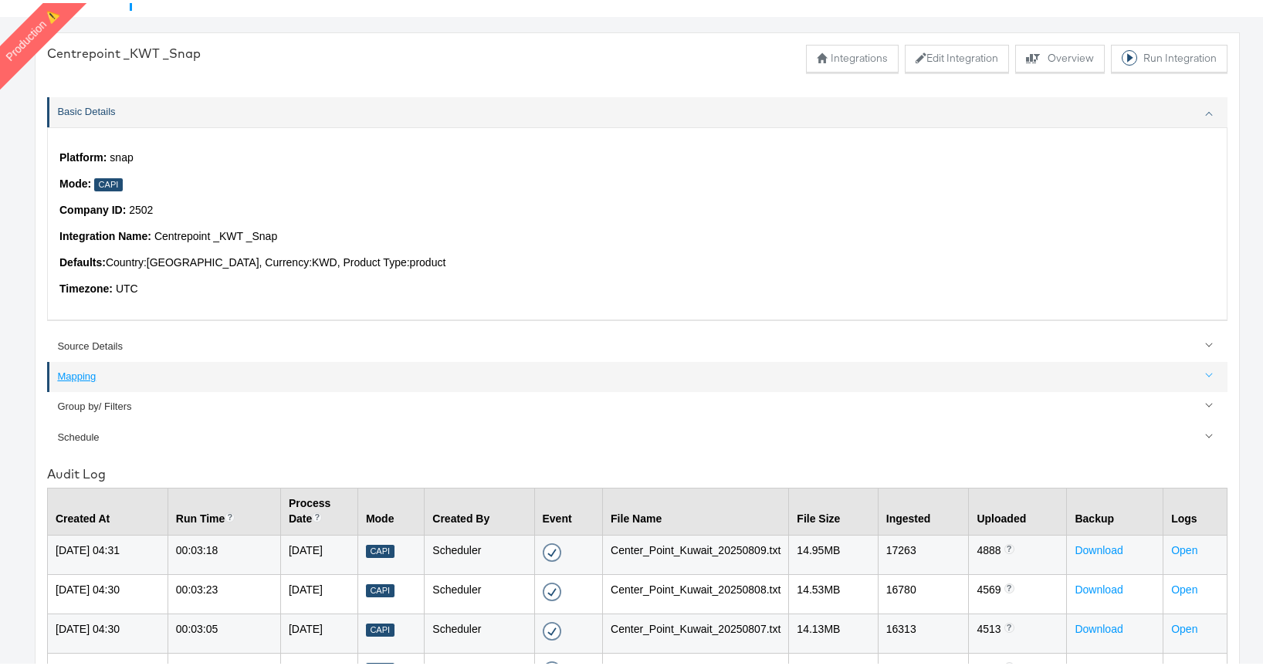
scroll to position [396, 0]
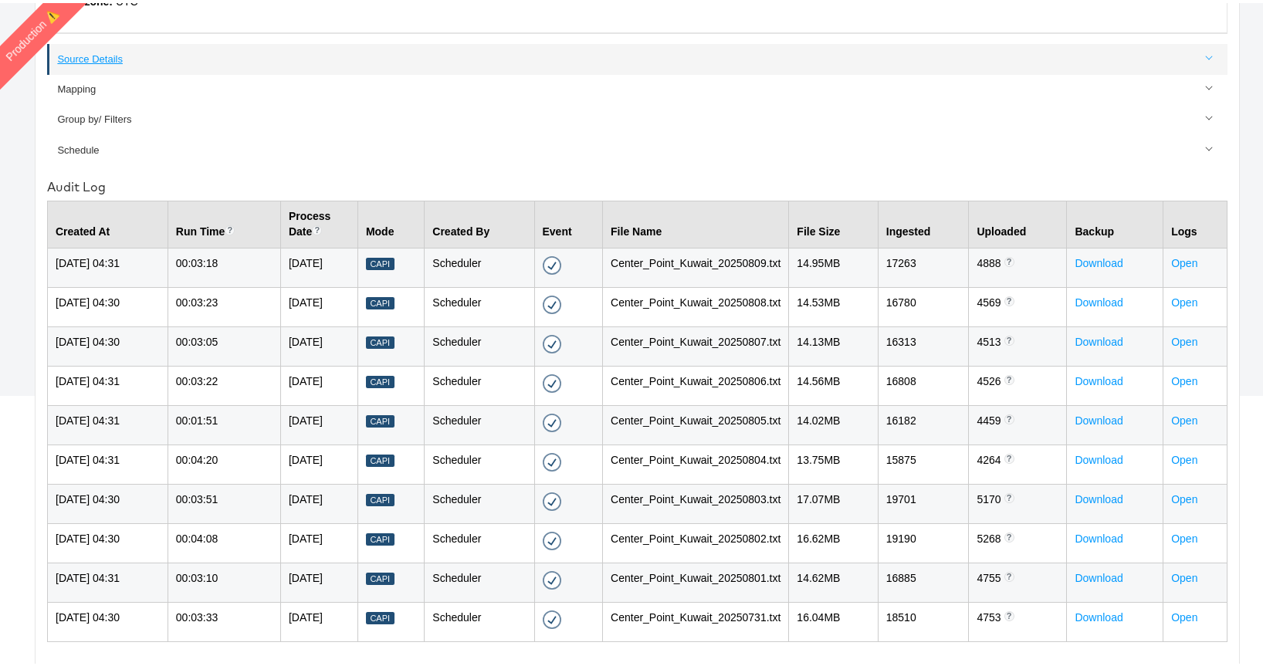
scroll to position [39, 0]
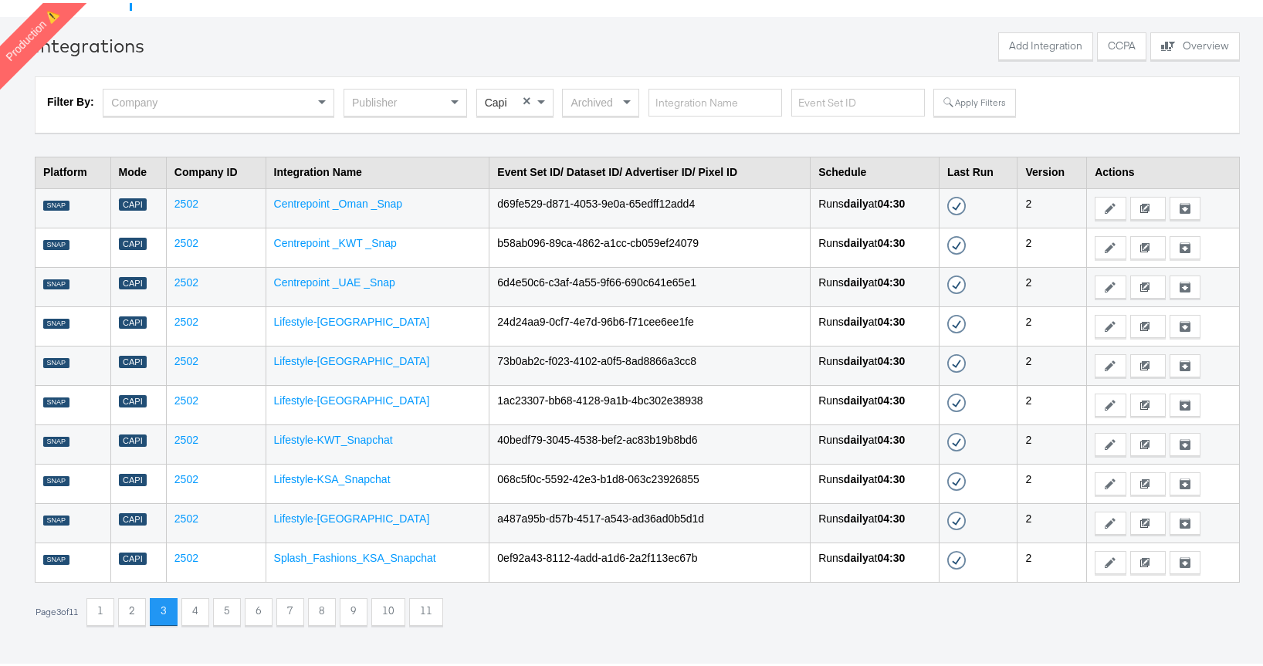
click at [333, 286] on td "Centrepoint _UAE _Snap" at bounding box center [378, 283] width 224 height 39
click at [328, 279] on link "Centrepoint _UAE _Snap" at bounding box center [334, 279] width 121 height 12
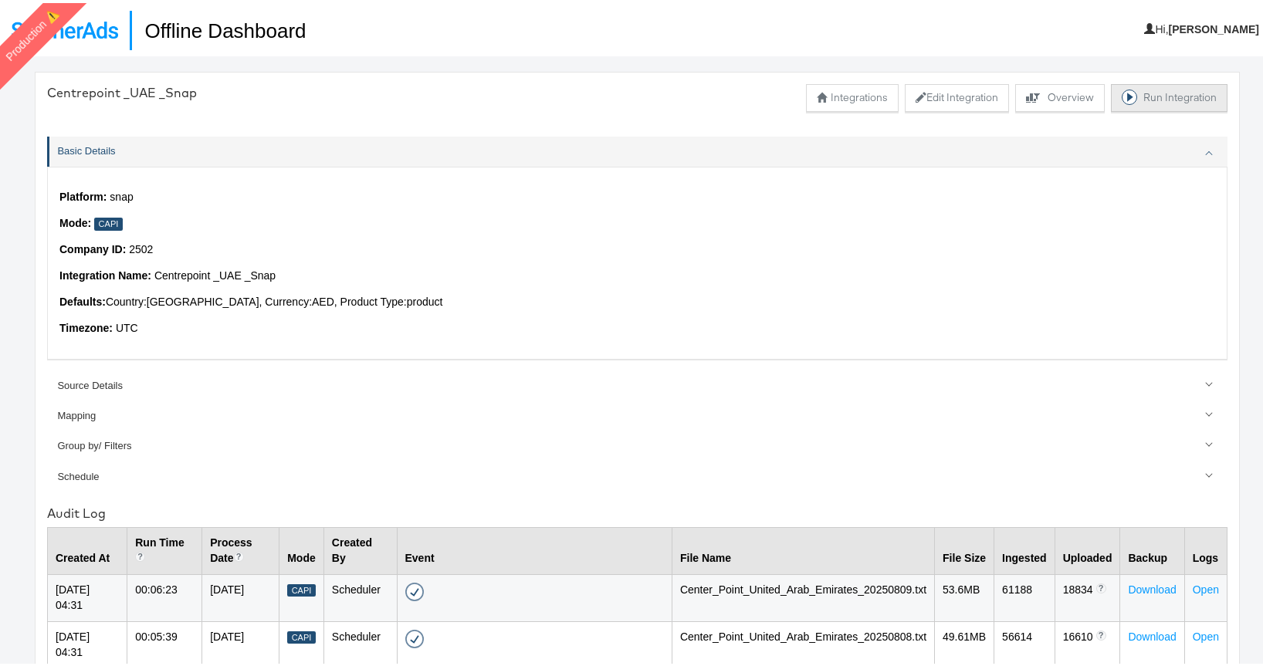
click at [1158, 93] on button "Run Integration" at bounding box center [1169, 95] width 117 height 28
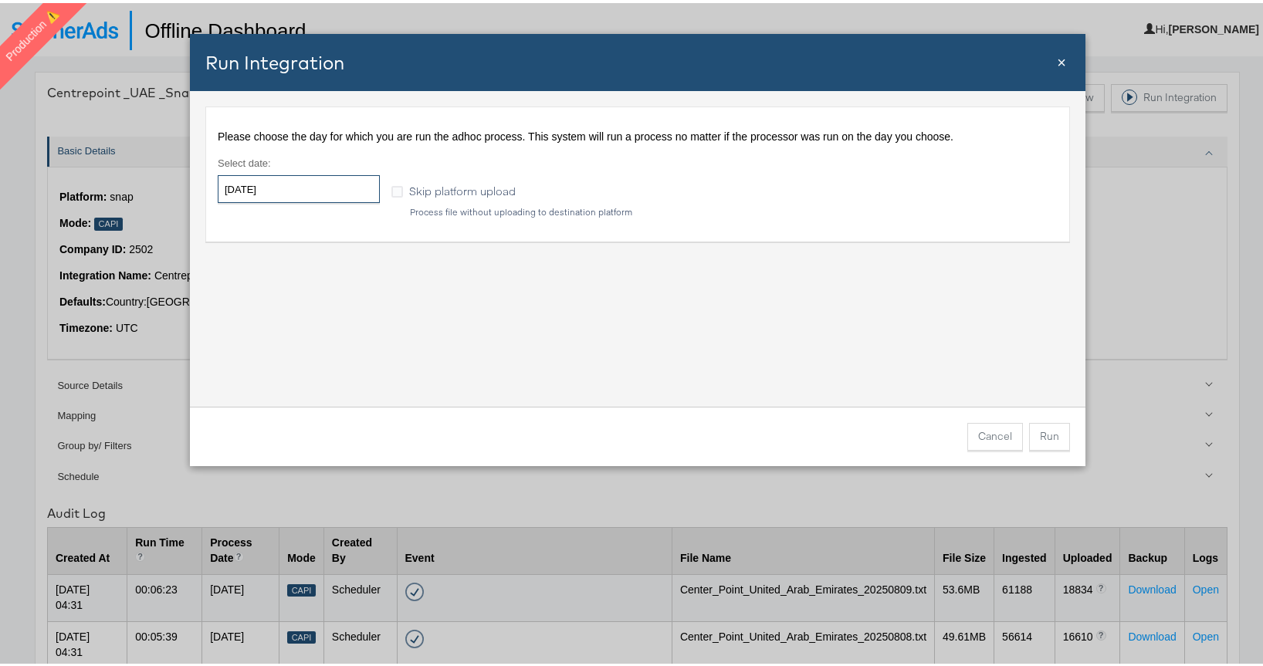
click at [264, 191] on input "[DATE]" at bounding box center [299, 186] width 162 height 28
click at [285, 277] on td "5" at bounding box center [287, 286] width 26 height 22
type input "[DATE]"
click at [1041, 438] on button "Run" at bounding box center [1049, 434] width 41 height 28
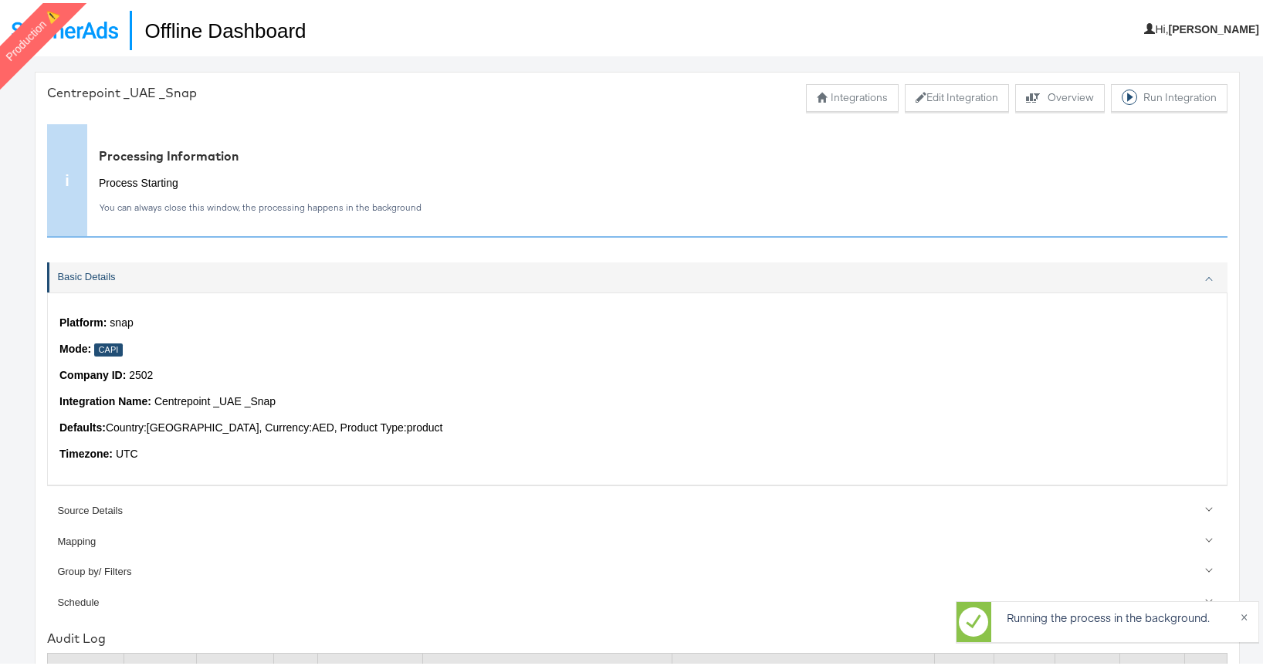
scroll to position [39, 0]
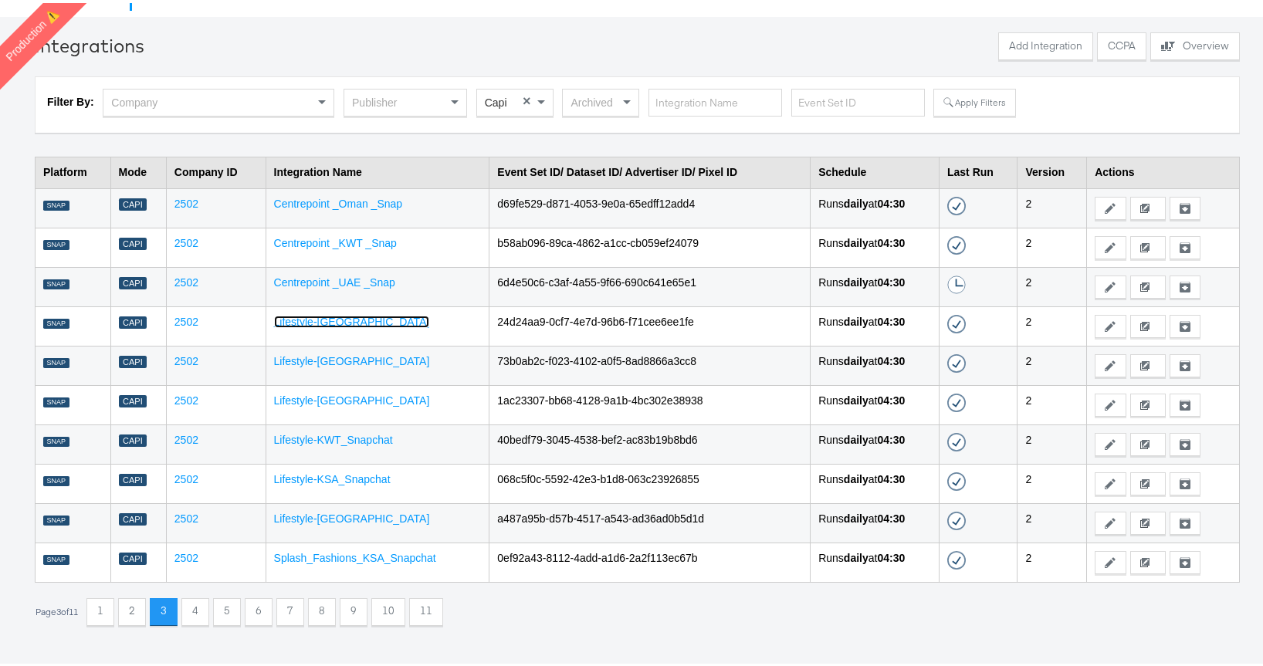
click at [343, 315] on link "Lifestyle-[GEOGRAPHIC_DATA]" at bounding box center [352, 319] width 156 height 12
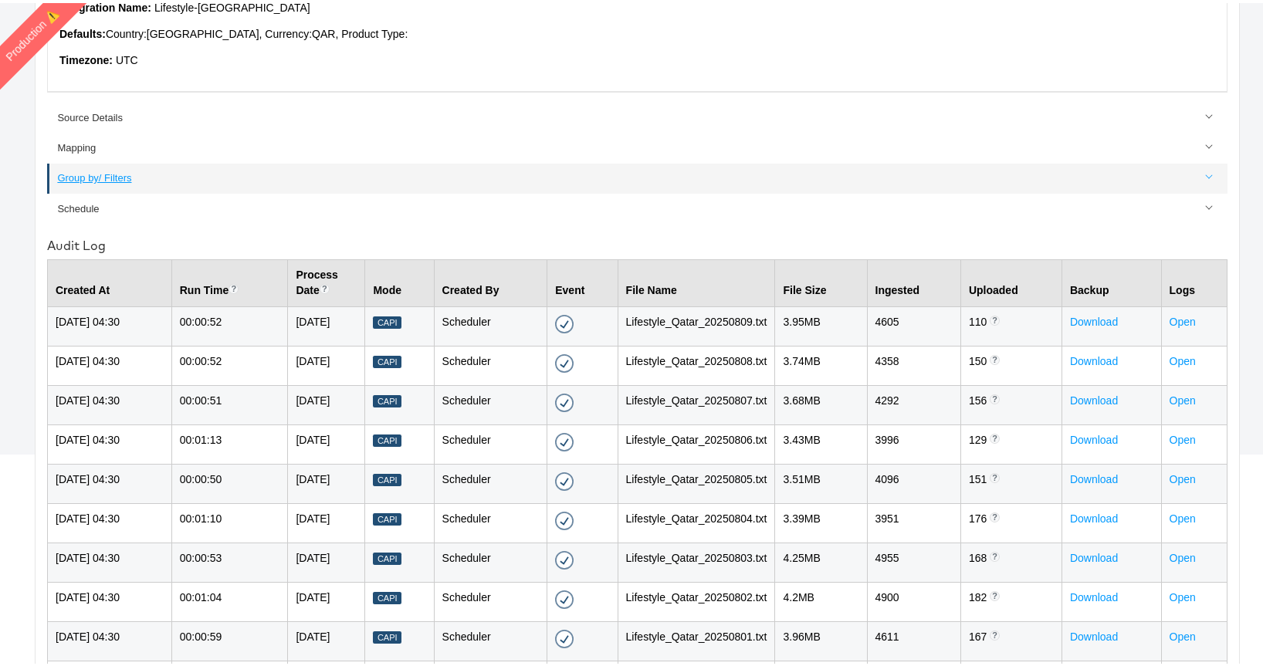
scroll to position [396, 0]
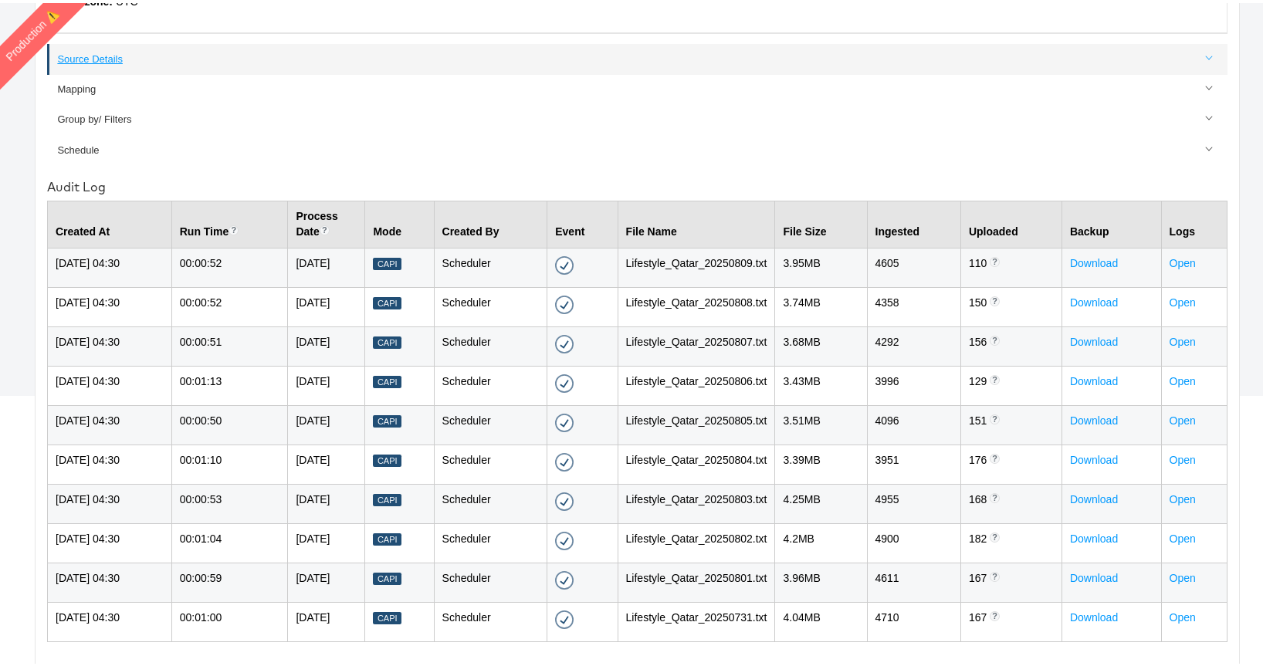
scroll to position [39, 0]
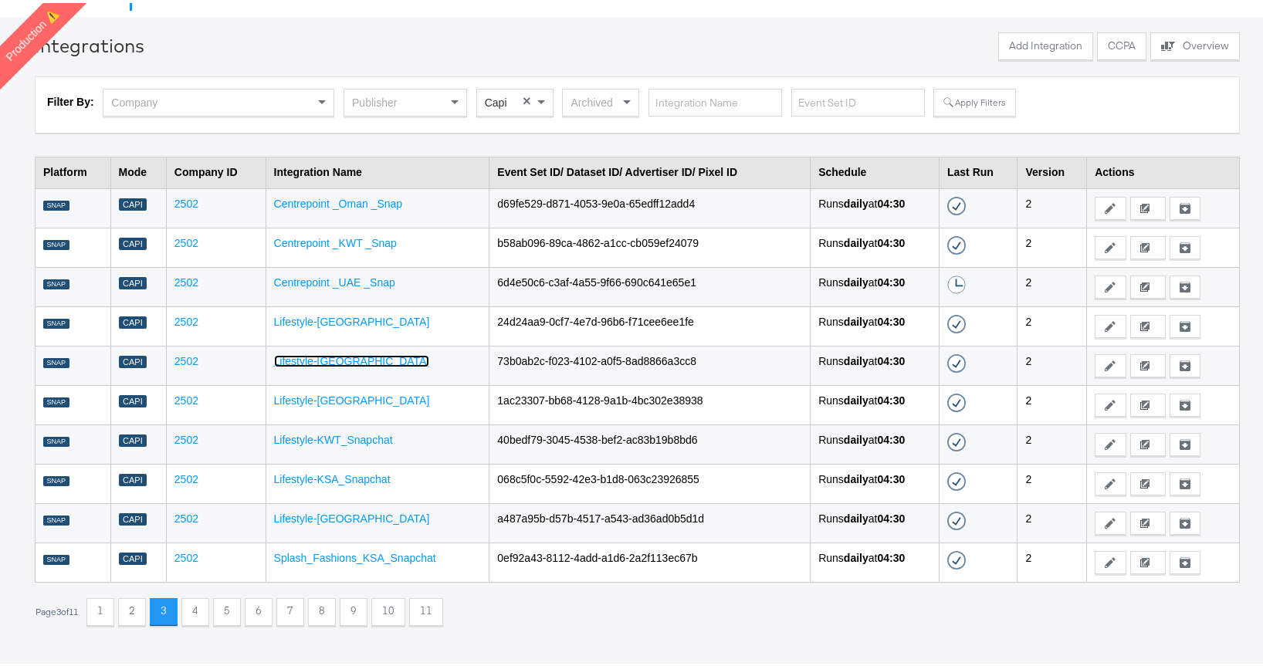
click at [357, 357] on link "Lifestyle-[GEOGRAPHIC_DATA]" at bounding box center [352, 358] width 156 height 12
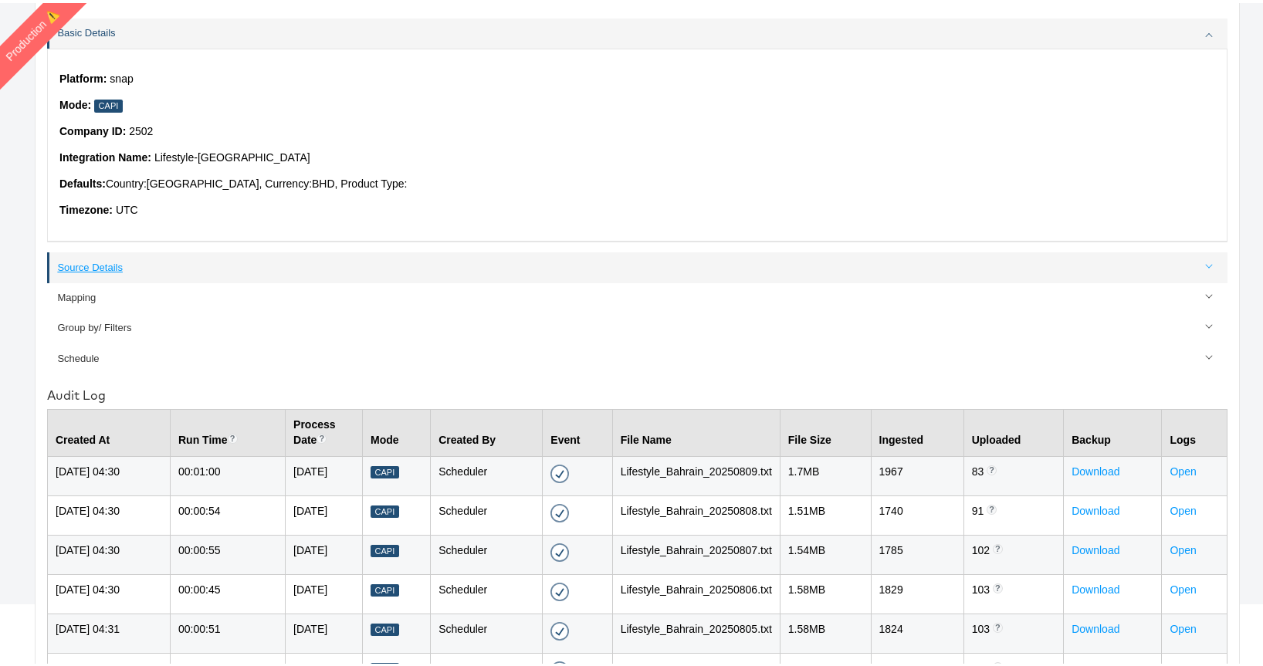
scroll to position [396, 0]
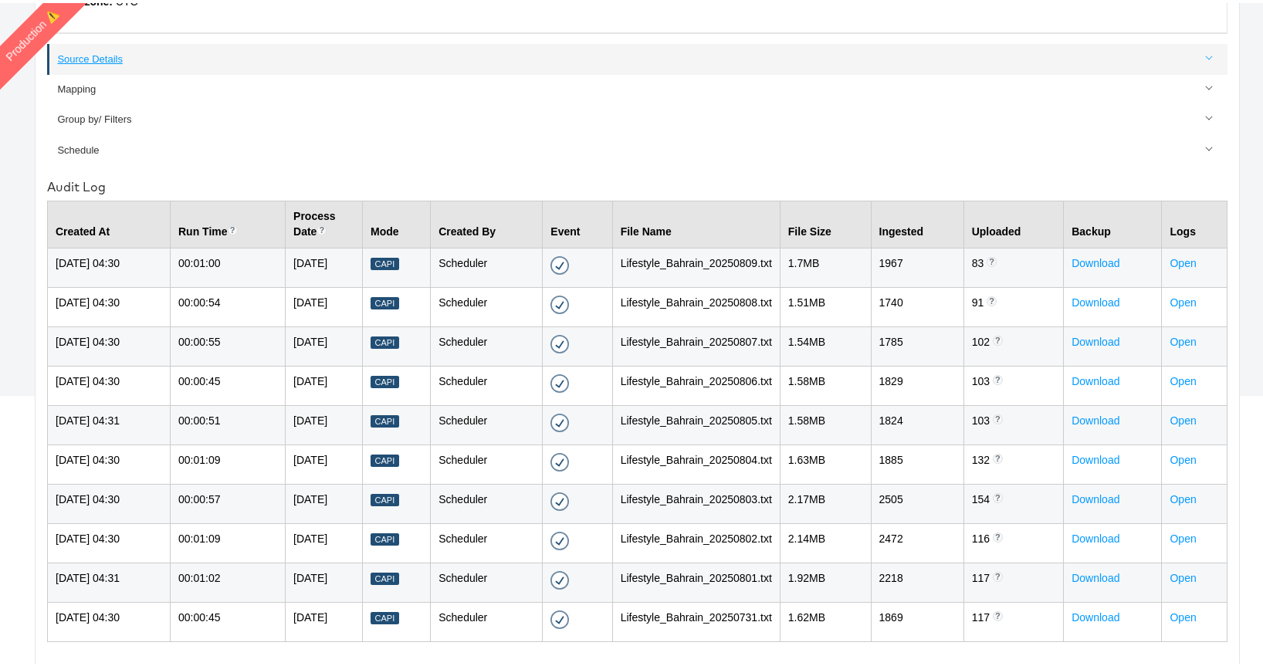
scroll to position [39, 0]
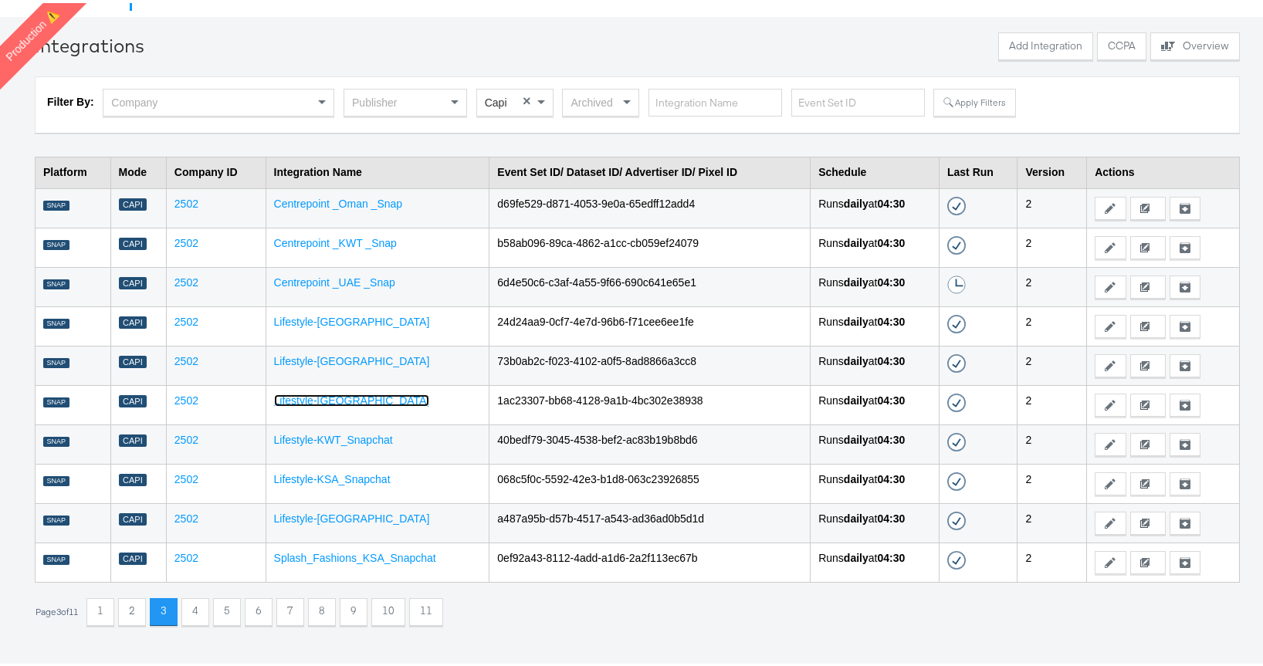
click at [367, 391] on link "Lifestyle-[GEOGRAPHIC_DATA]" at bounding box center [352, 397] width 156 height 12
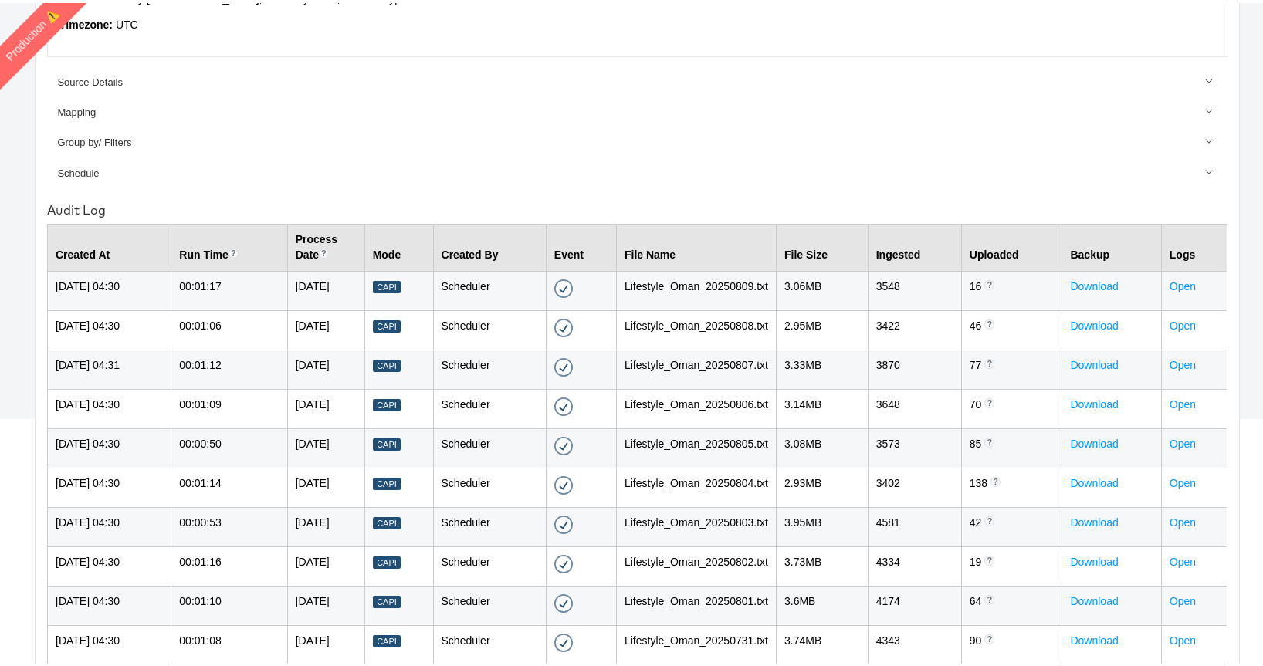
scroll to position [396, 0]
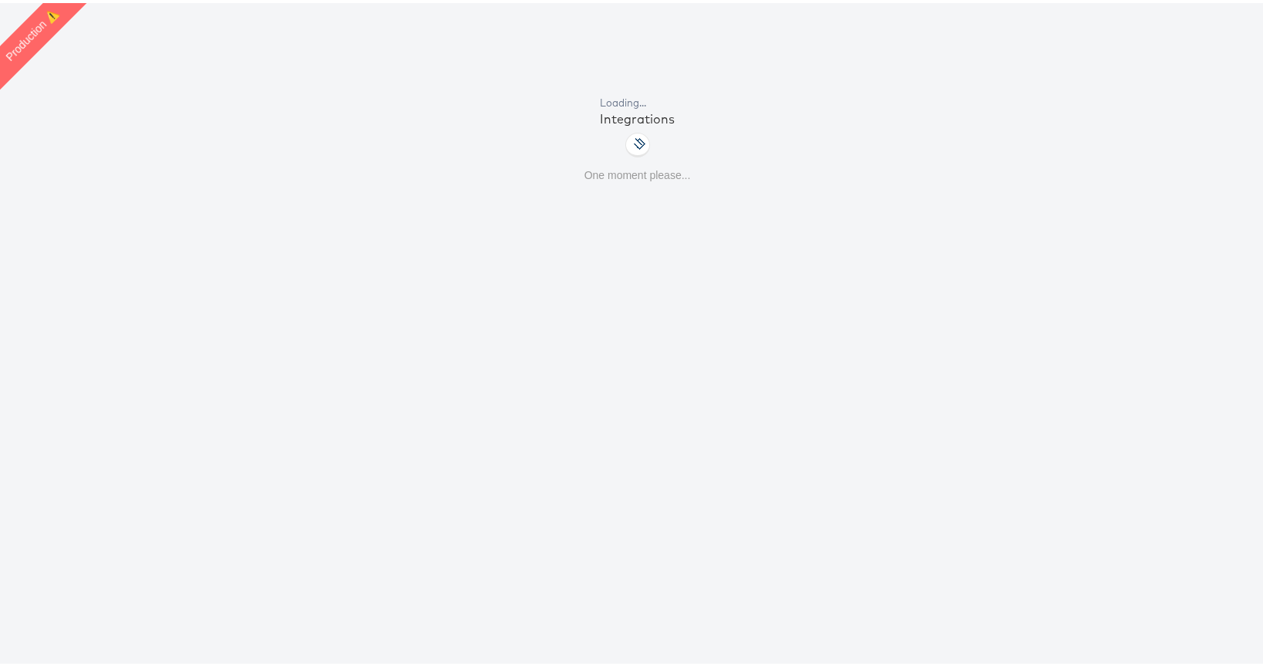
scroll to position [39, 0]
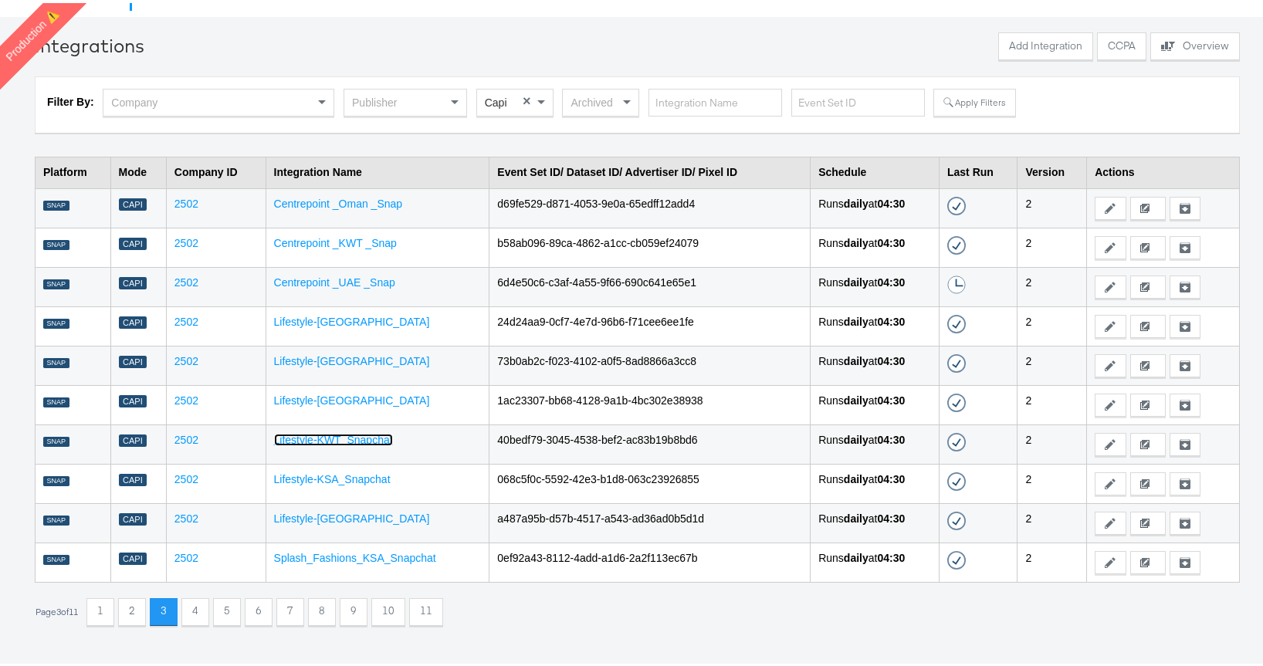
click at [355, 438] on link "Lifestyle-KWT_Snapchat" at bounding box center [333, 437] width 119 height 12
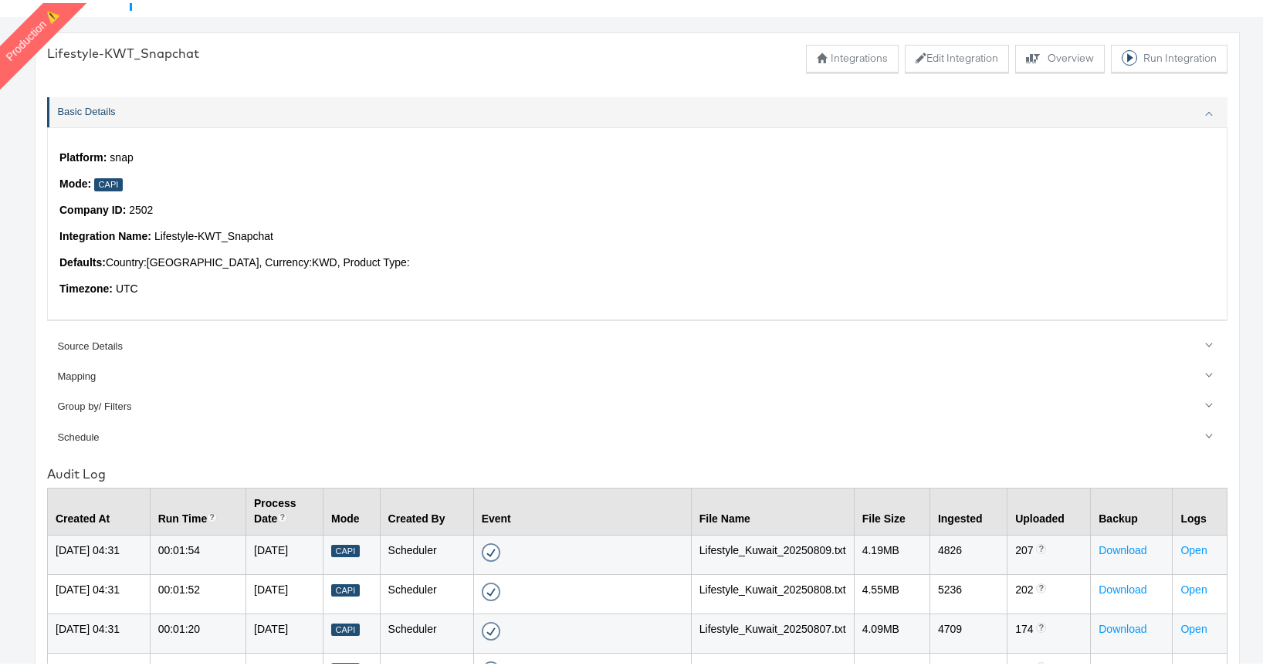
scroll to position [396, 0]
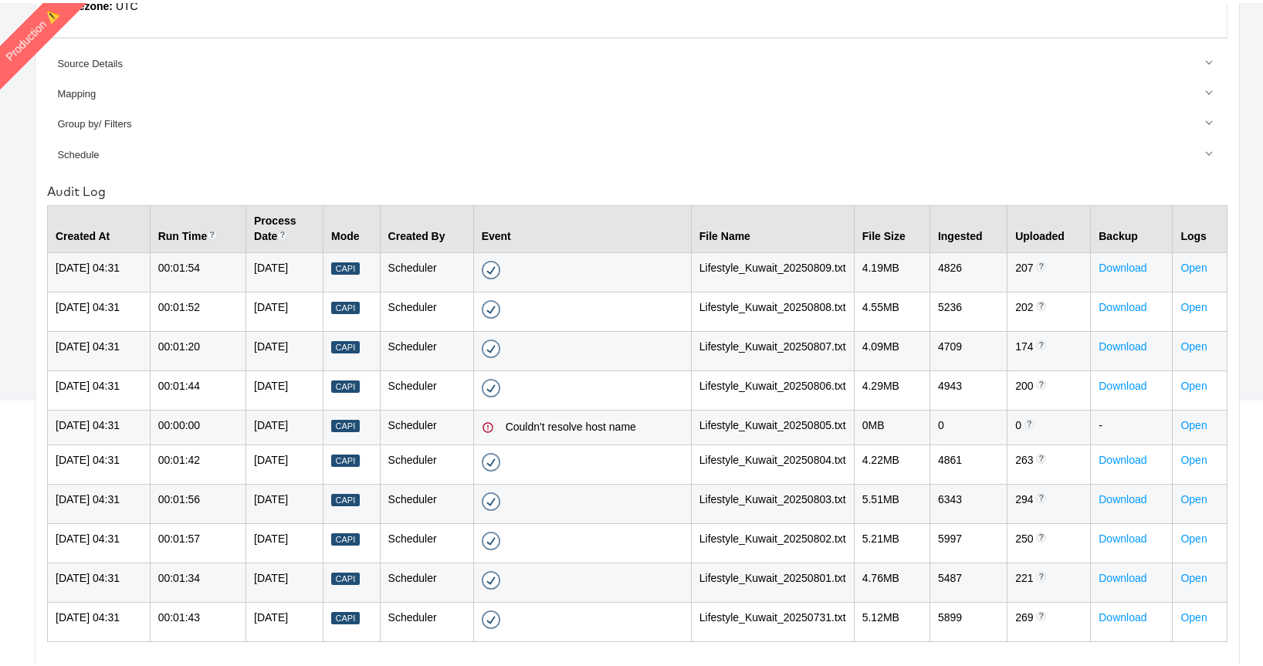
scroll to position [39, 0]
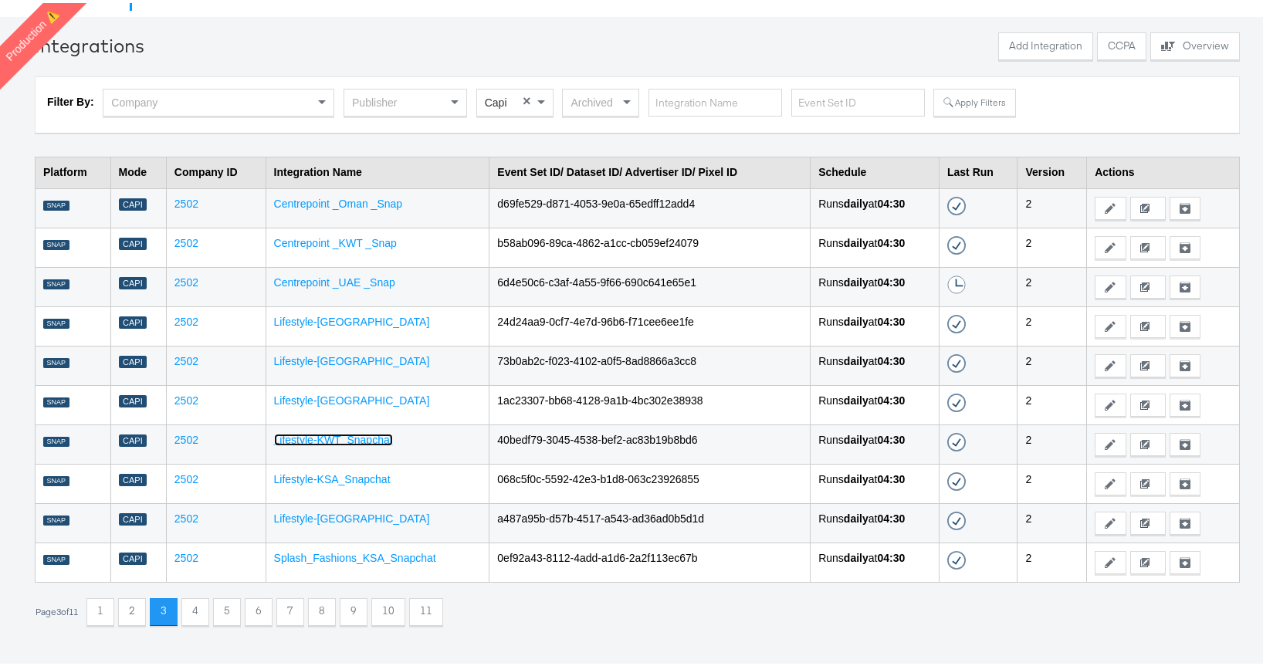
click at [371, 438] on link "Lifestyle-KWT_Snapchat" at bounding box center [333, 437] width 119 height 12
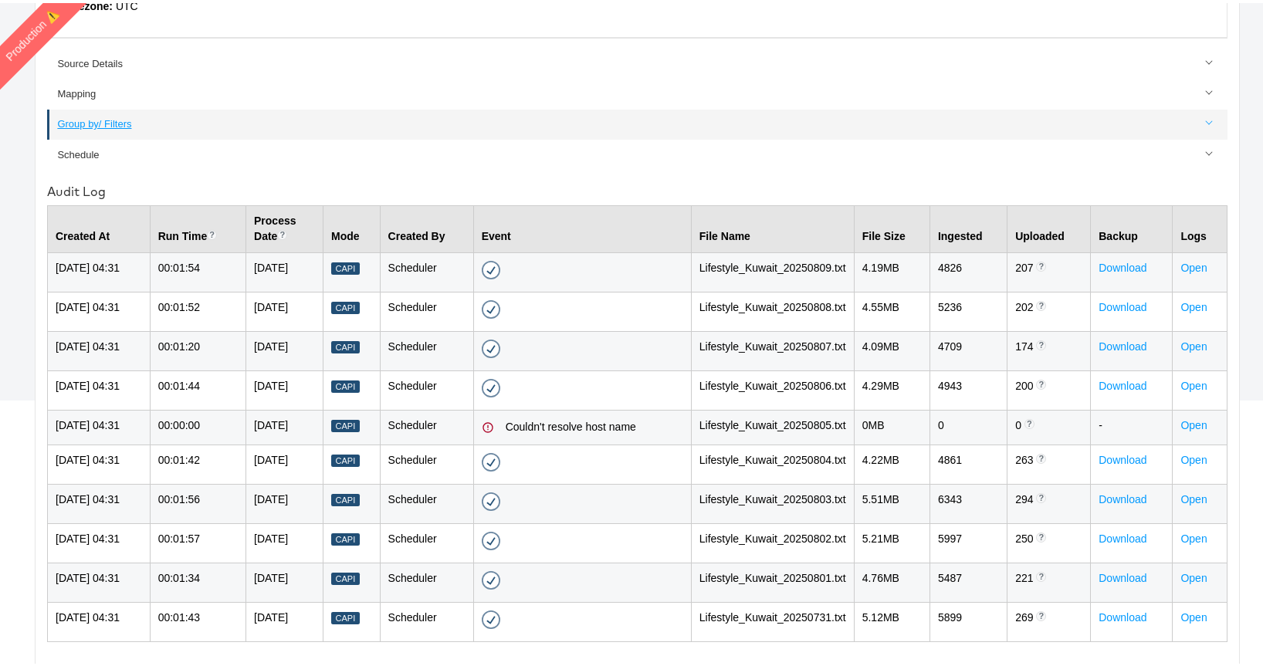
scroll to position [396, 0]
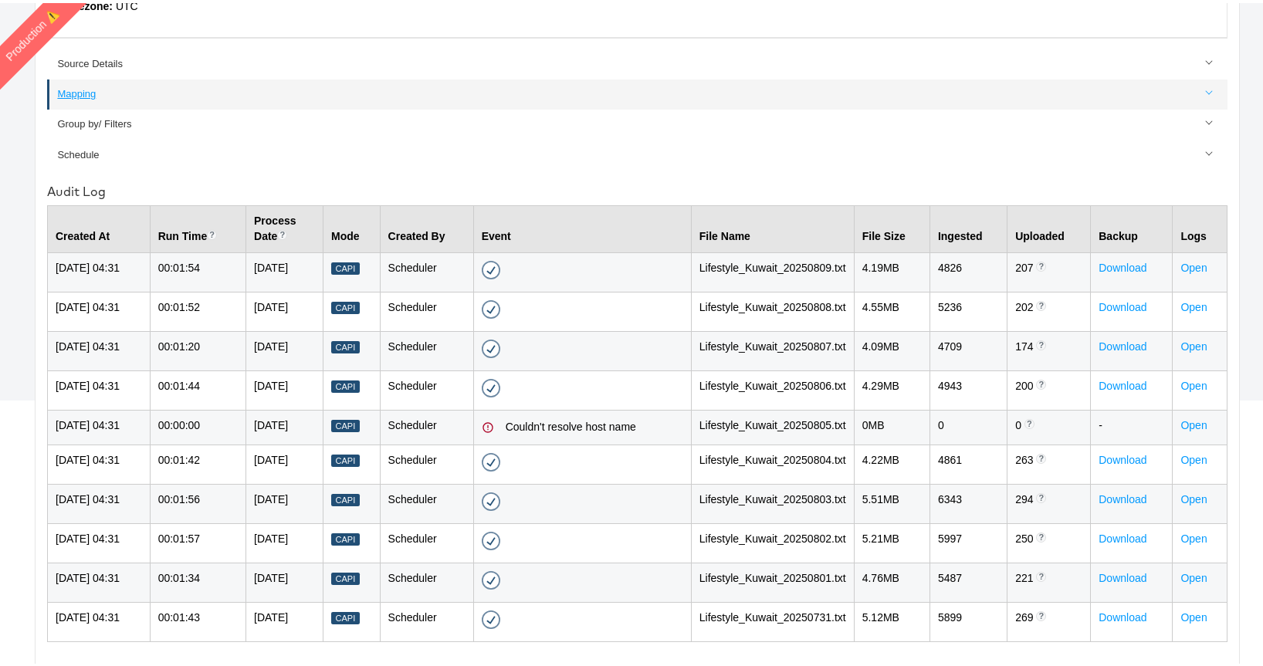
scroll to position [39, 0]
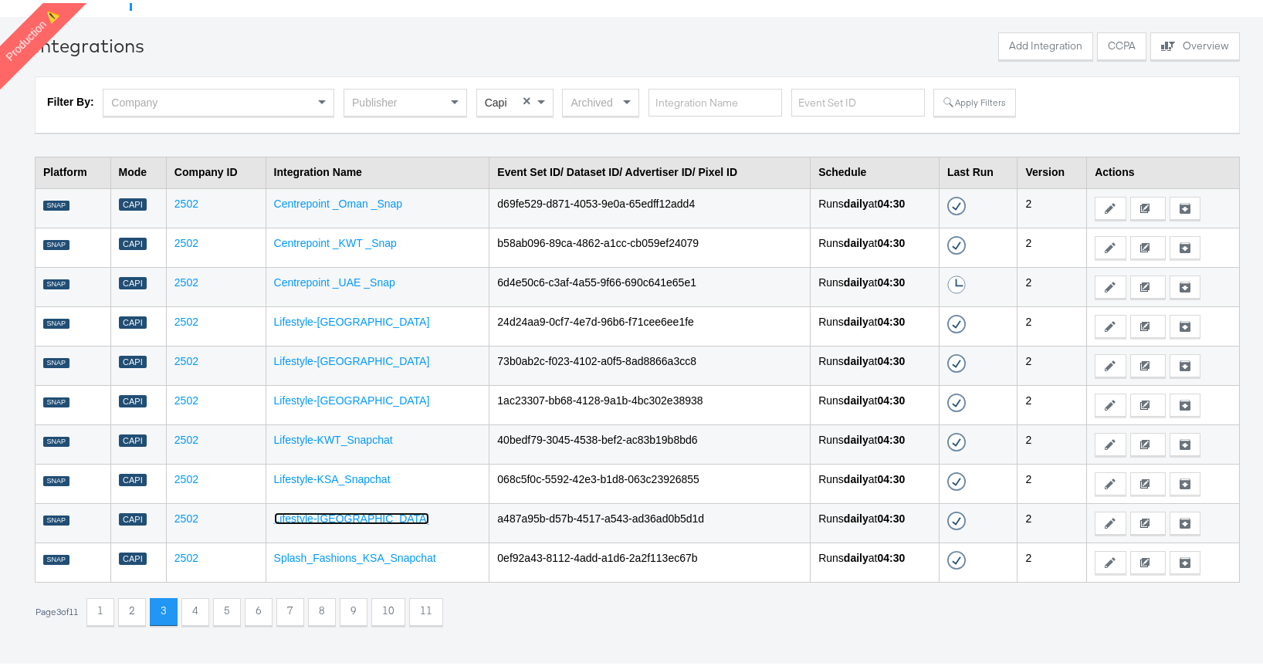
click at [357, 513] on link "Lifestyle-[GEOGRAPHIC_DATA]" at bounding box center [352, 516] width 156 height 12
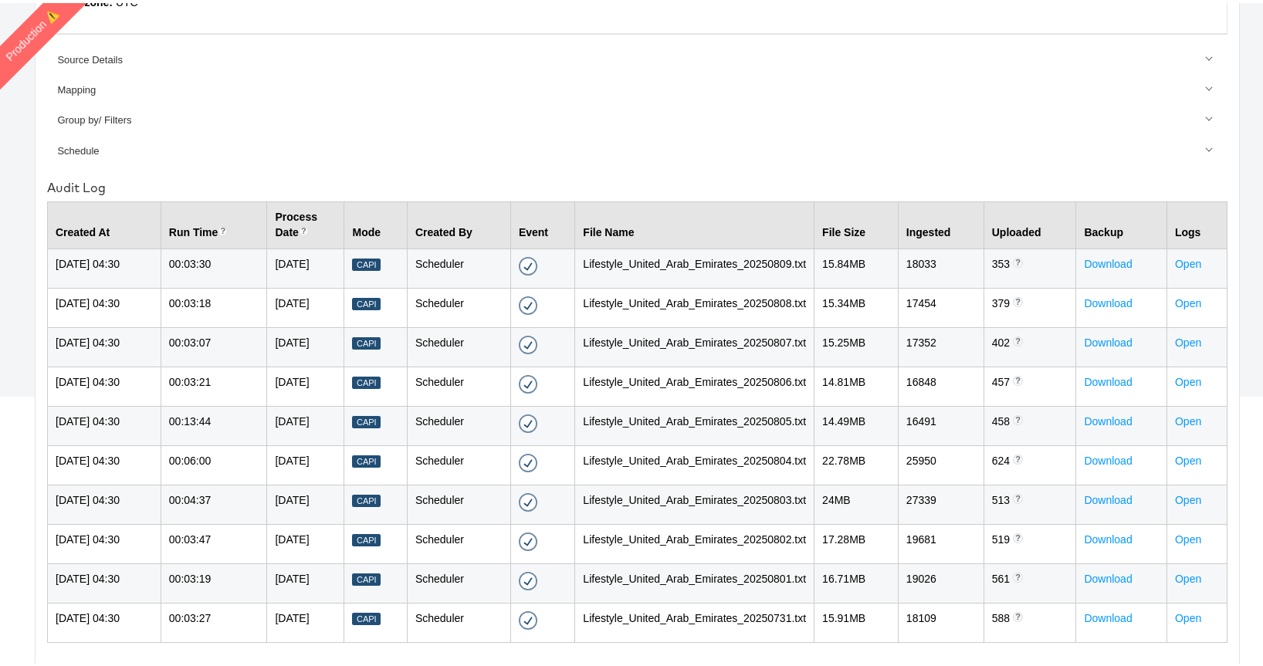
scroll to position [396, 0]
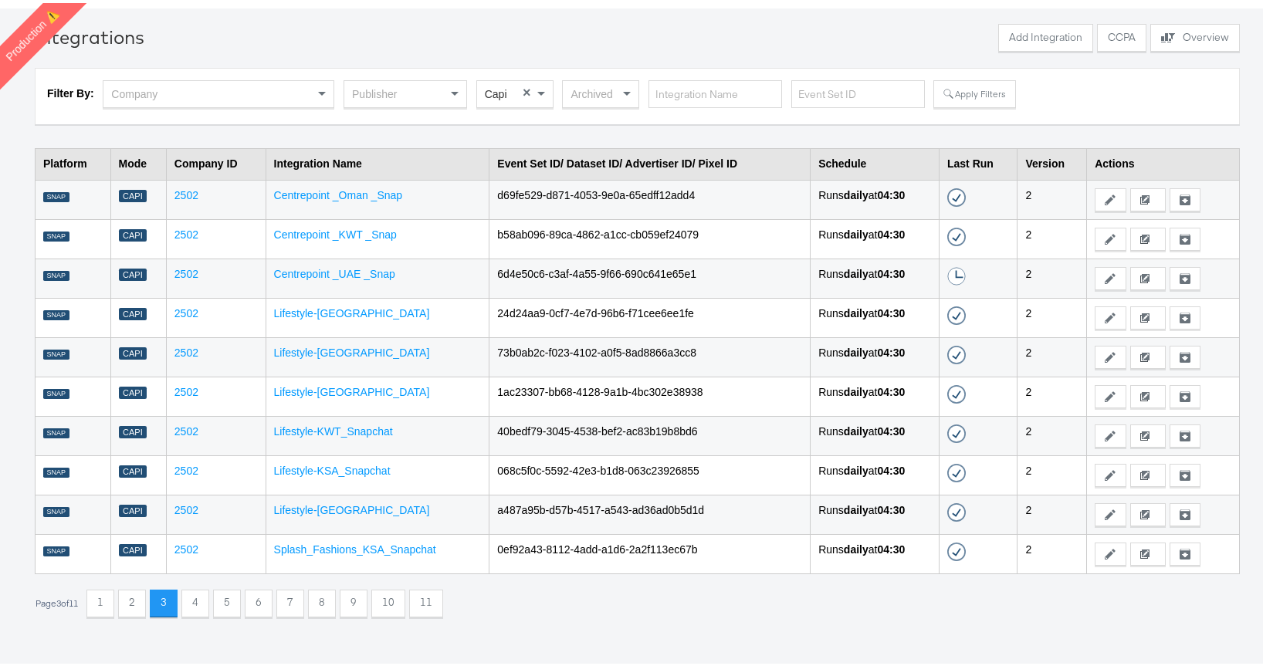
scroll to position [53, 0]
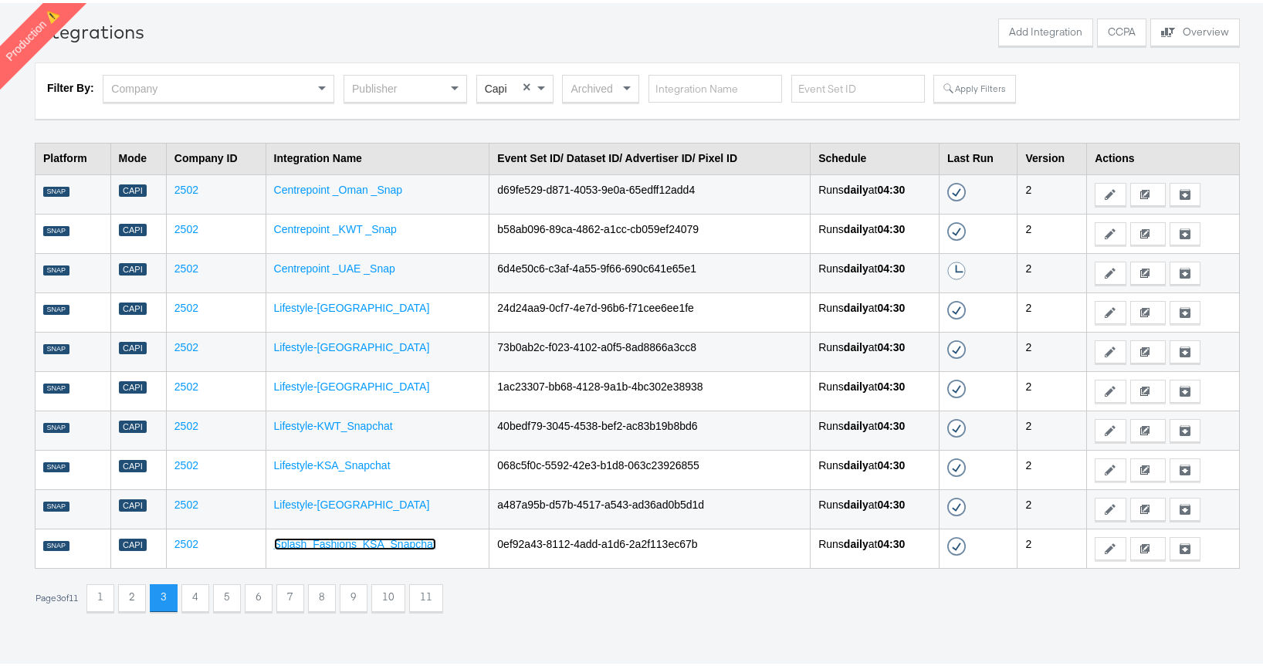
click at [388, 541] on link "Splash_Fashions_KSA_Snapchat" at bounding box center [355, 541] width 162 height 12
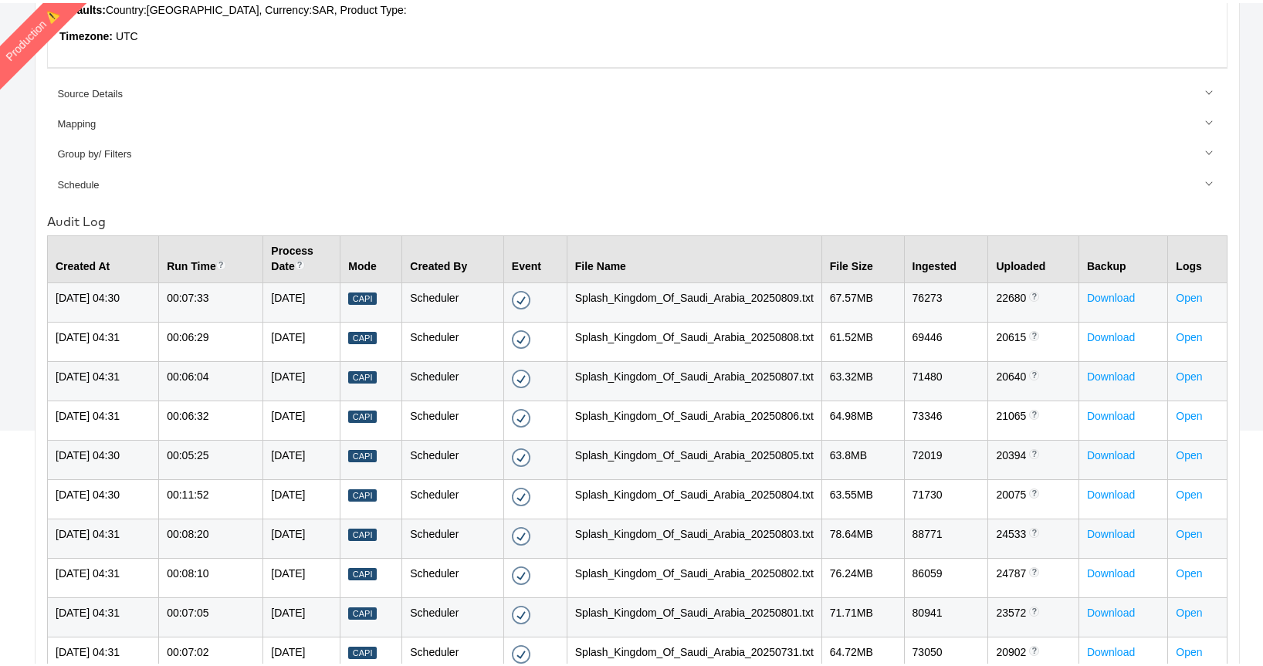
scroll to position [396, 0]
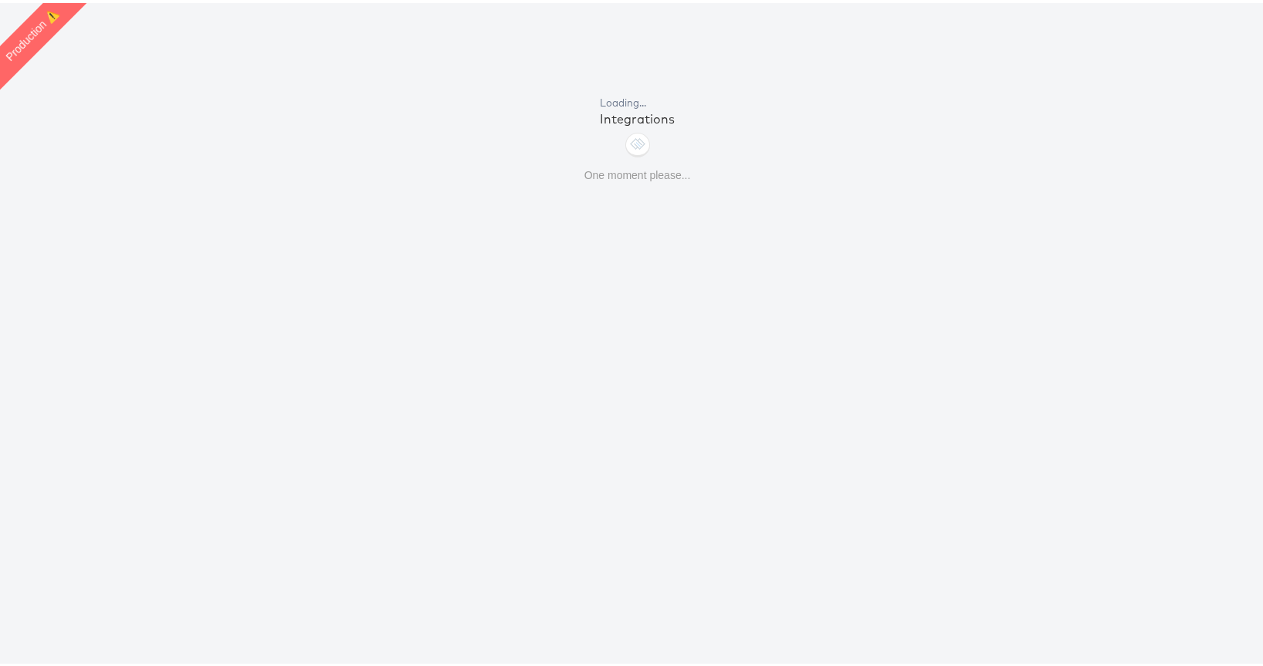
scroll to position [53, 0]
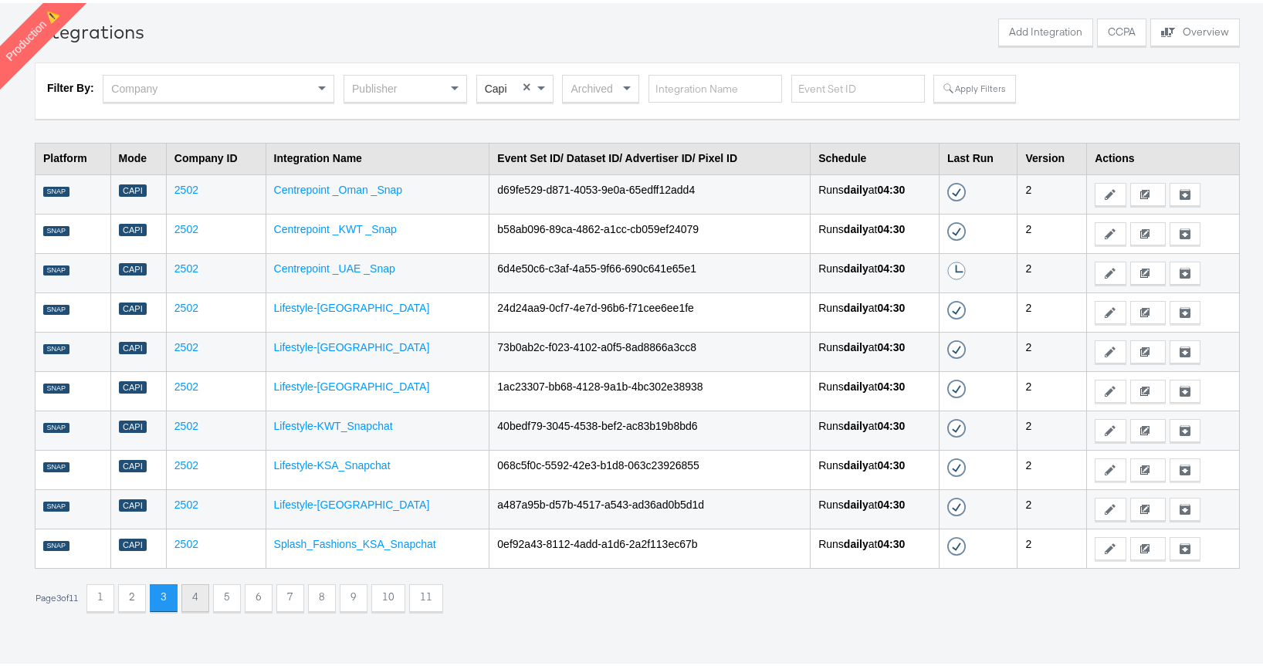
click at [197, 586] on button "4" at bounding box center [195, 595] width 28 height 28
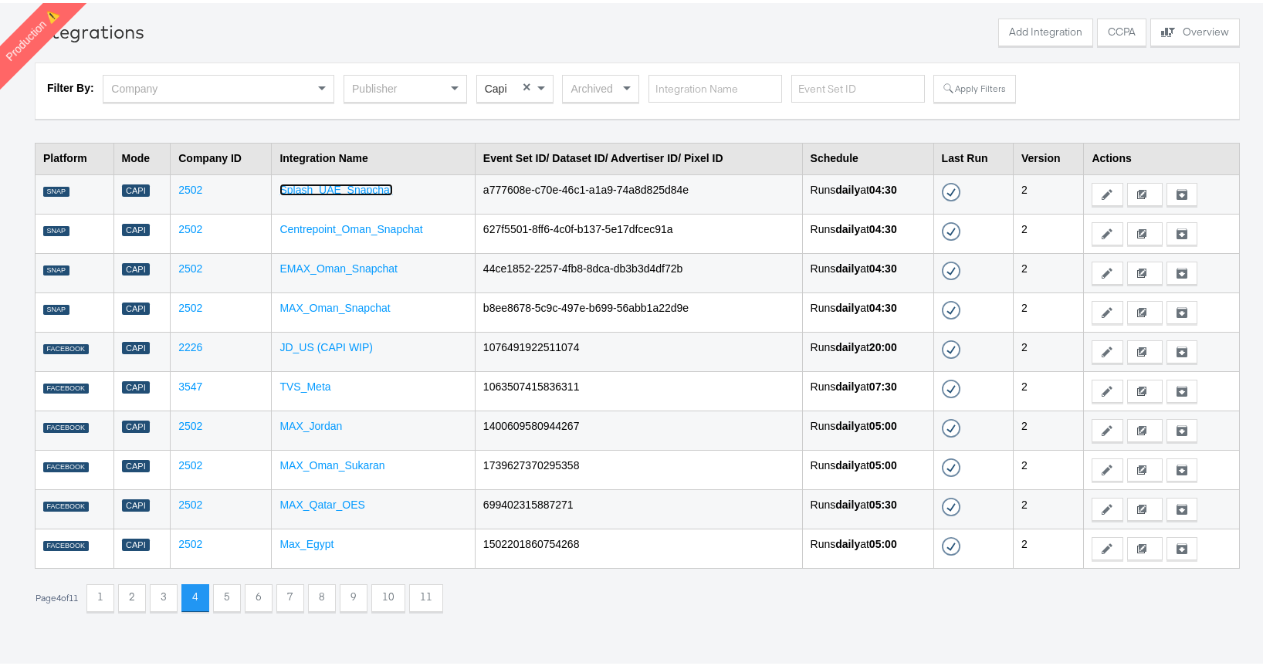
click at [343, 186] on link "Splash_UAE_Snapchat" at bounding box center [335, 187] width 113 height 12
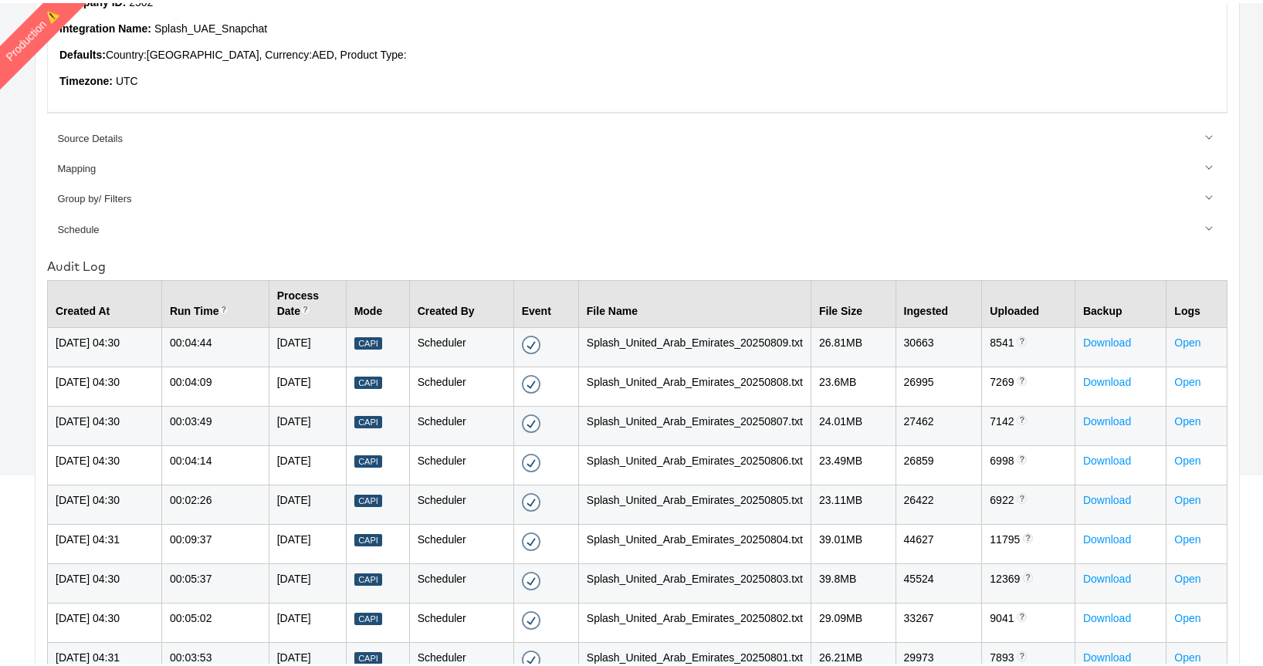
scroll to position [396, 0]
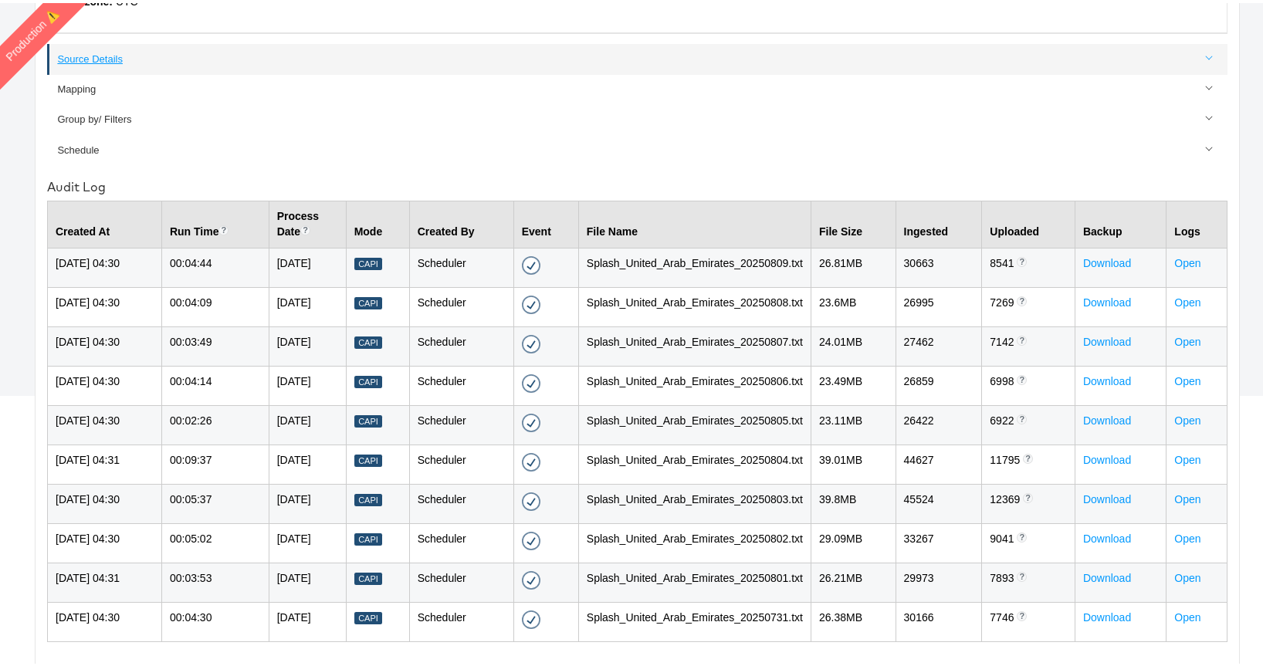
scroll to position [53, 0]
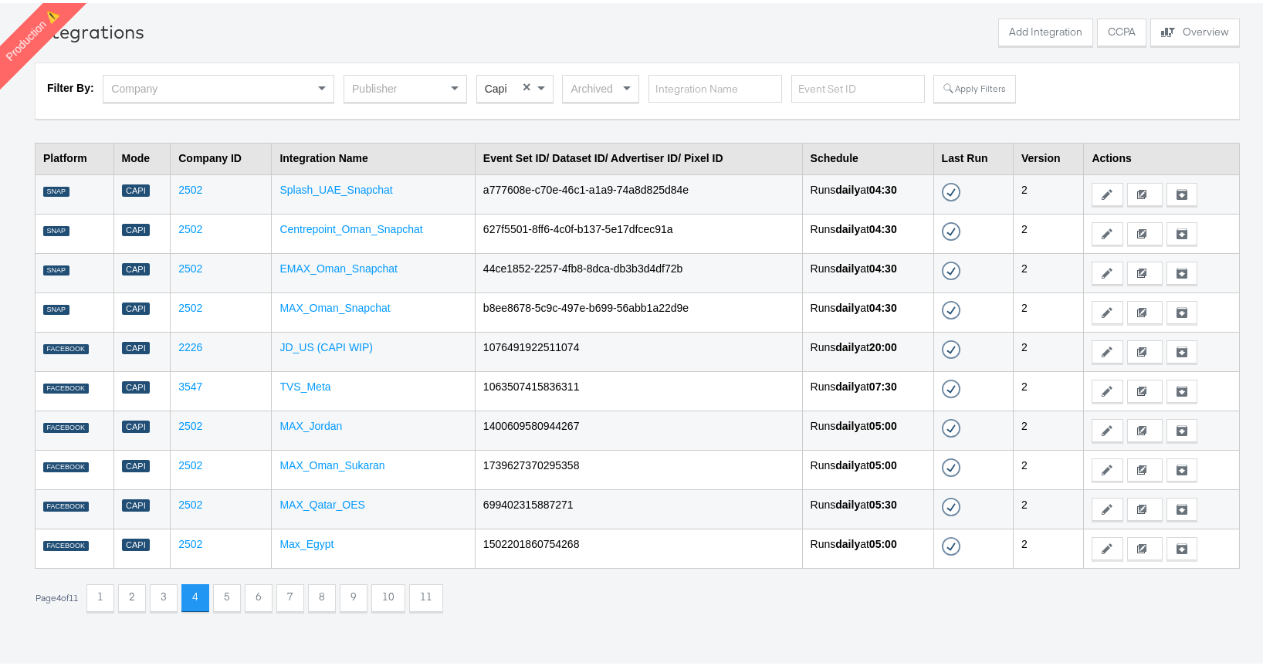
click at [334, 233] on td "Centrepoint_Oman_Snapchat" at bounding box center [373, 230] width 203 height 39
click at [333, 229] on link "Centrepoint_Oman_Snapchat" at bounding box center [350, 226] width 143 height 12
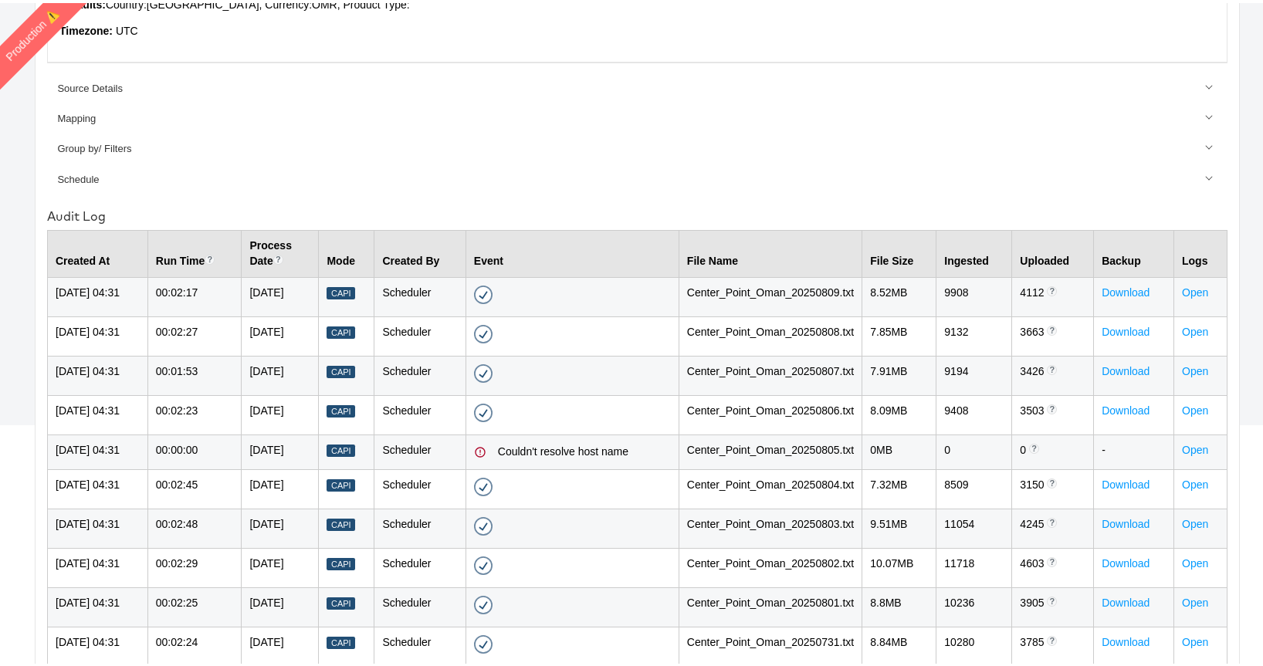
scroll to position [396, 0]
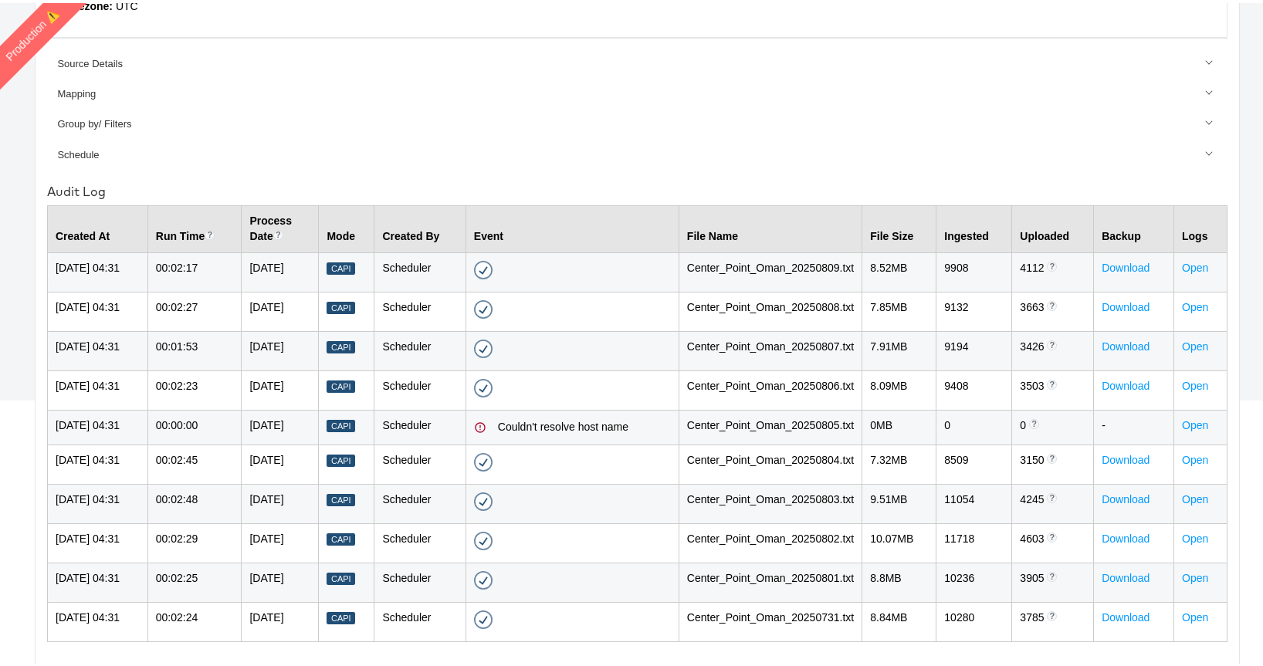
scroll to position [53, 0]
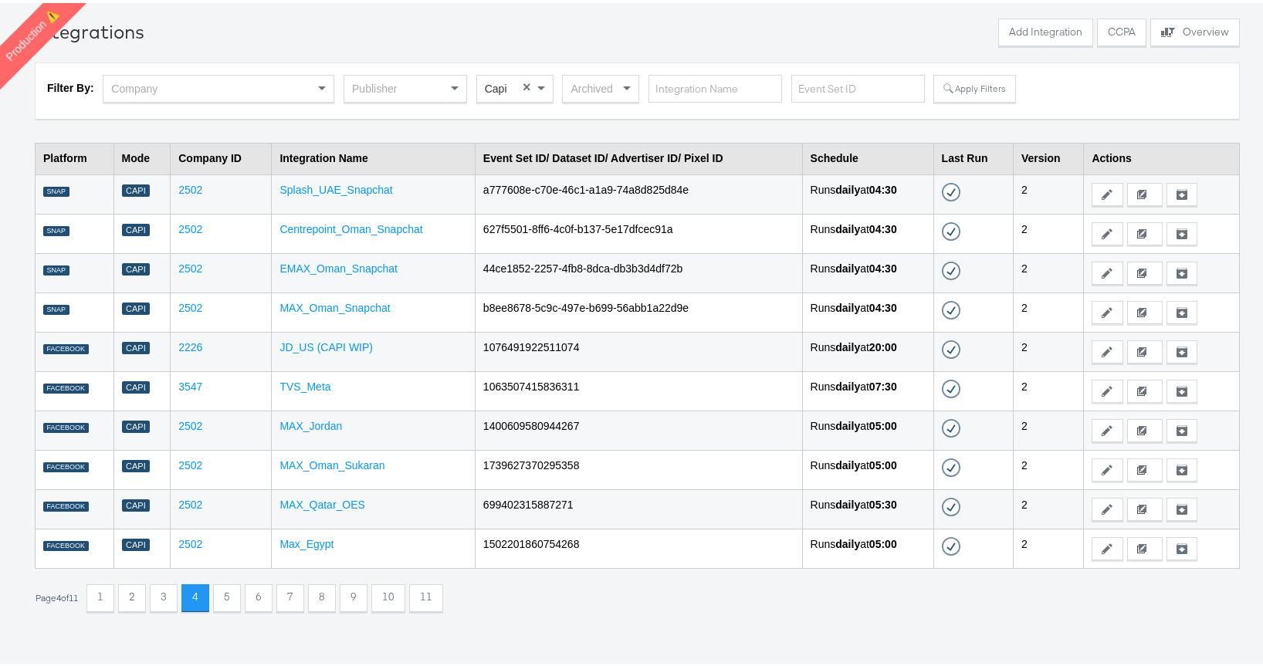
click at [301, 257] on td "EMAX_Oman_Snapchat" at bounding box center [373, 269] width 203 height 39
click at [298, 267] on link "EMAX_Oman_Snapchat" at bounding box center [338, 265] width 118 height 12
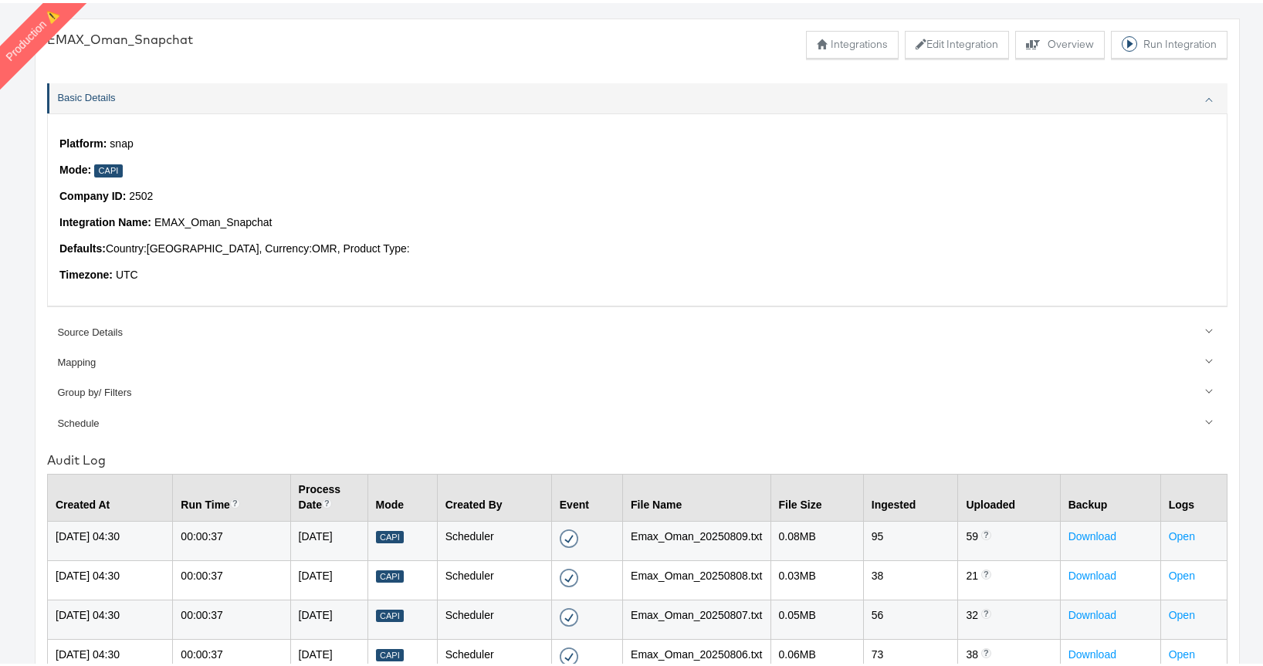
scroll to position [396, 0]
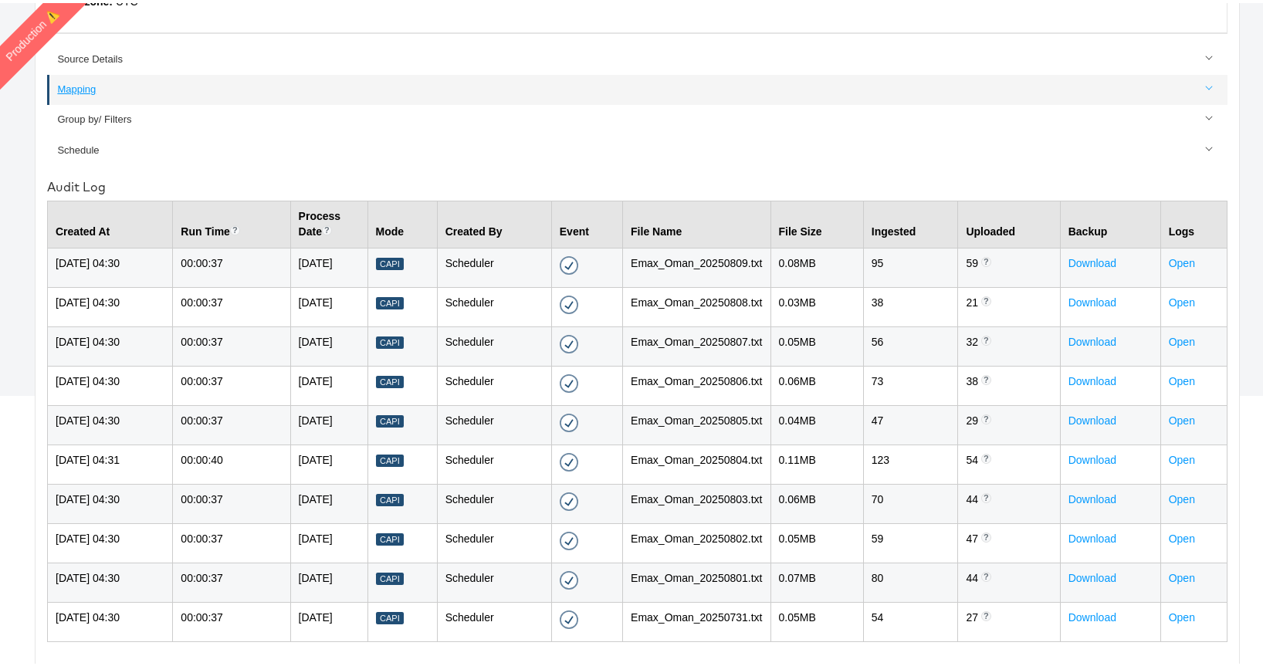
scroll to position [53, 0]
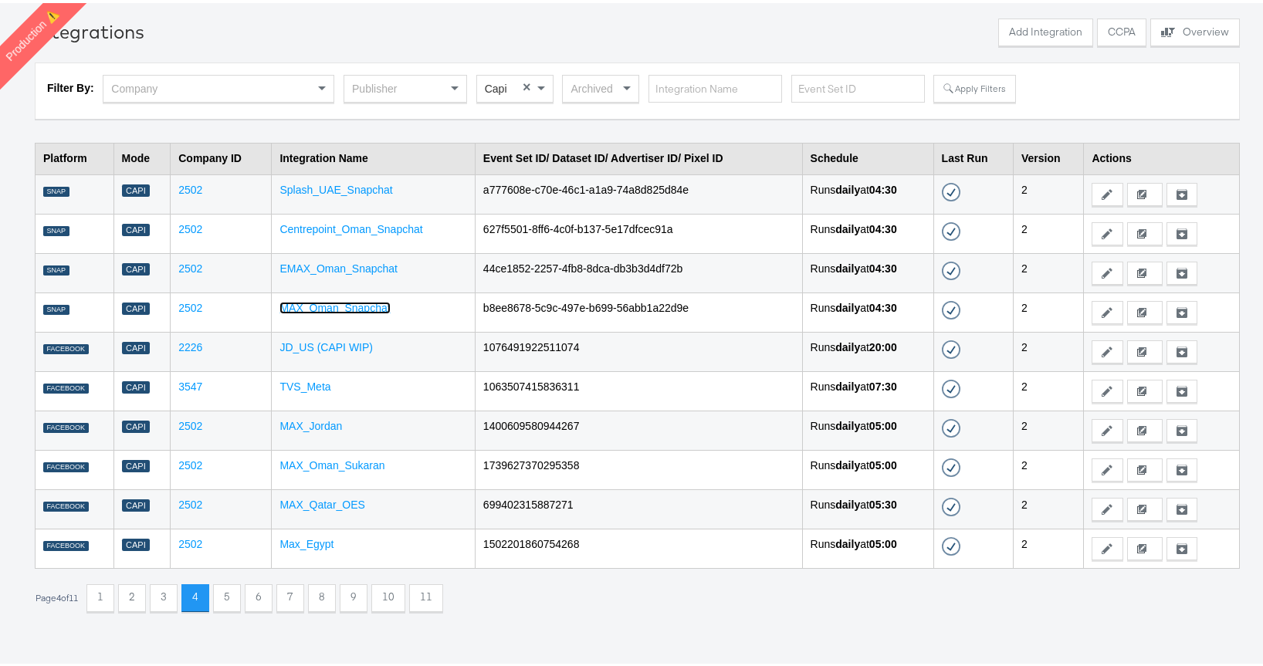
click at [321, 308] on link "MAX_Oman_Snapchat" at bounding box center [334, 305] width 110 height 12
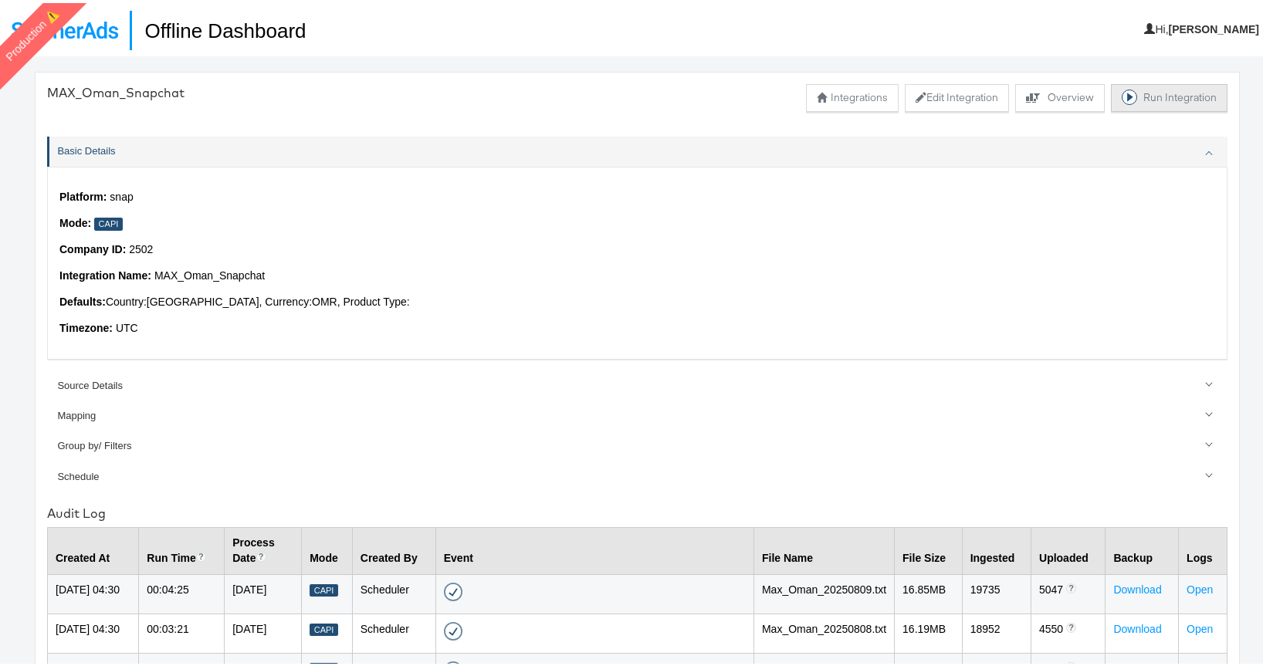
click at [1165, 96] on button "Run Integration" at bounding box center [1169, 95] width 117 height 28
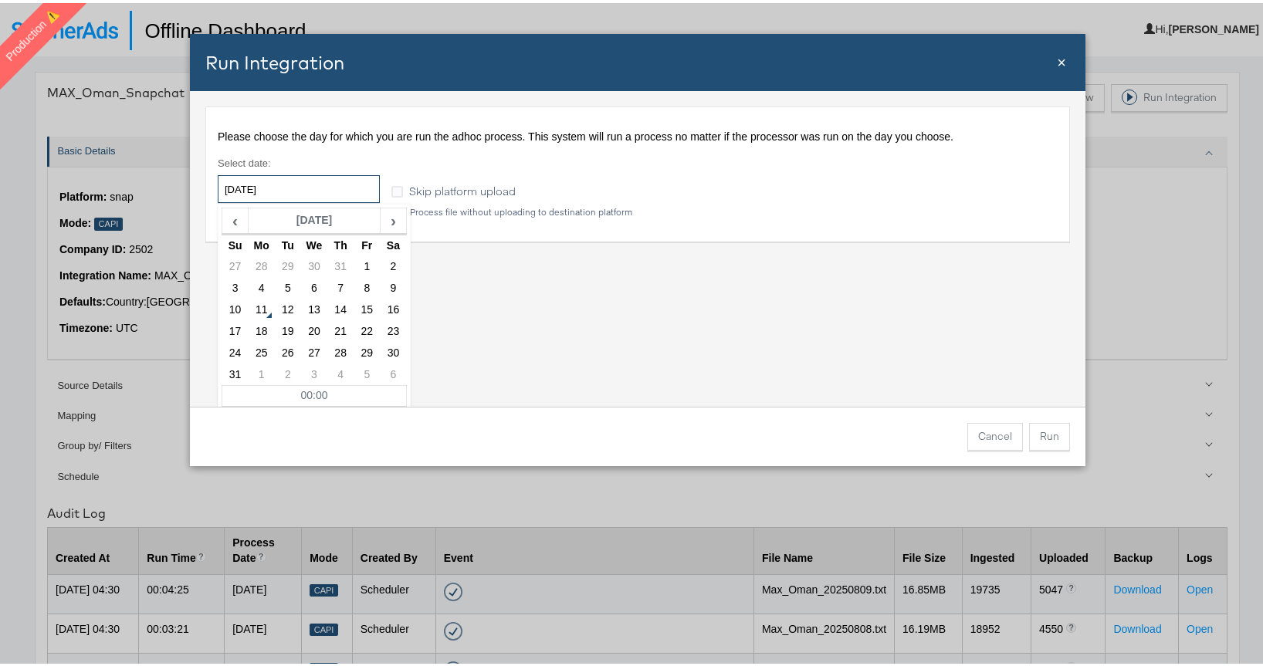
click at [304, 179] on input "[DATE]" at bounding box center [299, 186] width 162 height 28
click at [279, 282] on td "5" at bounding box center [287, 286] width 26 height 22
type input "[DATE]"
click at [1041, 432] on button "Run" at bounding box center [1049, 434] width 41 height 28
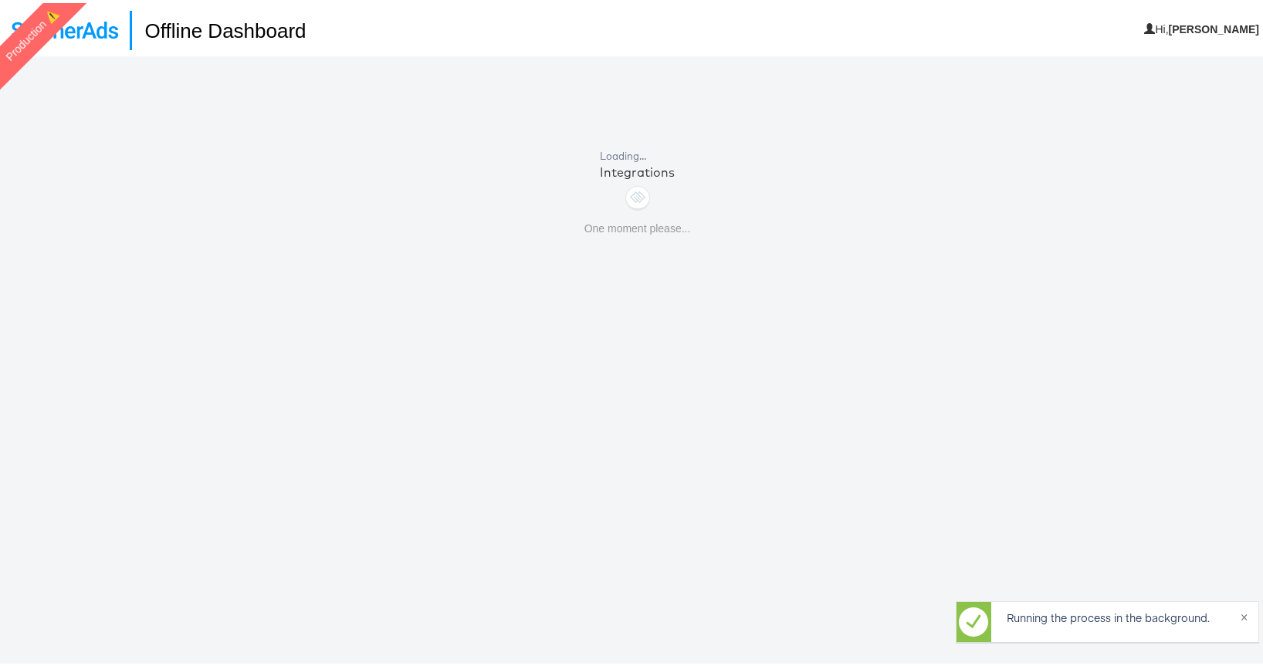
scroll to position [53, 0]
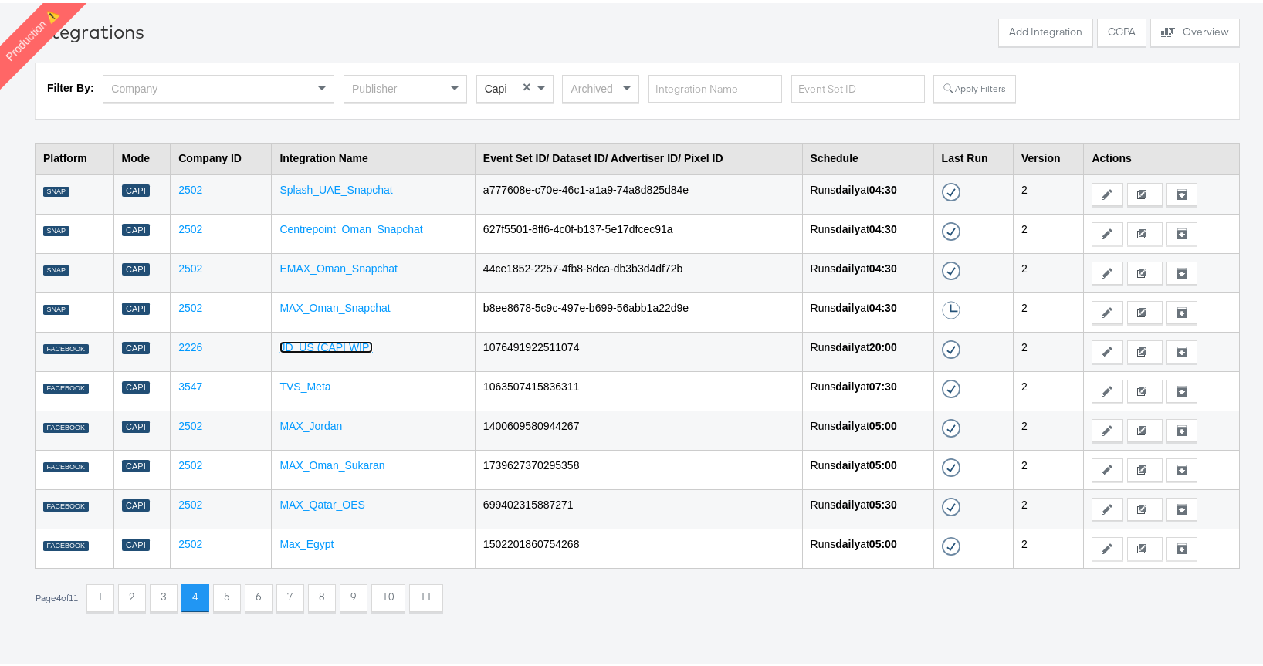
click at [324, 350] on link "JD_US (CAPI WIP)" at bounding box center [325, 344] width 93 height 12
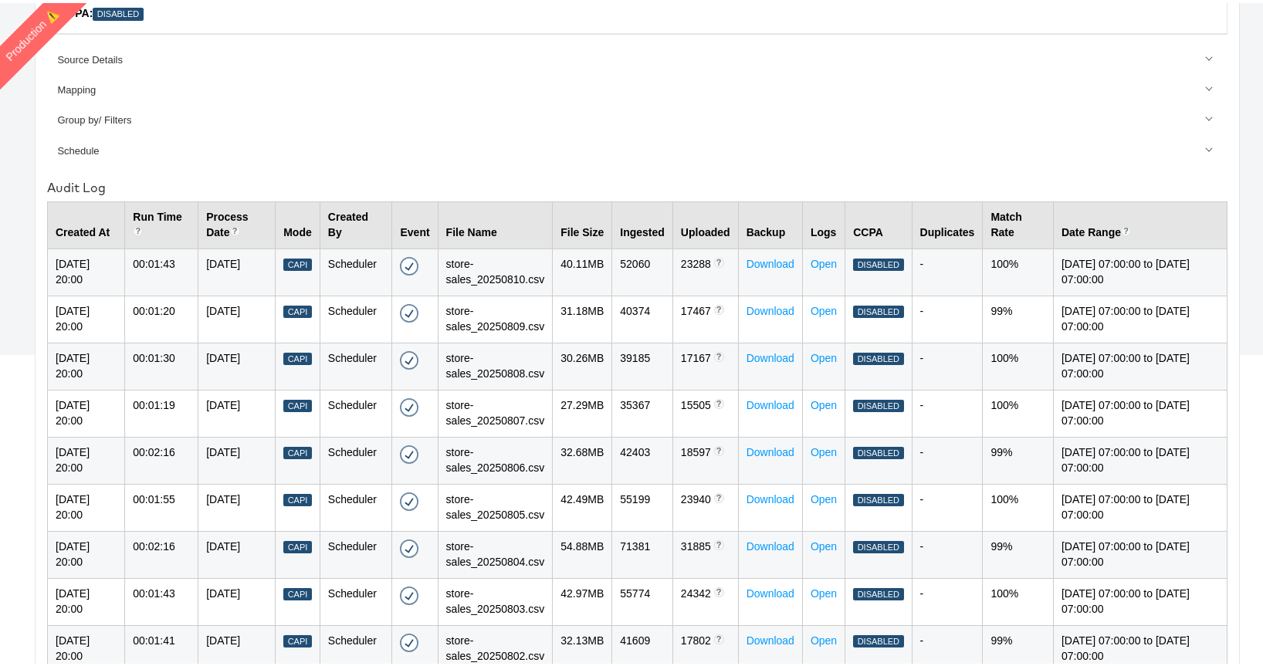
scroll to position [445, 0]
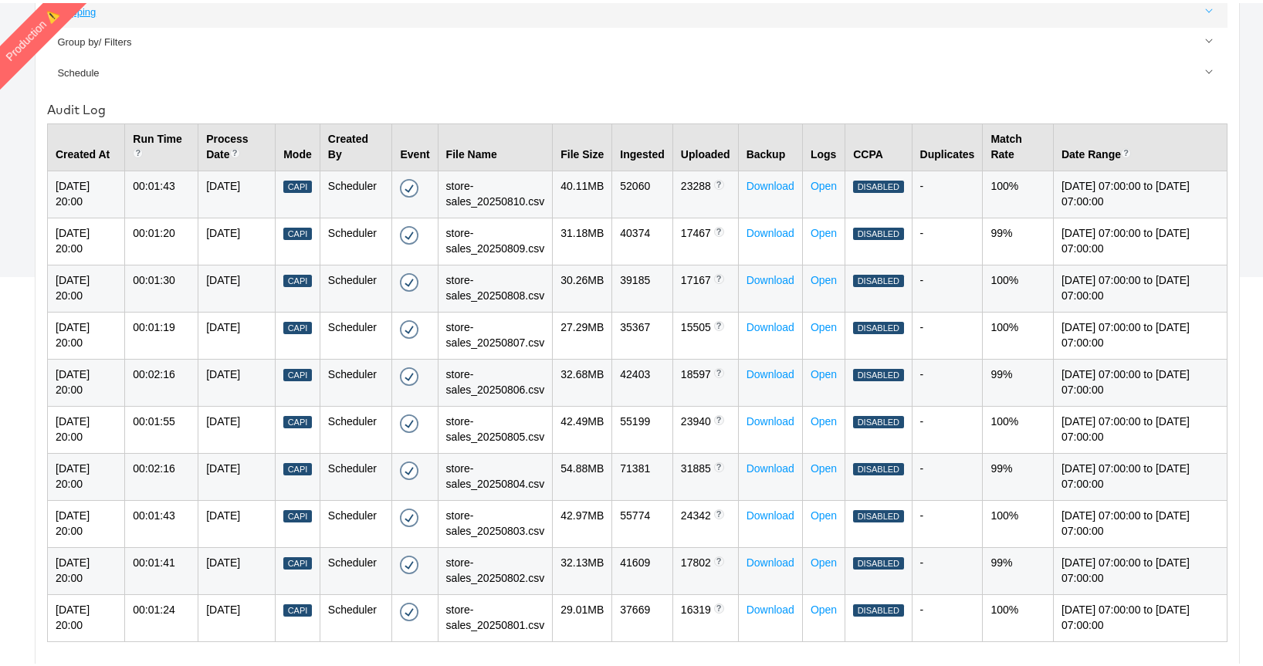
scroll to position [53, 0]
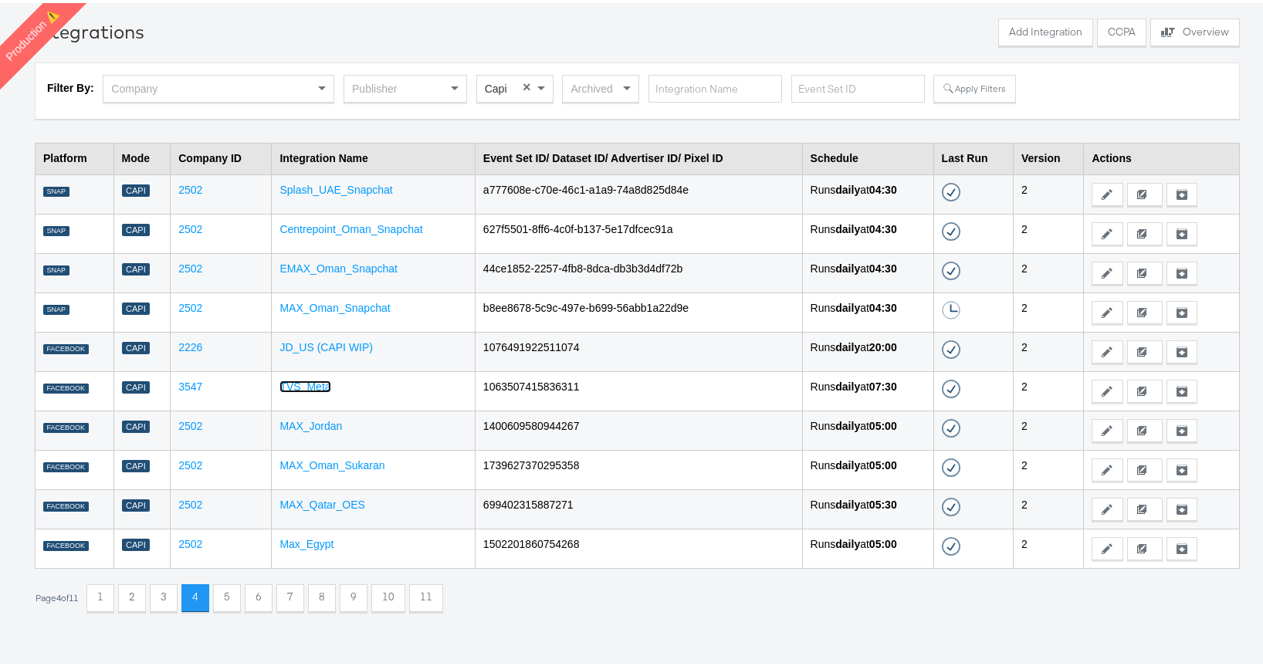
click at [310, 384] on link "TVS_Meta" at bounding box center [304, 383] width 51 height 12
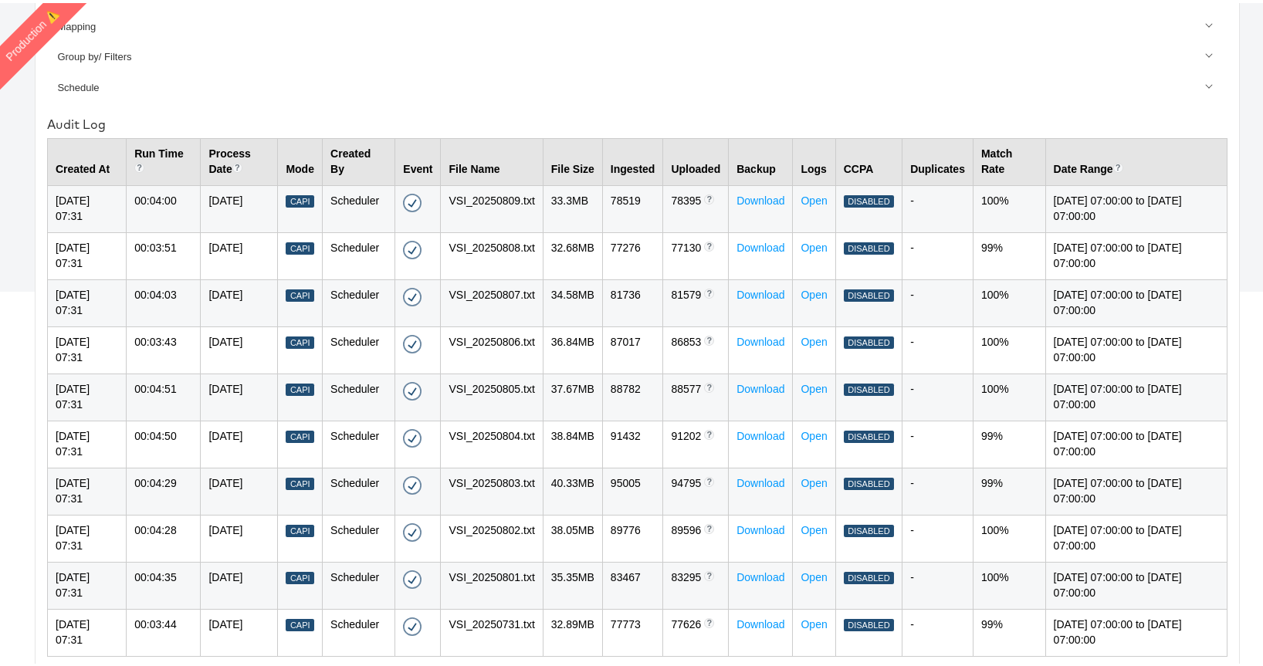
scroll to position [445, 0]
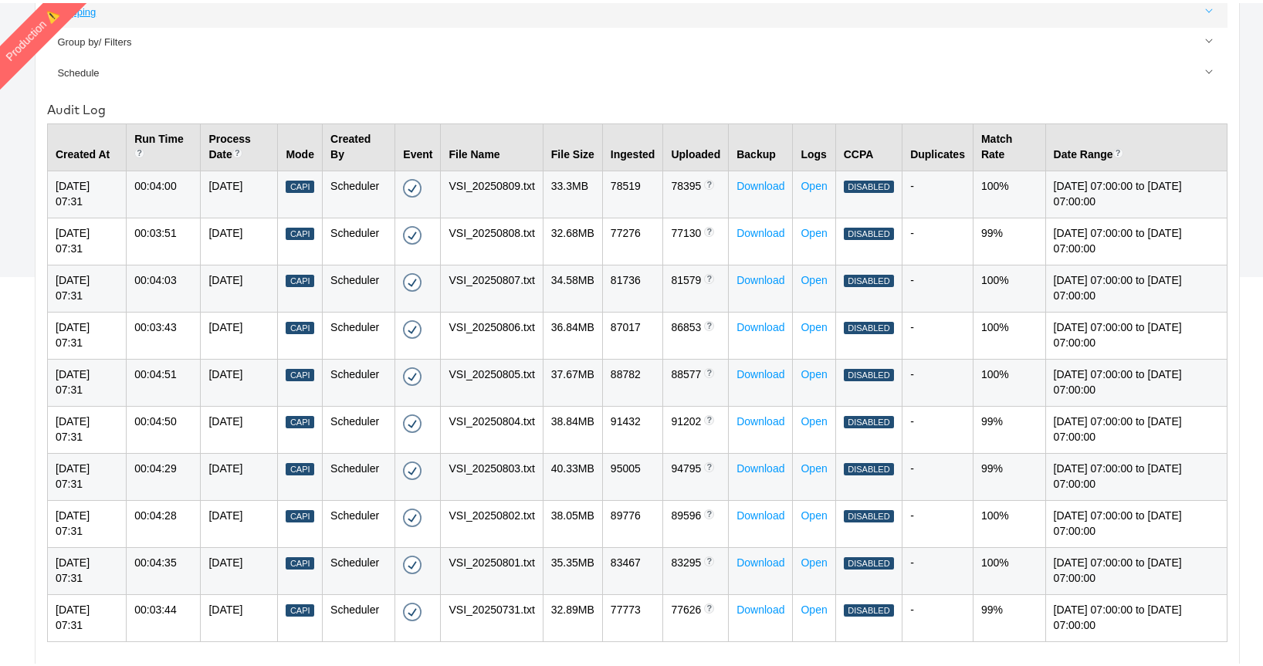
scroll to position [53, 0]
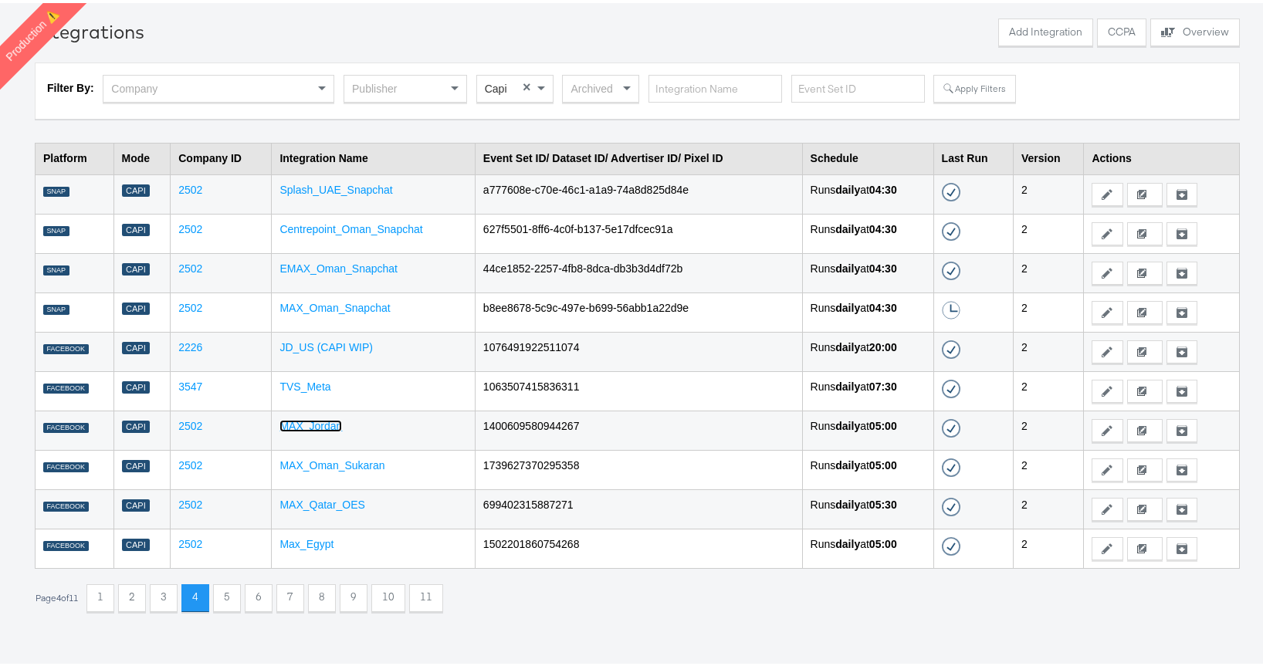
click at [310, 420] on link "MAX_Jordan" at bounding box center [310, 423] width 63 height 12
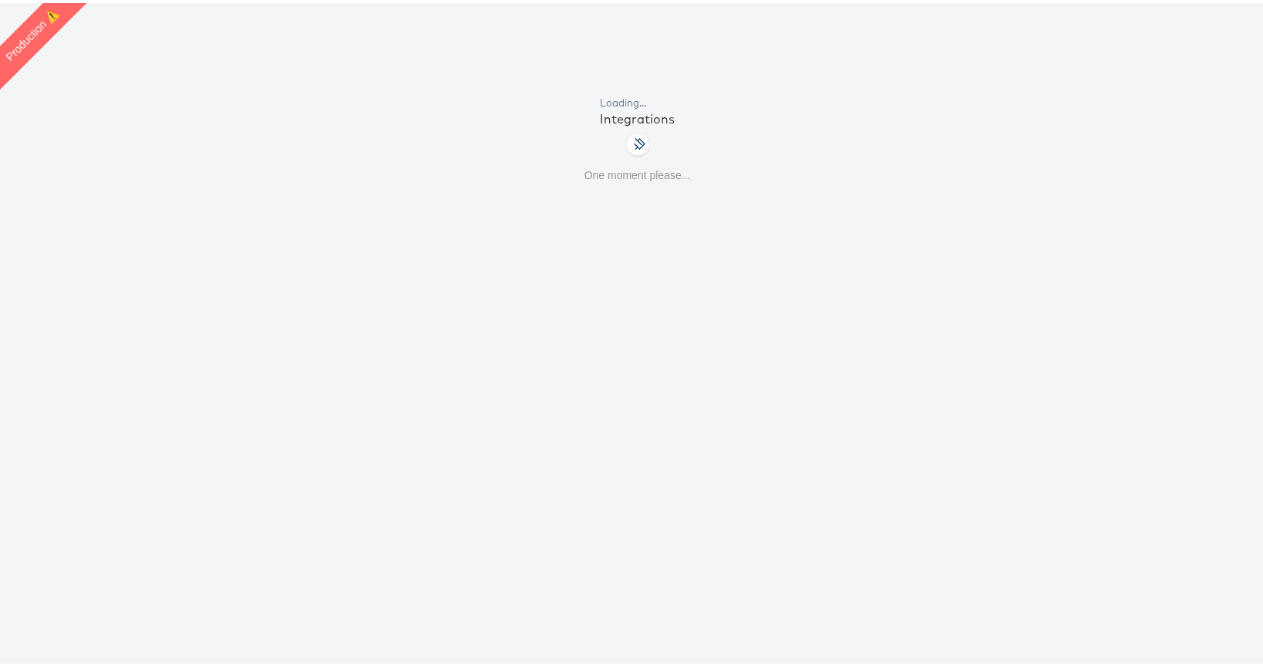
scroll to position [53, 0]
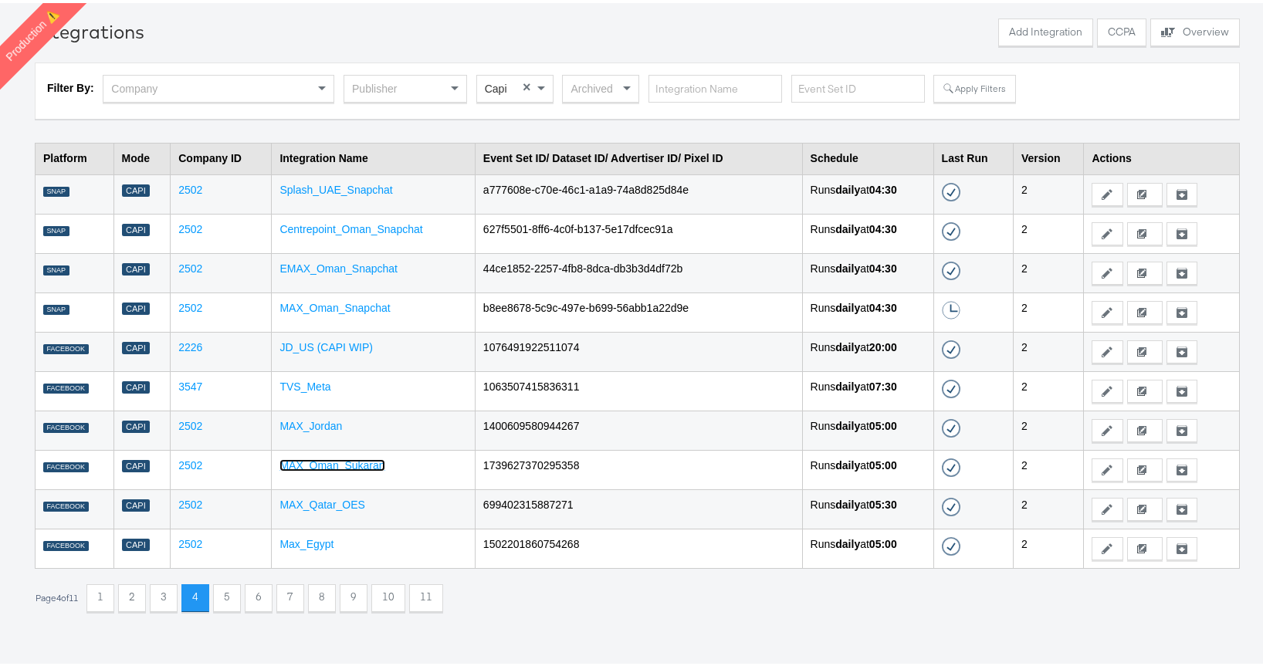
click at [307, 462] on link "MAX_Oman_Sukaran" at bounding box center [331, 462] width 105 height 12
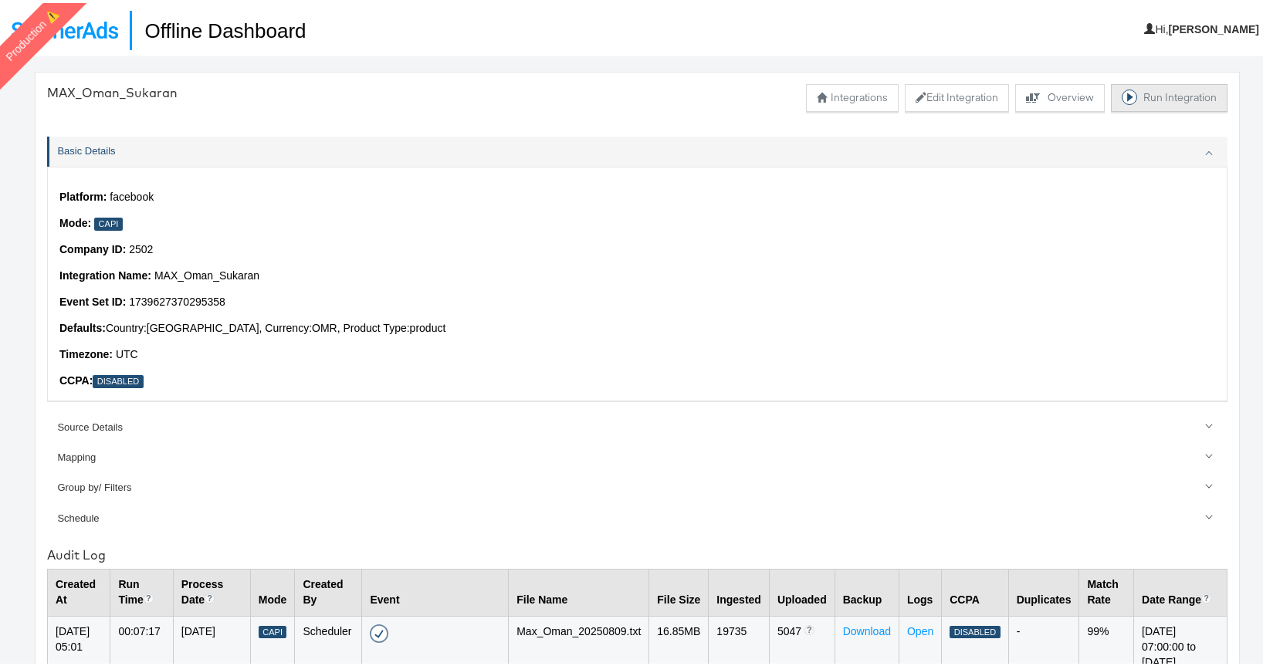
click at [1152, 87] on button "Run Integration" at bounding box center [1169, 95] width 117 height 28
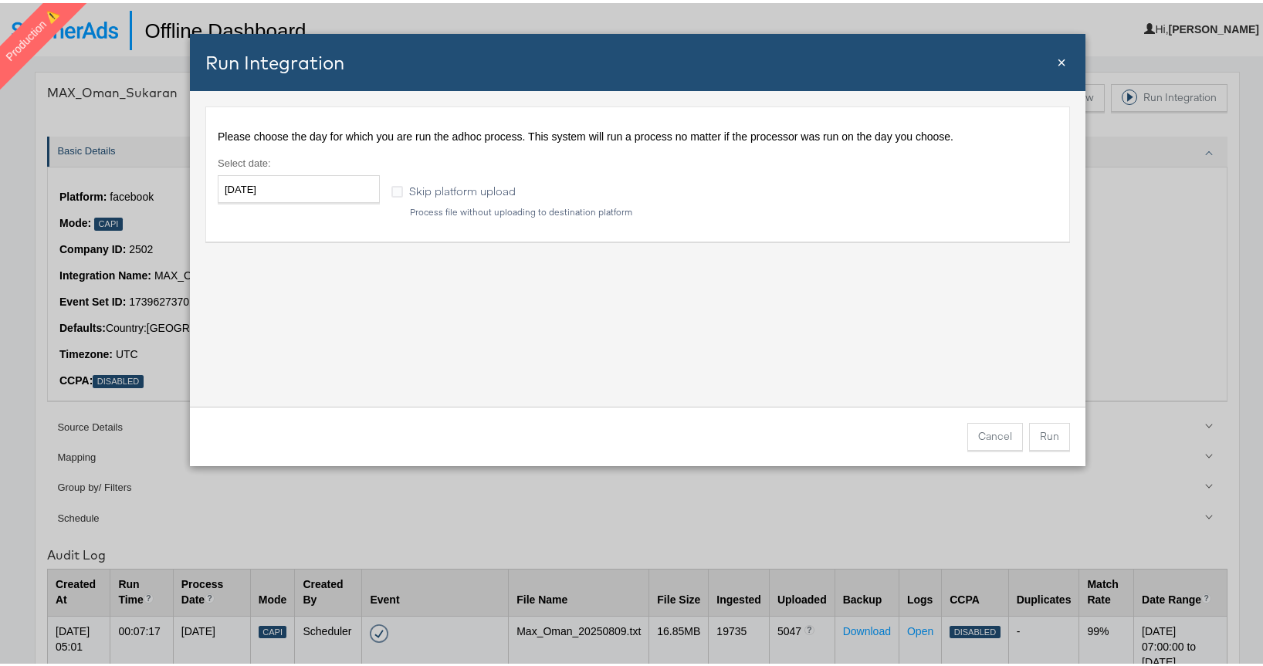
click at [289, 205] on div "Select date : [DATE] ‹ [DATE] › Su Mo Tu We Th Fr Sa 27 28 29 30 31 1 2 3 4 5 6…" at bounding box center [305, 183] width 174 height 61
click at [279, 192] on input "[DATE]" at bounding box center [299, 186] width 162 height 28
drag, startPoint x: 279, startPoint y: 283, endPoint x: 291, endPoint y: 287, distance: 12.9
click at [279, 283] on td "5" at bounding box center [287, 286] width 26 height 22
type input "[DATE]"
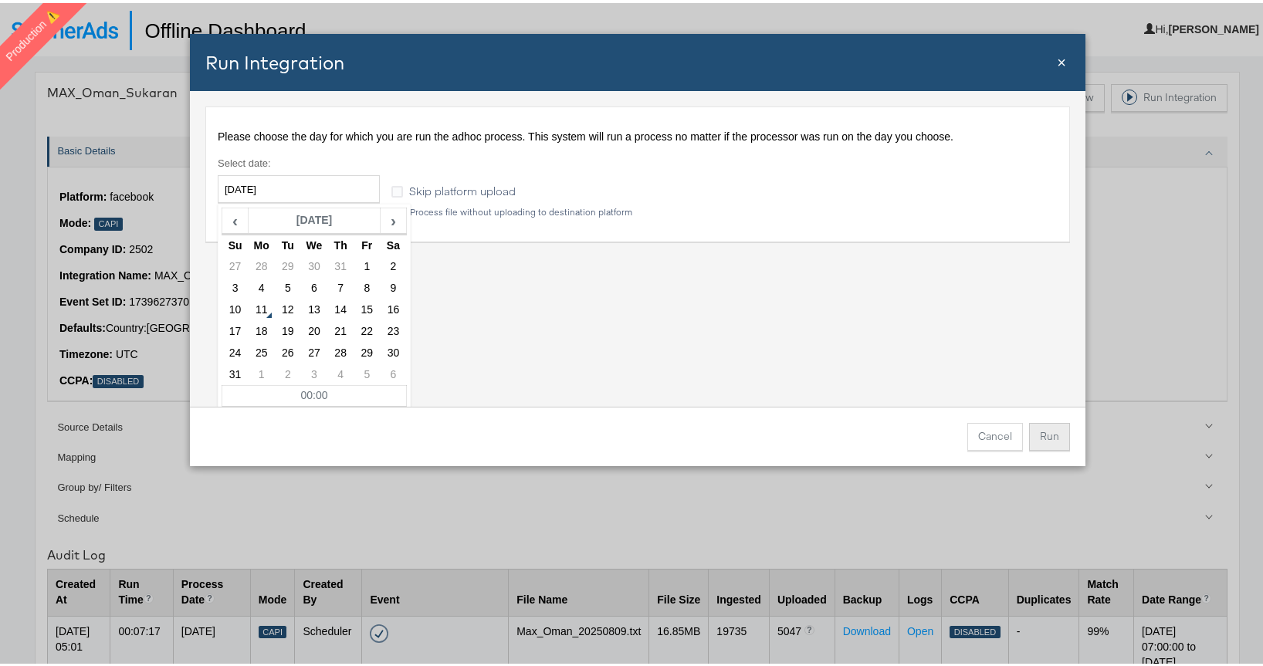
click at [1051, 435] on button "Run" at bounding box center [1049, 434] width 41 height 28
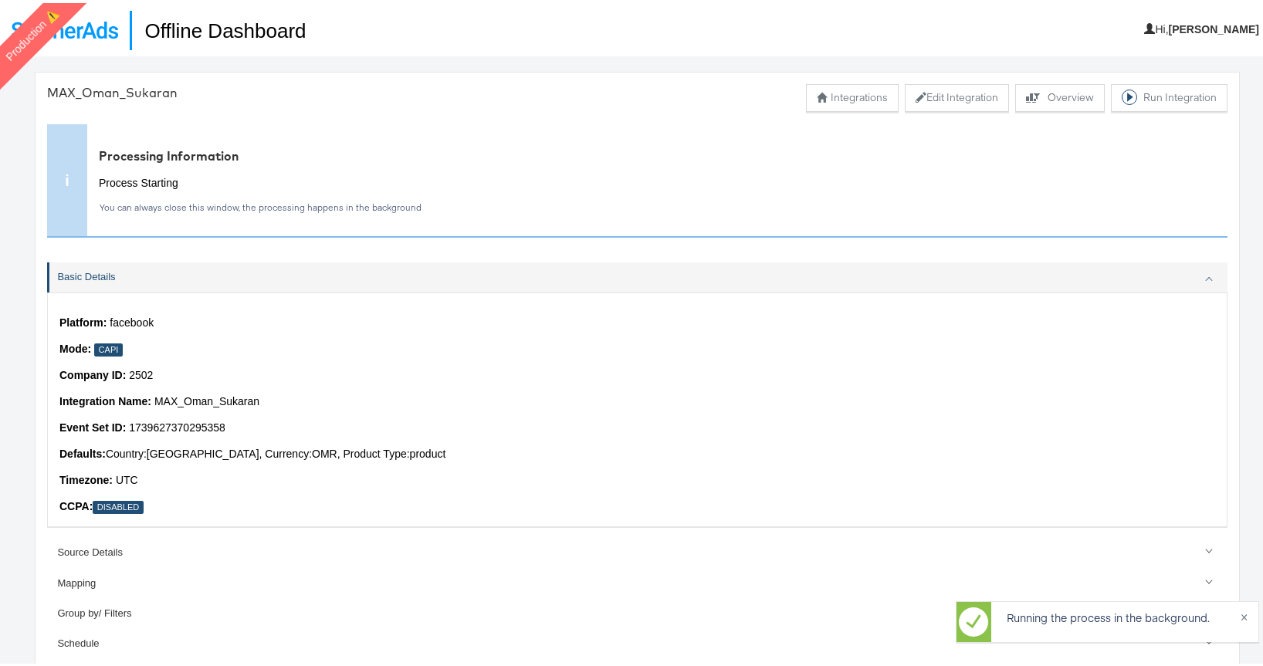
scroll to position [53, 0]
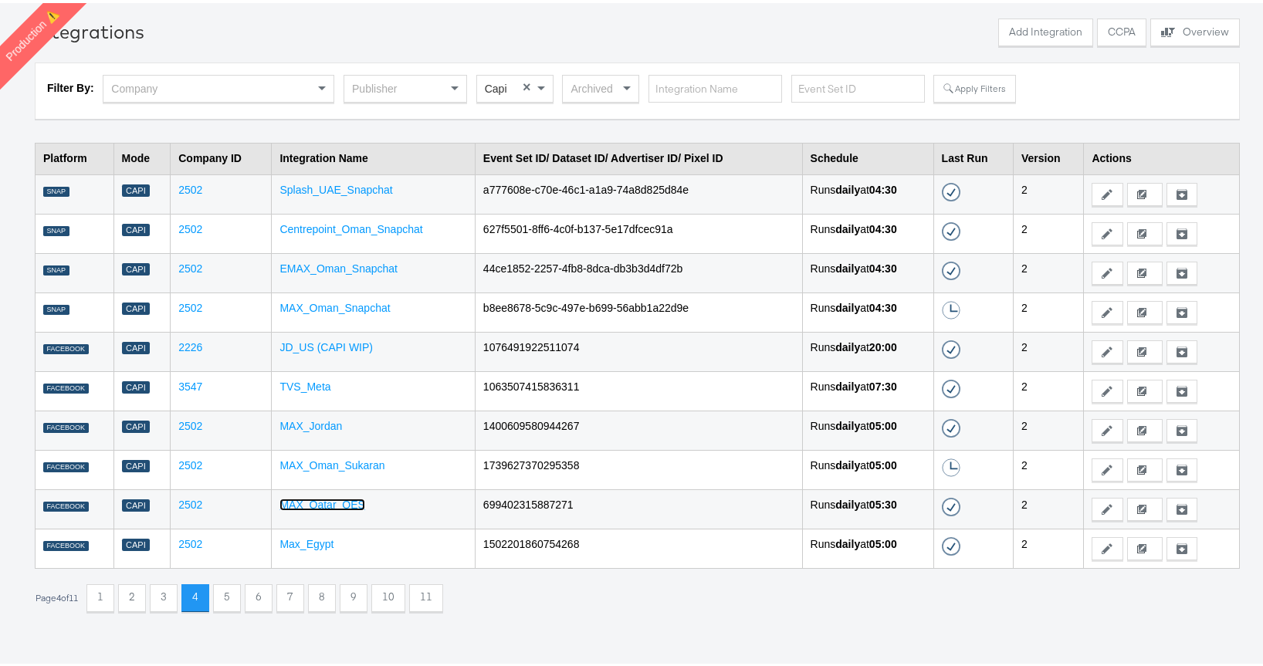
click at [324, 498] on link "MAX_Qatar_OES" at bounding box center [322, 502] width 86 height 12
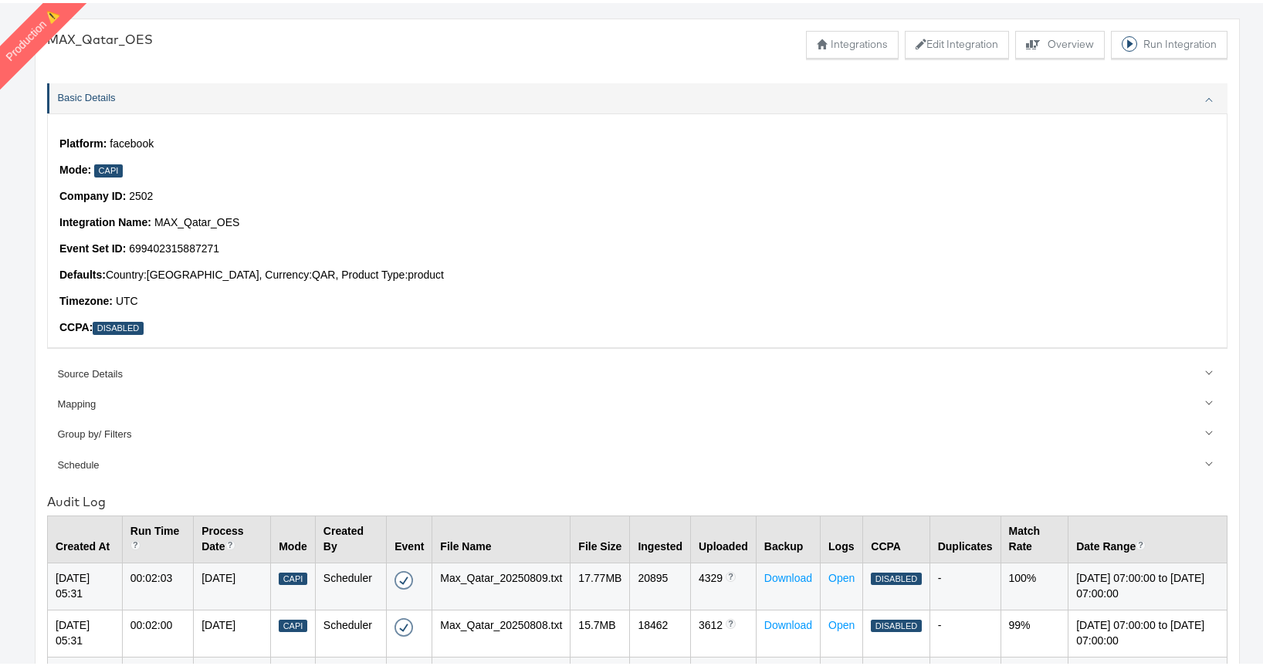
scroll to position [445, 0]
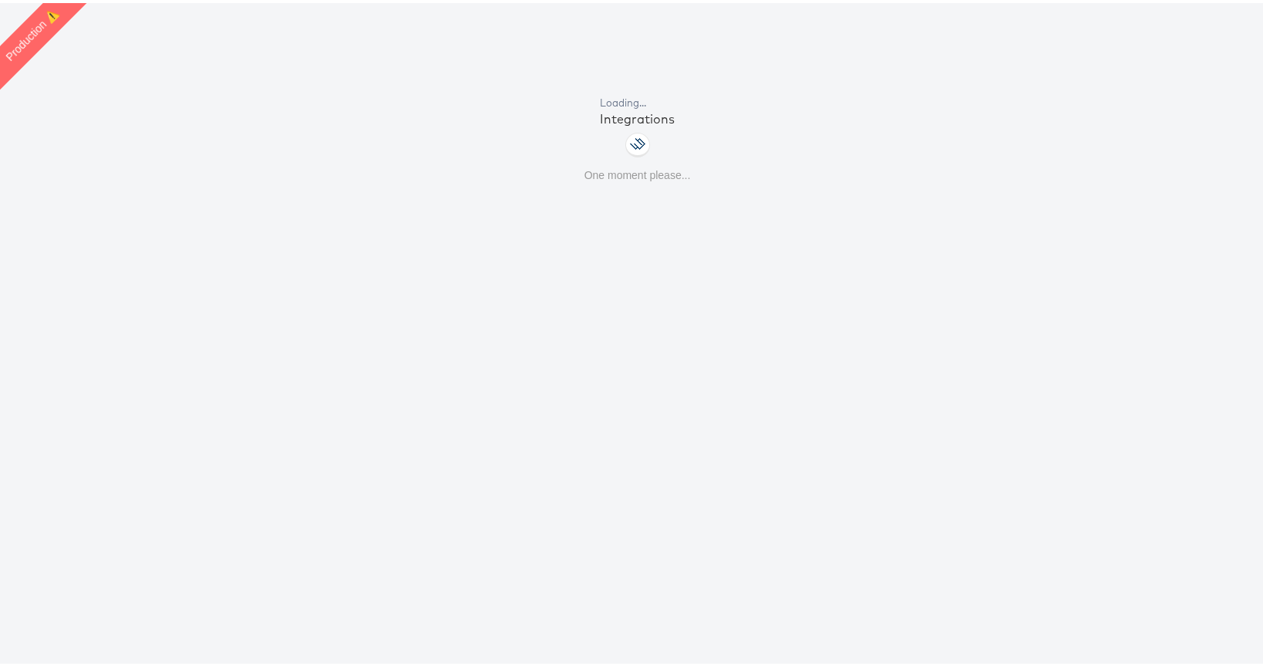
scroll to position [53, 0]
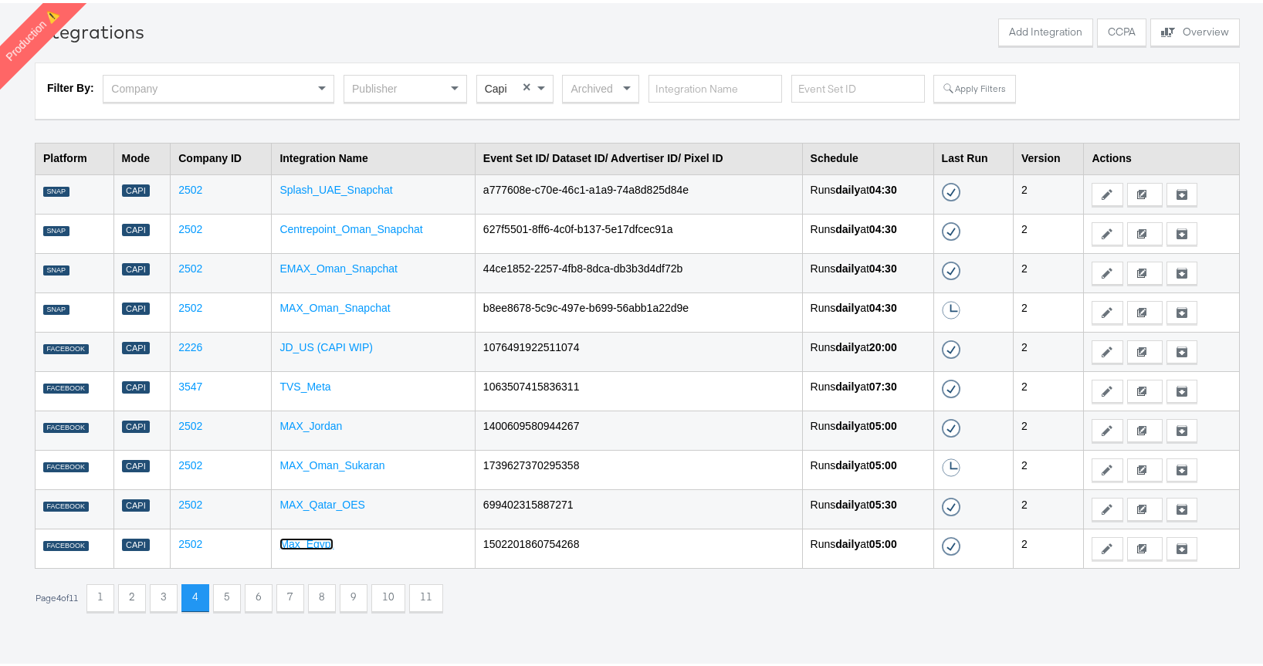
click at [306, 540] on link "Max_Egypt" at bounding box center [306, 541] width 54 height 12
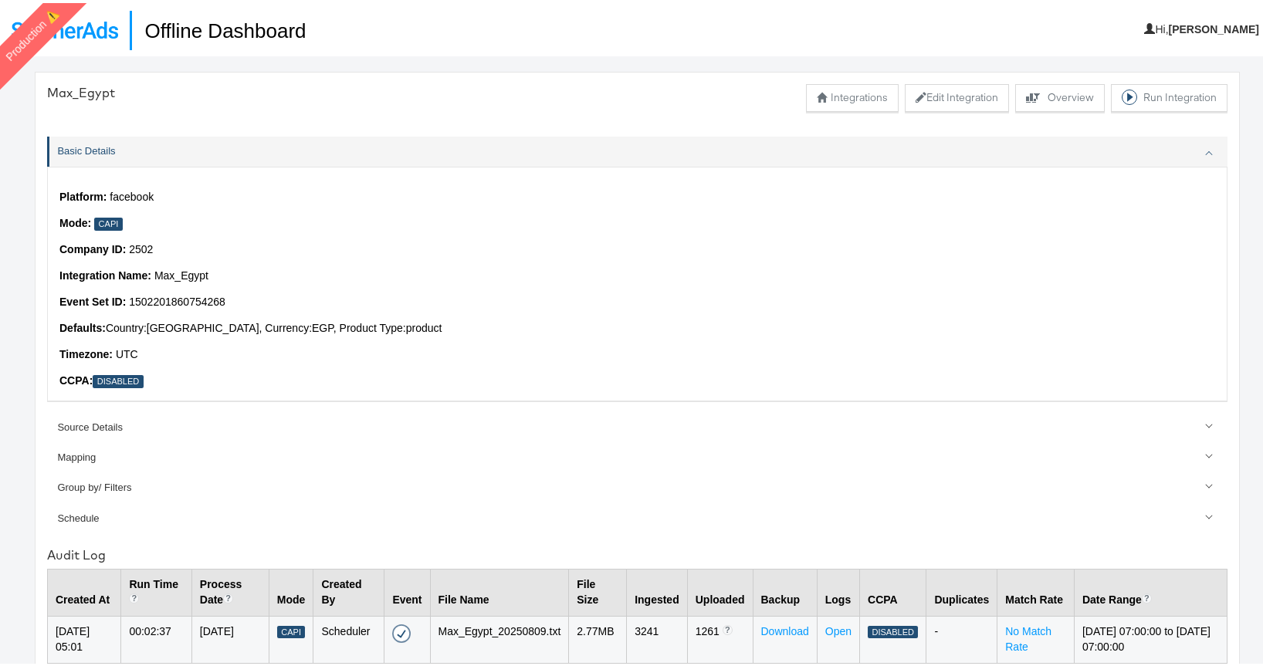
scroll to position [53, 0]
